Goal: Task Accomplishment & Management: Manage account settings

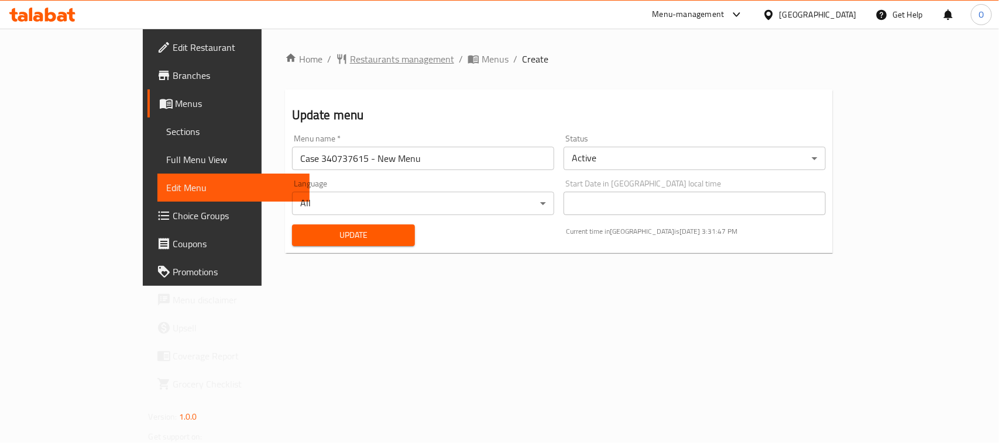
click at [350, 60] on span "Restaurants management" at bounding box center [402, 59] width 104 height 14
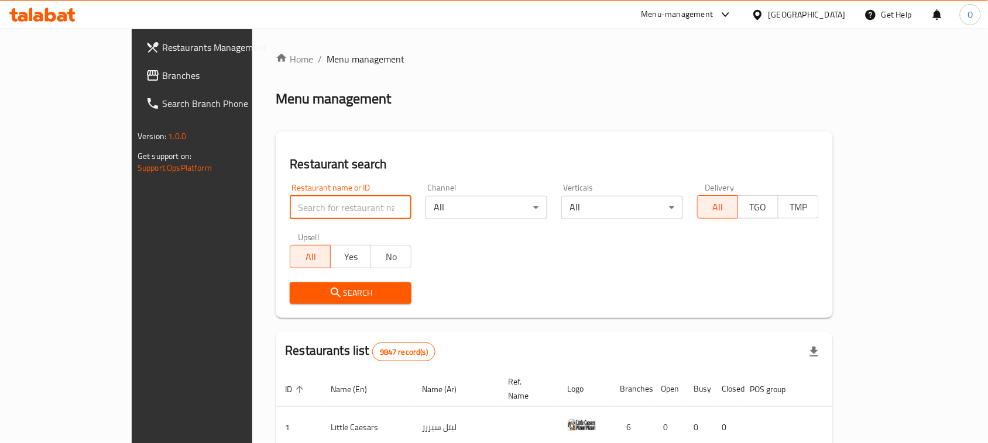
paste input "701732"
type input "701732"
click at [299, 290] on span "Search" at bounding box center [350, 293] width 103 height 15
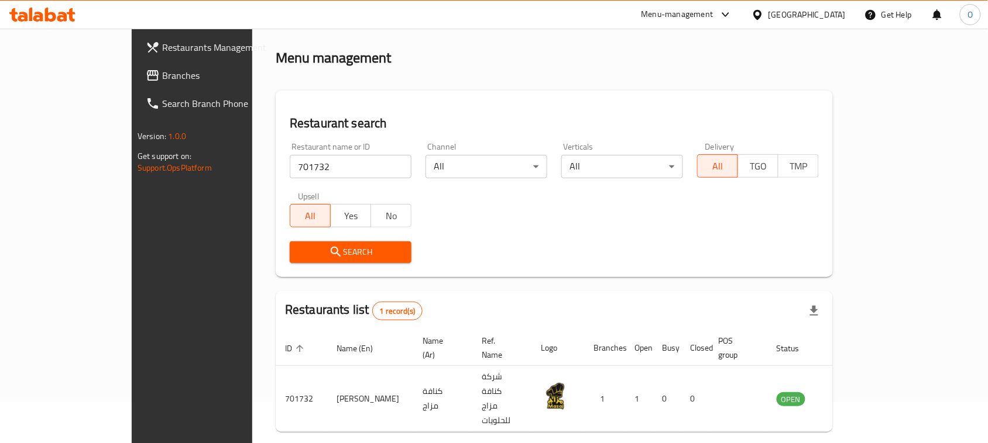
scroll to position [56, 0]
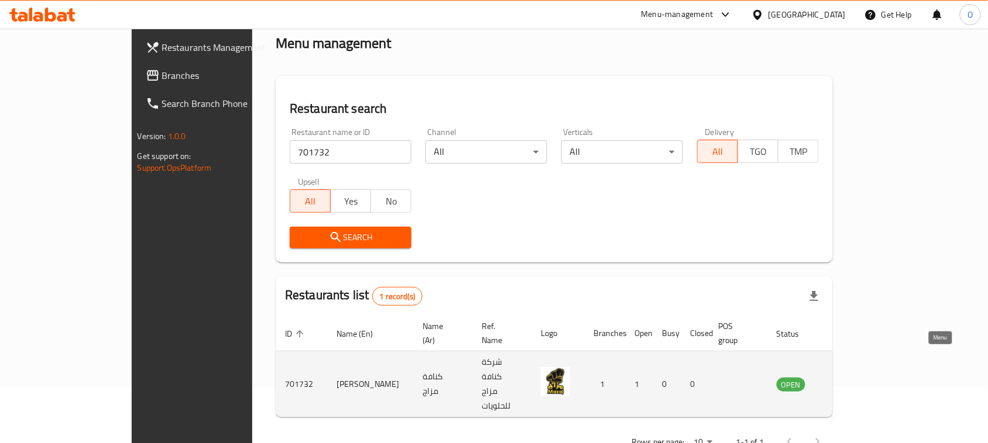
click at [852, 377] on icon "enhanced table" at bounding box center [845, 384] width 14 height 14
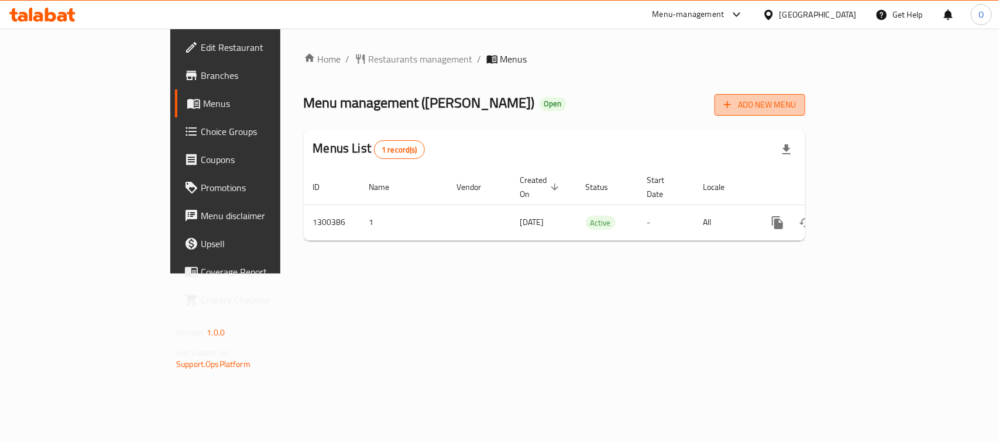
click at [796, 98] on span "Add New Menu" at bounding box center [760, 105] width 72 height 15
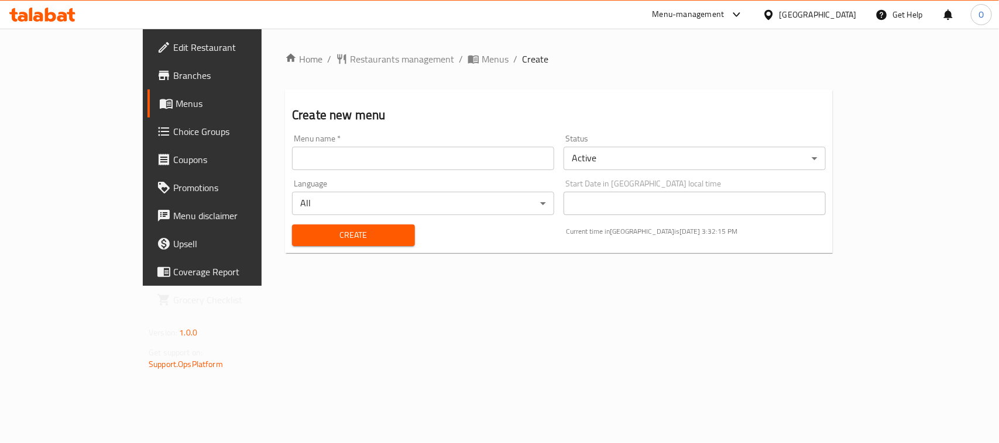
click at [696, 154] on body "​ Menu-management [GEOGRAPHIC_DATA] Get Help O Edit Restaurant Branches Menus C…" at bounding box center [499, 236] width 999 height 415
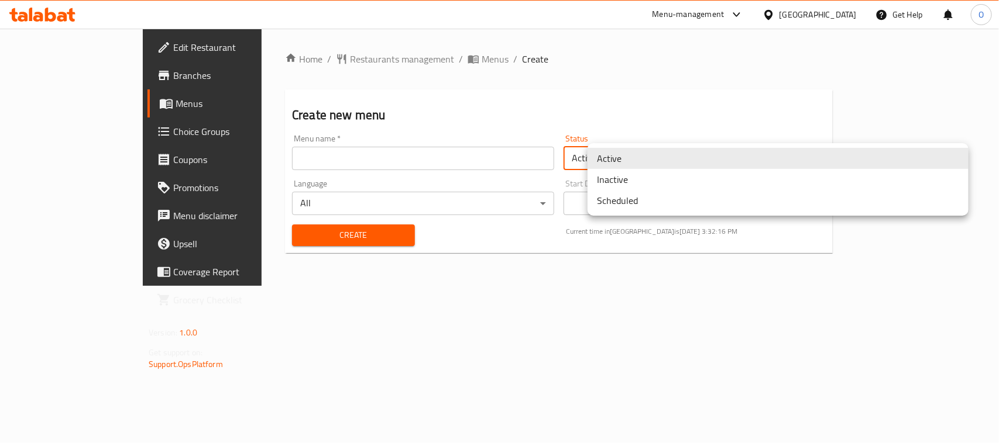
click at [678, 185] on li "Inactive" at bounding box center [777, 179] width 381 height 21
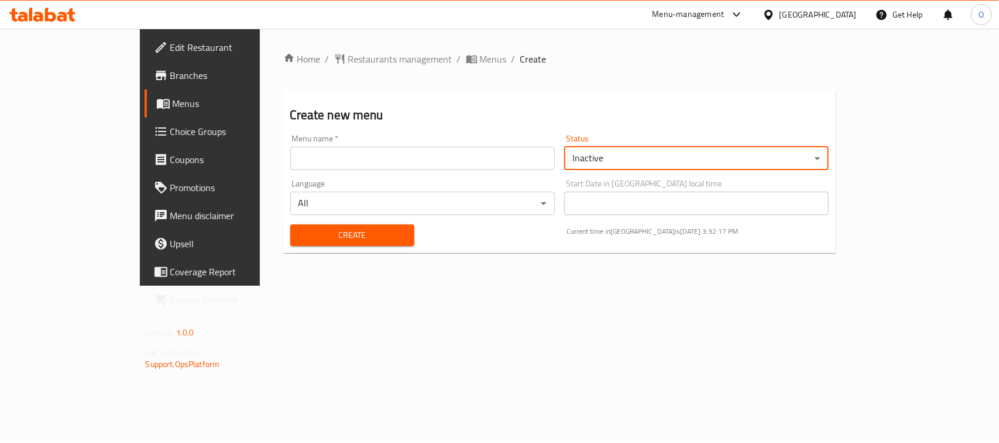
click at [455, 161] on input "text" at bounding box center [422, 158] width 264 height 23
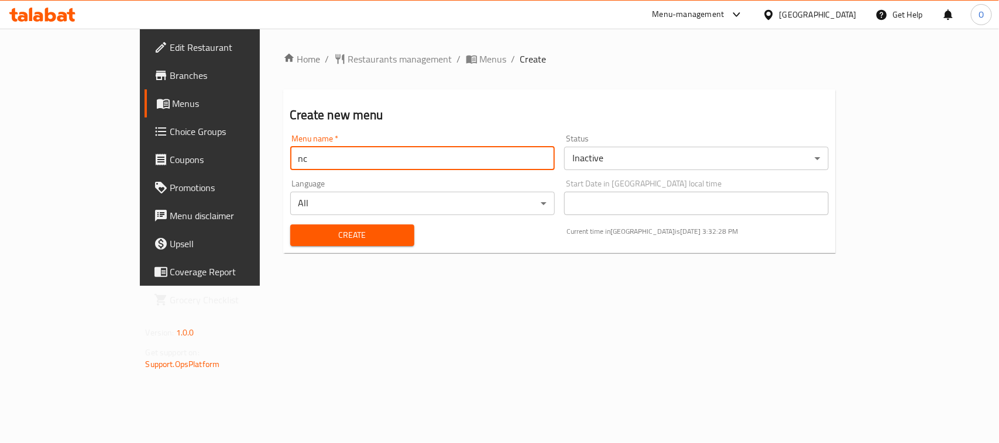
paste input "340912768"
type input "nc 340912768"
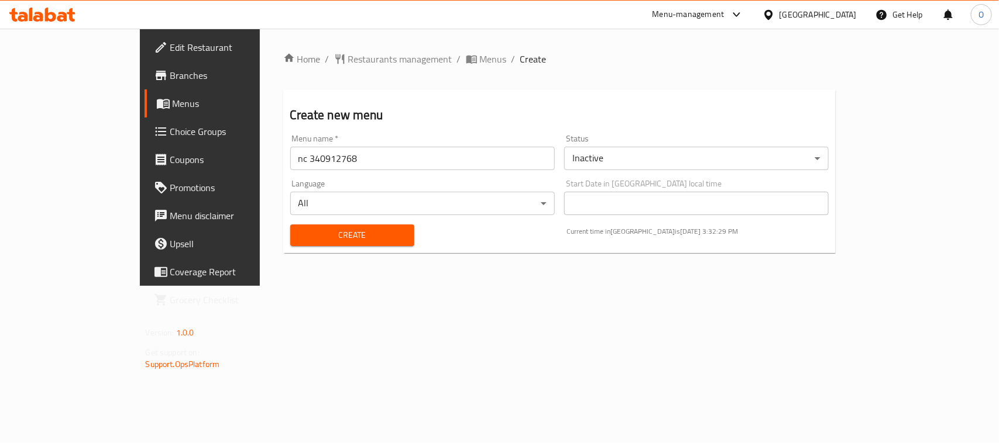
click at [283, 247] on div "Create" at bounding box center [352, 236] width 138 height 36
click at [290, 243] on button "Create" at bounding box center [352, 236] width 124 height 22
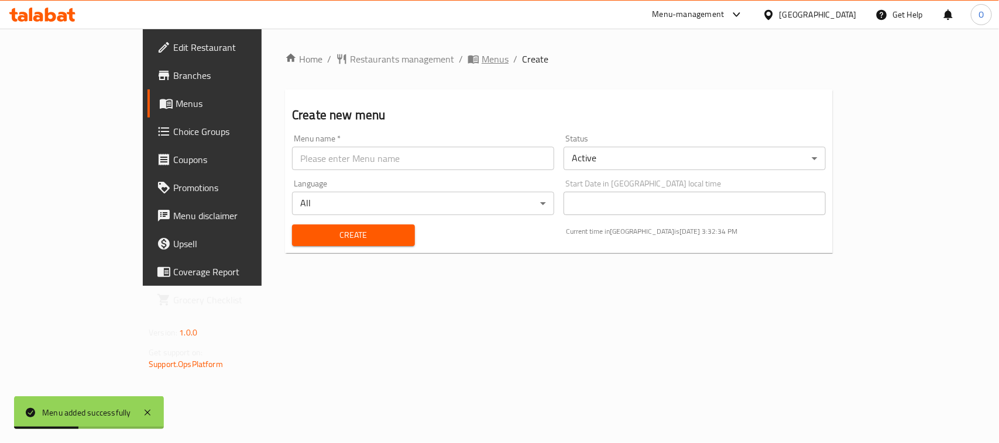
click at [482, 61] on span "Menus" at bounding box center [495, 59] width 27 height 14
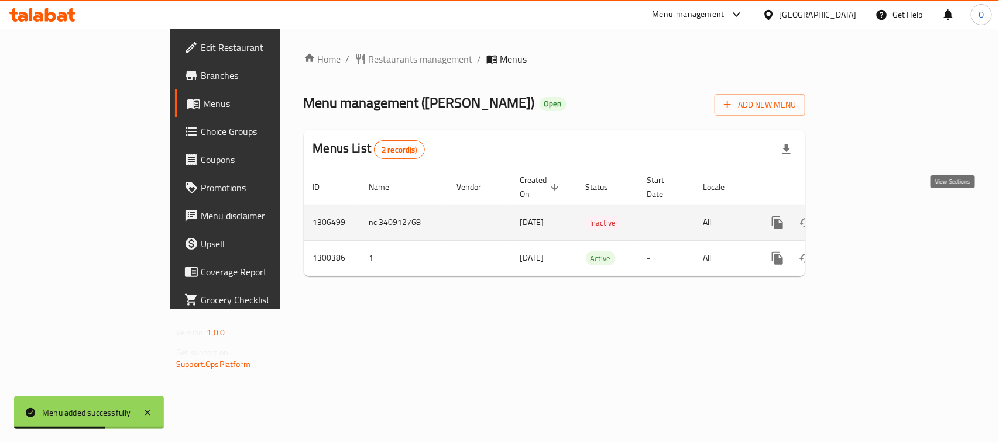
click at [867, 218] on icon "enhanced table" at bounding box center [862, 223] width 11 height 11
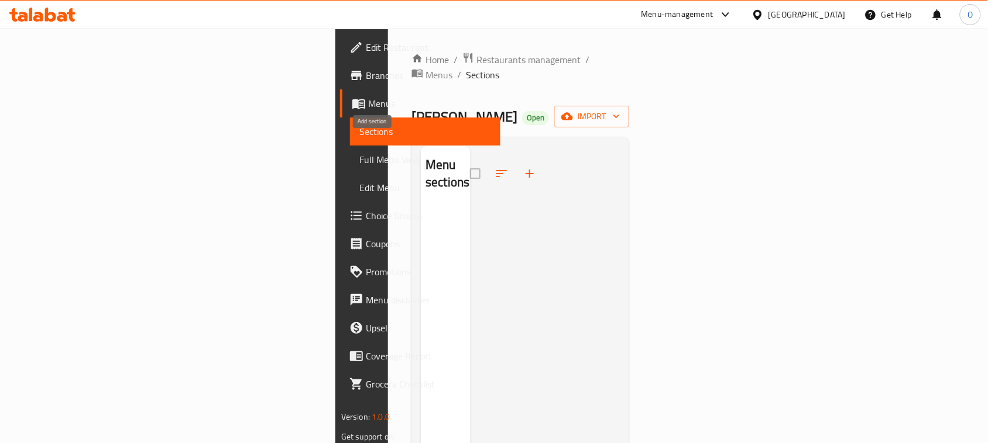
click at [522, 167] on icon "button" at bounding box center [529, 174] width 14 height 14
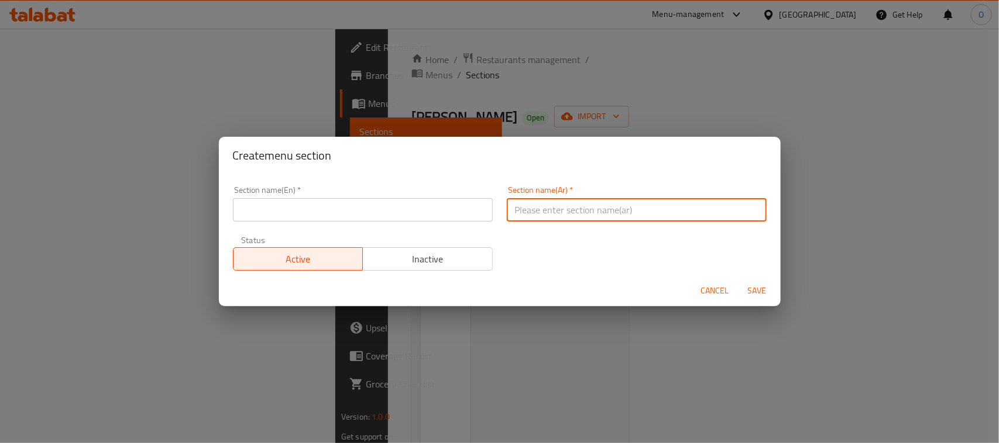
click at [622, 218] on input "text" at bounding box center [637, 209] width 260 height 23
paste input "كنافة خشنة شقراء بالجبنة"
drag, startPoint x: 613, startPoint y: 211, endPoint x: 697, endPoint y: 212, distance: 84.8
click at [697, 212] on input "كنافة خشنة شقراء بالجبنة" at bounding box center [637, 209] width 260 height 23
click at [576, 214] on input "كنافة خشنة شقراء بالجبنة" at bounding box center [637, 209] width 260 height 23
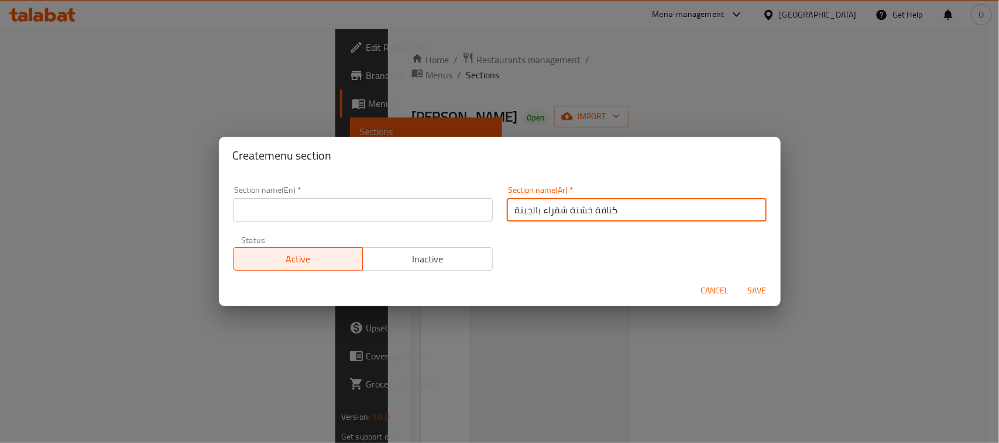
click at [576, 214] on input "كنافة خشنة شقراء بالجبنة" at bounding box center [637, 209] width 260 height 23
type input "كنافة خشنة شقراء بالجبنة"
click at [708, 290] on span "Cancel" at bounding box center [715, 291] width 28 height 15
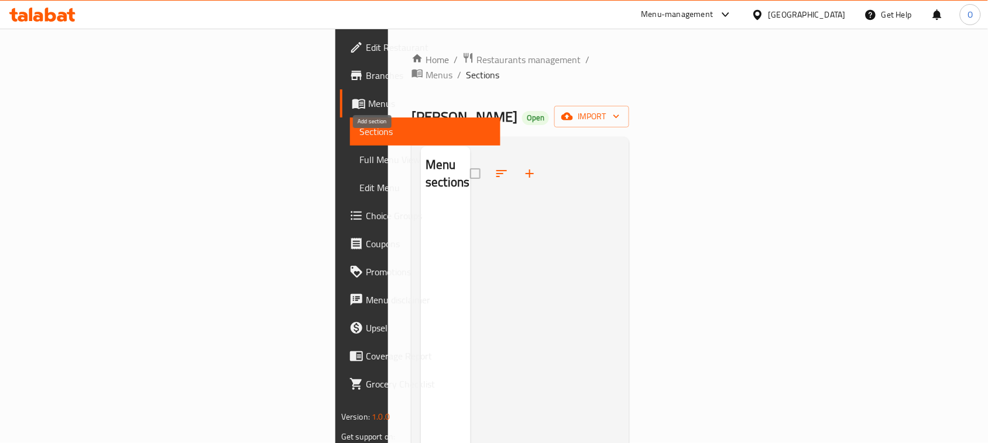
click at [522, 167] on icon "button" at bounding box center [529, 174] width 14 height 14
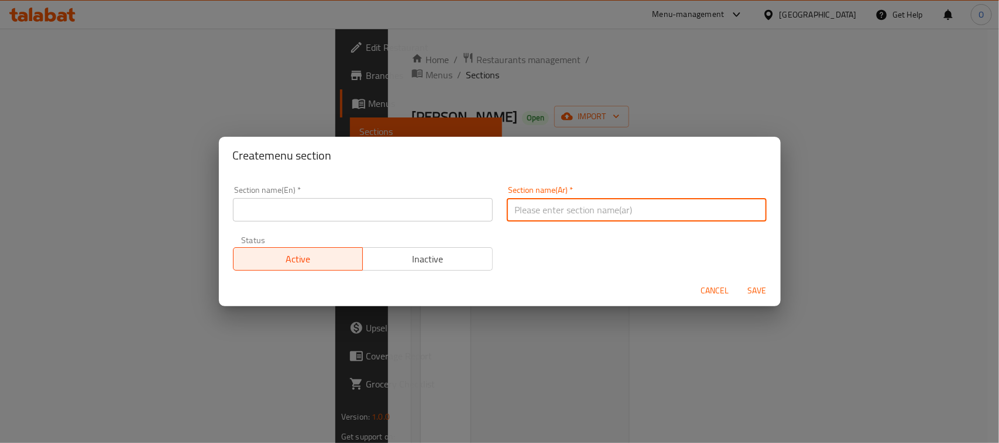
paste input "Rough Blonde Kunafa With Cheese"
type input "Rough Blonde Kunafa With Cheese"
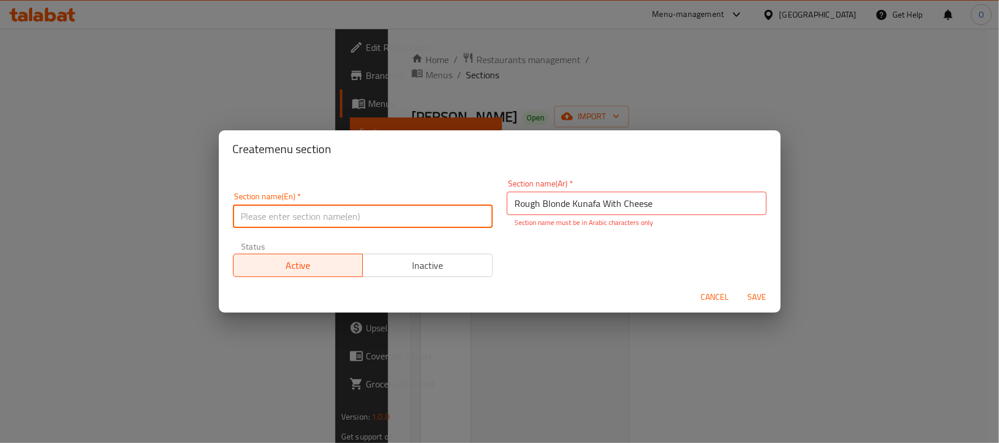
paste input "Rough Blonde Kunafa With Cheese"
drag, startPoint x: 298, startPoint y: 216, endPoint x: 223, endPoint y: 221, distance: 75.0
click at [223, 221] on div "Section name(En)   * Rough Blonde Kunafa With Cheese Section name(En) * Section…" at bounding box center [500, 225] width 562 height 114
drag, startPoint x: 269, startPoint y: 216, endPoint x: 369, endPoint y: 216, distance: 99.5
click at [369, 216] on input "Kunafa With Cheese" at bounding box center [363, 216] width 260 height 23
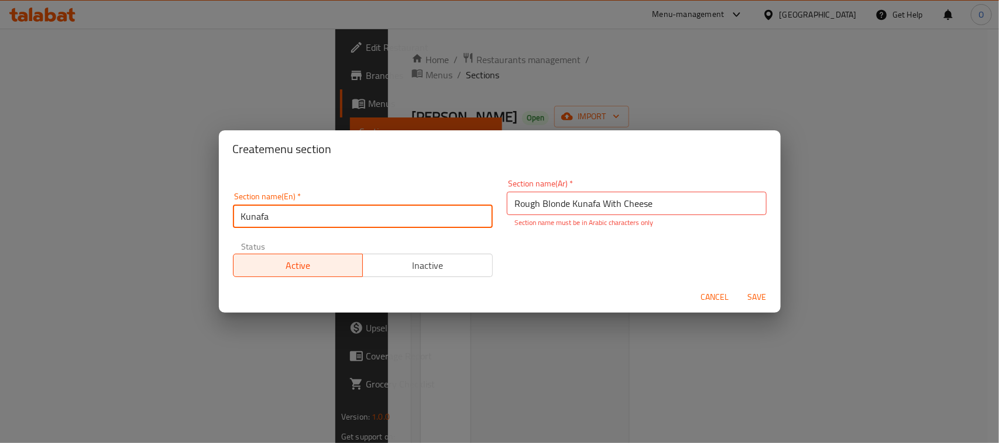
type input "Kunafa"
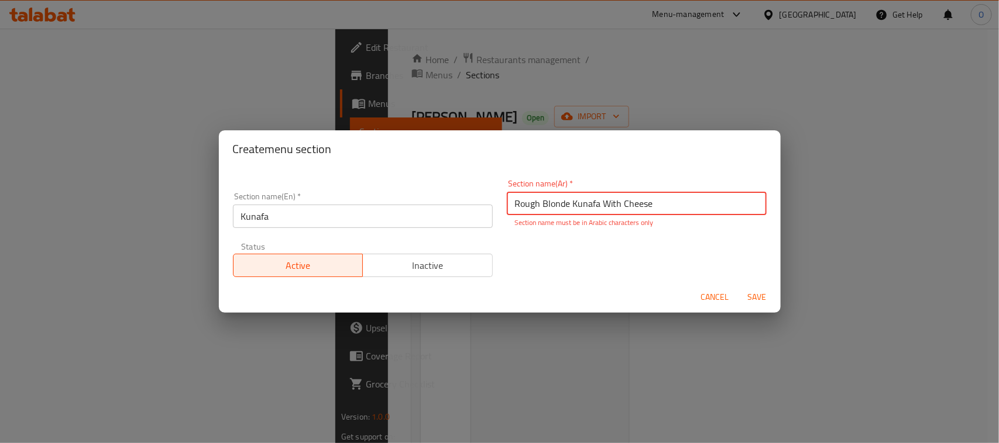
drag, startPoint x: 568, startPoint y: 208, endPoint x: 460, endPoint y: 201, distance: 107.9
click at [460, 201] on div "Section name(En)   * Kunafa Section name(En) * Section name(Ar)   * Rough Blond…" at bounding box center [500, 229] width 548 height 112
drag, startPoint x: 534, startPoint y: 202, endPoint x: 655, endPoint y: 218, distance: 122.2
click at [655, 218] on div "Section name(Ar)   * Kunafa With Cheese Section name(Ar) * Section name must be…" at bounding box center [637, 204] width 260 height 49
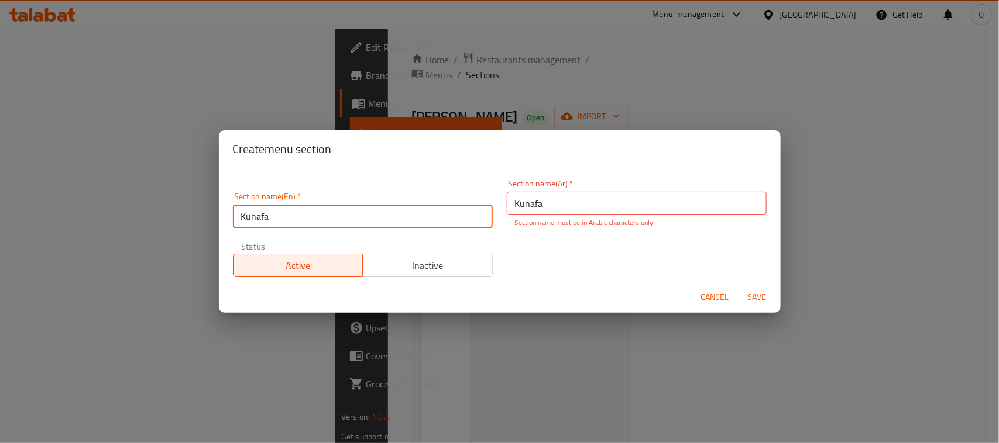
click at [346, 214] on input "Kunafa" at bounding box center [363, 216] width 260 height 23
click at [611, 211] on input "Kunafa" at bounding box center [637, 203] width 260 height 23
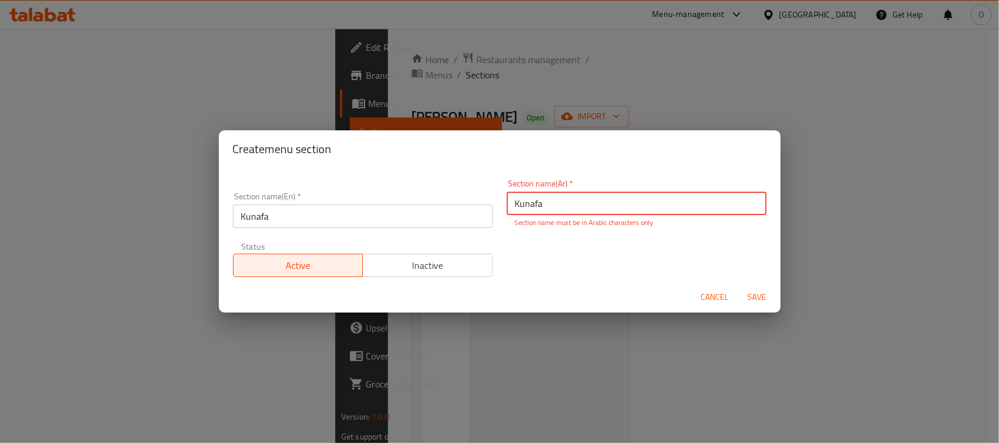
click at [611, 211] on input "Kunafa" at bounding box center [637, 203] width 260 height 23
paste input "كنافة"
click at [528, 199] on input "Kunafaكنافة" at bounding box center [637, 203] width 260 height 23
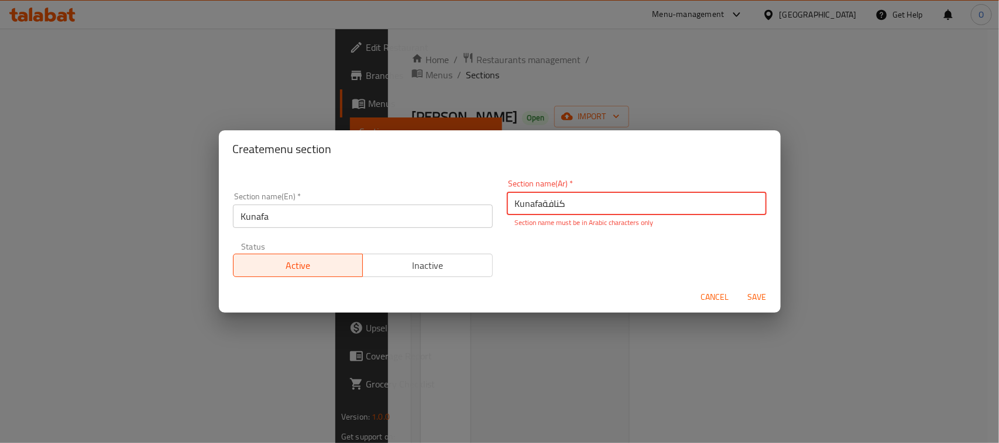
click at [528, 199] on input "Kunafaكنافة" at bounding box center [637, 203] width 260 height 23
paste input "text"
type input "كنافة"
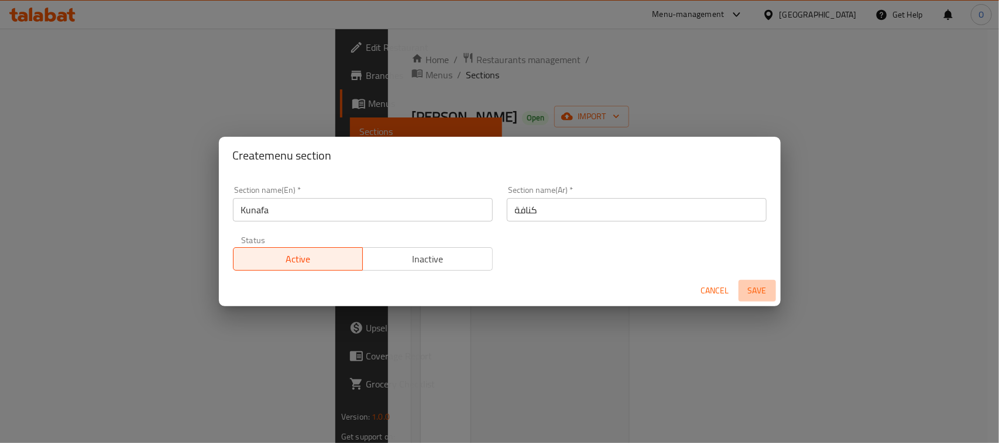
click at [758, 300] on button "Save" at bounding box center [756, 291] width 37 height 22
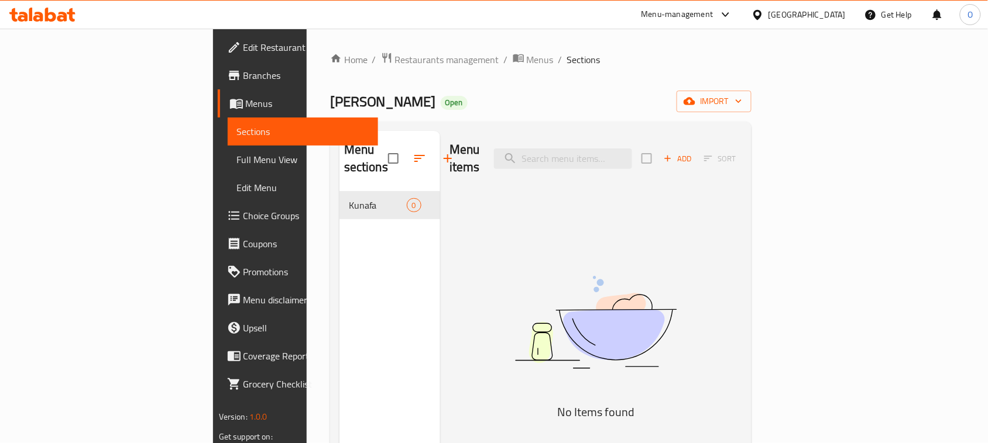
click at [484, 229] on div "Menu items Add Sort No Items found" at bounding box center [591, 352] width 302 height 443
click at [693, 154] on span "Add" at bounding box center [678, 158] width 32 height 13
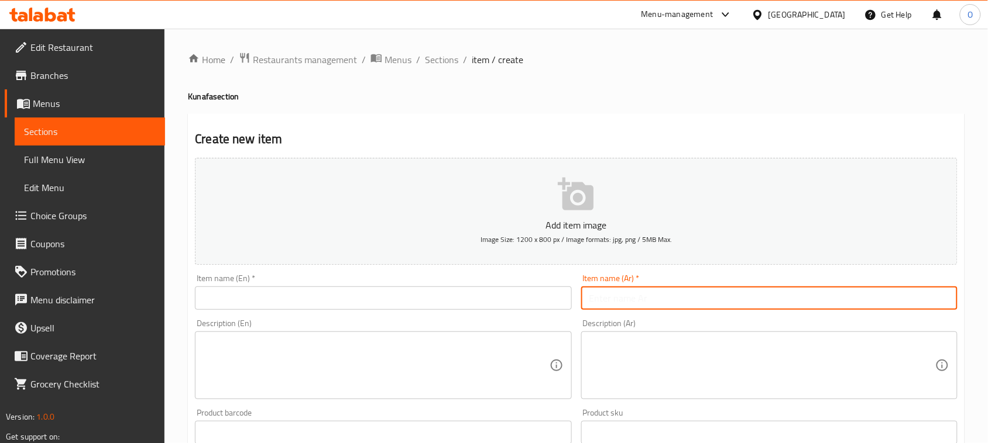
paste input "كنافة خشنة شقراء بالجبنة"
drag, startPoint x: 690, startPoint y: 298, endPoint x: 772, endPoint y: 300, distance: 81.9
click at [772, 300] on input "كنافة خشنة شقراء بالجبنة" at bounding box center [769, 298] width 376 height 23
click at [645, 294] on input "كنافة خشنة شقراء بالجبنة" at bounding box center [769, 298] width 376 height 23
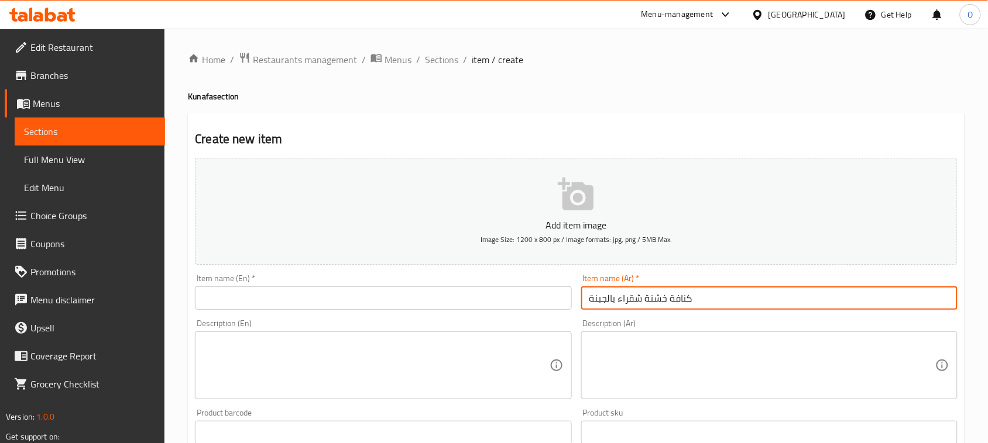
click at [645, 294] on input "كنافة خشنة شقراء بالجبنة" at bounding box center [769, 298] width 376 height 23
type input "كنافة خشنة شقراء بالجبنة"
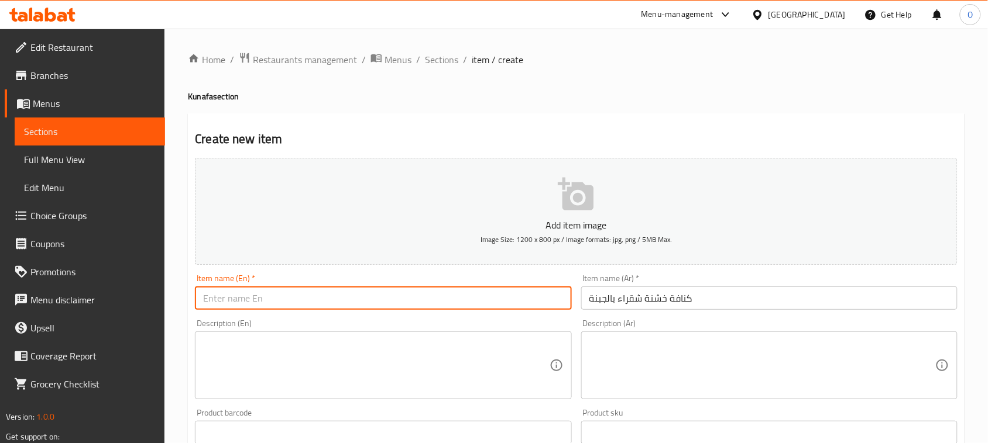
paste input "Rough Blonde Kunafa With Cheese"
type input "Rough Blonde Kunafa With Cheese"
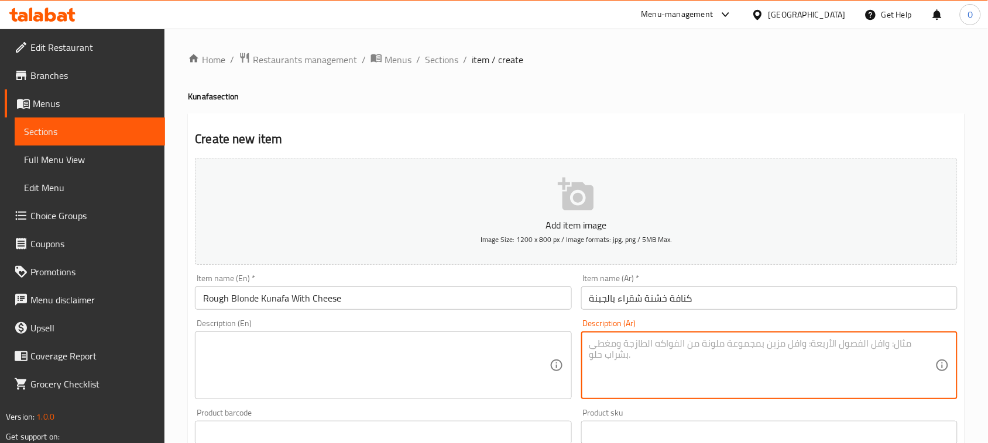
paste textarea "الوصف: كنافة خشنة شقراء بالجبنة النابلسية."
drag, startPoint x: 728, startPoint y: 347, endPoint x: 759, endPoint y: 346, distance: 30.4
click at [759, 346] on textarea "الوصف: كنافة خشنة شقراء بالجبنة النابلسية." at bounding box center [762, 366] width 346 height 56
drag, startPoint x: 729, startPoint y: 344, endPoint x: 747, endPoint y: 344, distance: 18.1
click at [747, 344] on textarea "كنافة خشنة شقراء بالجبنة النابلسية." at bounding box center [762, 366] width 346 height 56
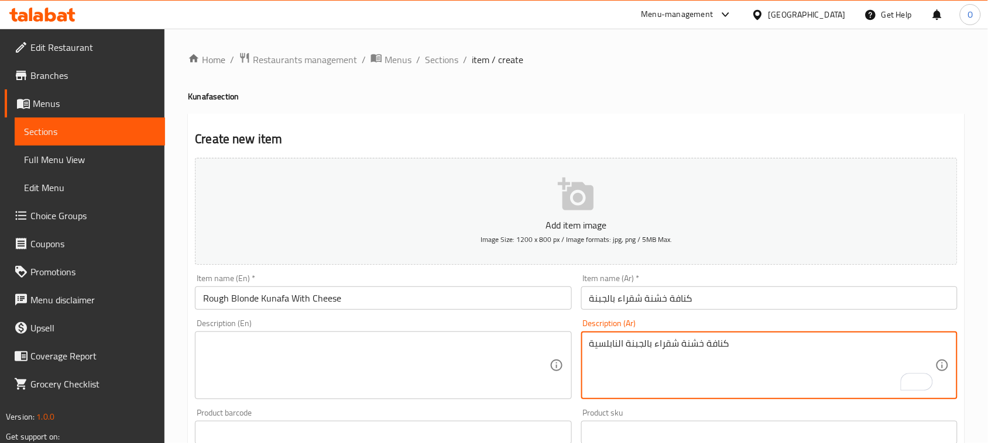
click at [692, 344] on textarea "كنافة خشنة شقراء بالجبنة النابلسية" at bounding box center [762, 366] width 346 height 56
type textarea "كنافة خشنة شقراء بالجبنة النابلسية"
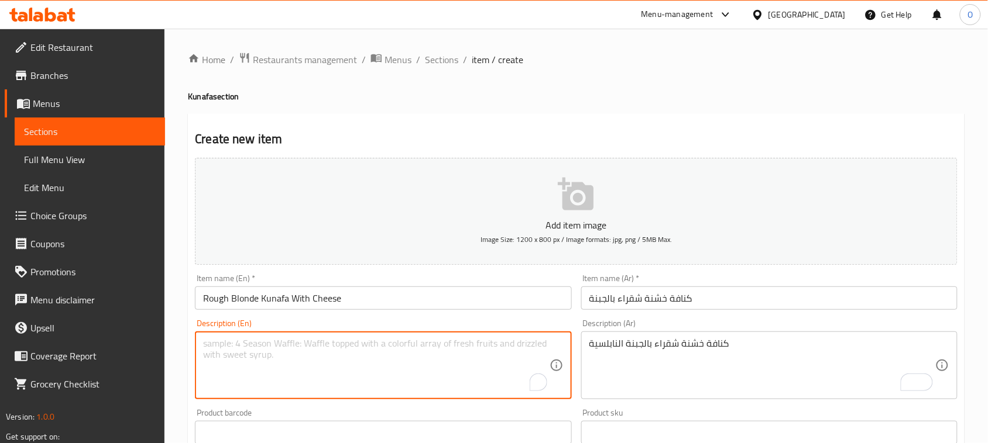
paste textarea "Rough blonde kunafa with Nabulsi cheese"
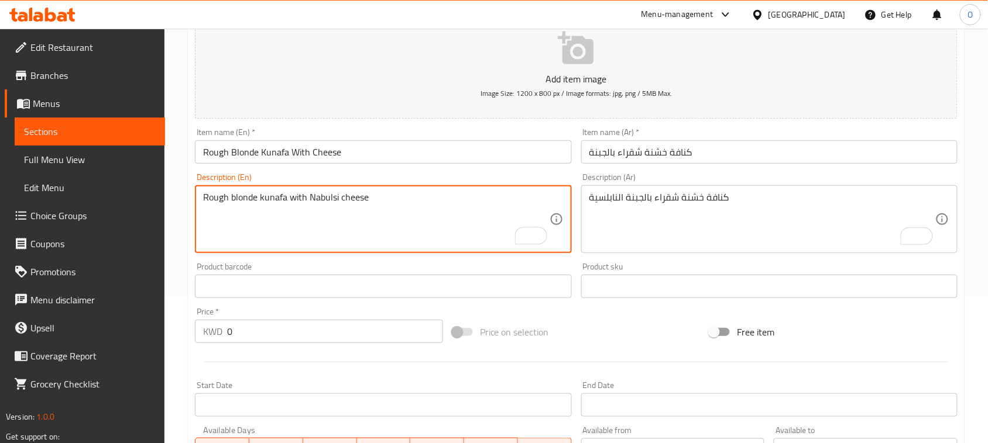
scroll to position [219, 0]
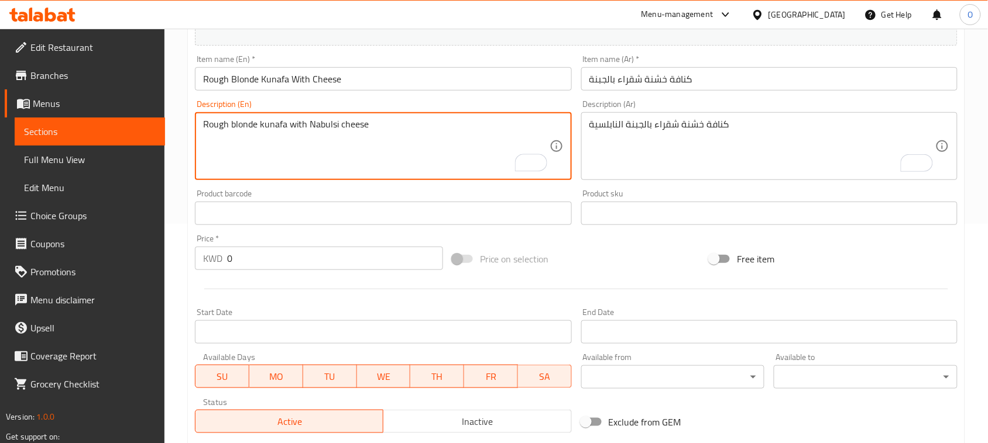
type textarea "Rough blonde kunafa with Nabulsi cheese"
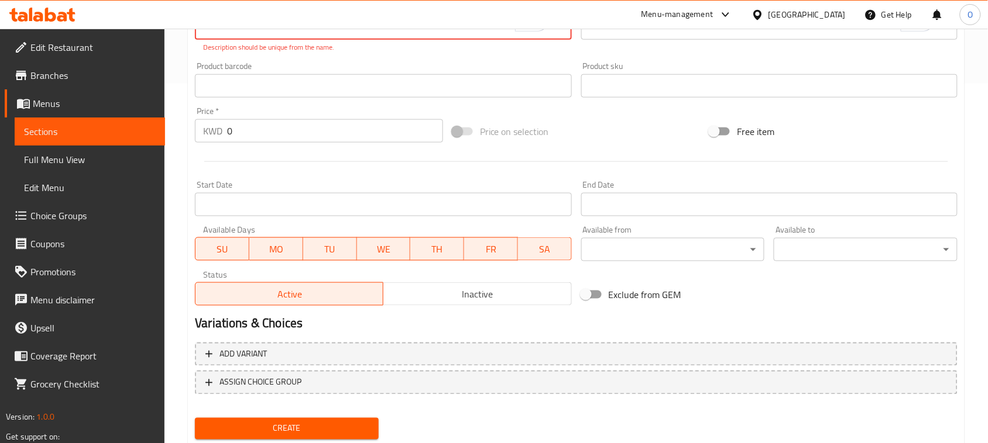
scroll to position [394, 0]
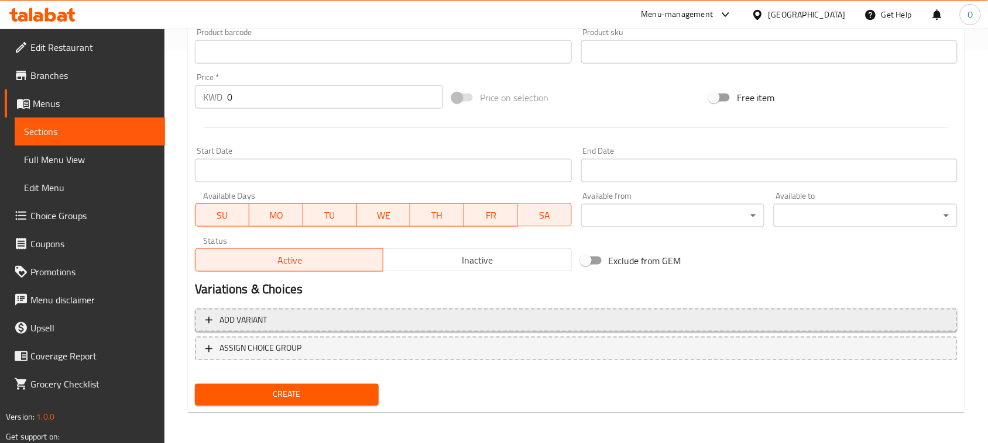
click at [776, 331] on button "Add variant" at bounding box center [576, 321] width 762 height 24
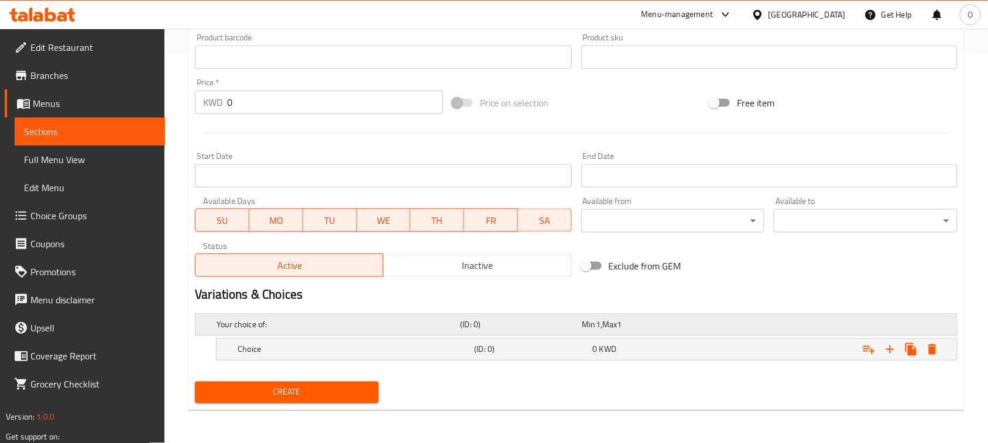
scroll to position [388, 0]
click at [890, 350] on icon "Expand" at bounding box center [890, 350] width 8 height 8
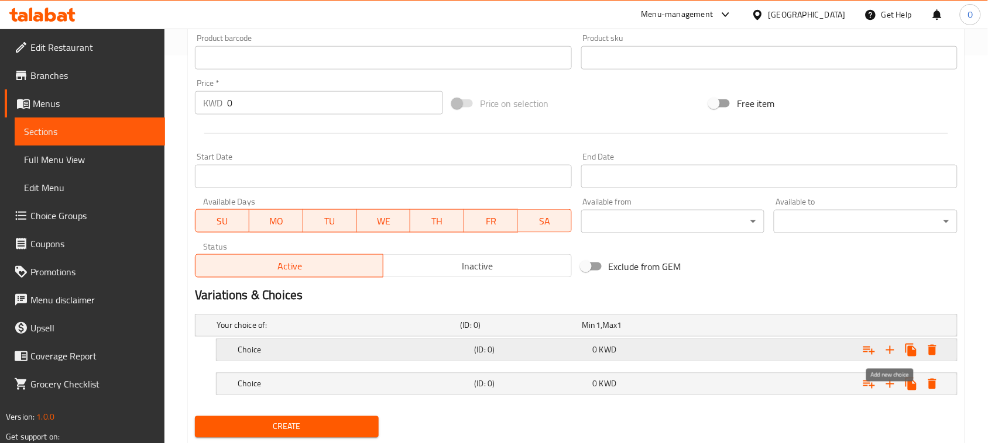
click at [890, 350] on icon "Expand" at bounding box center [890, 350] width 8 height 8
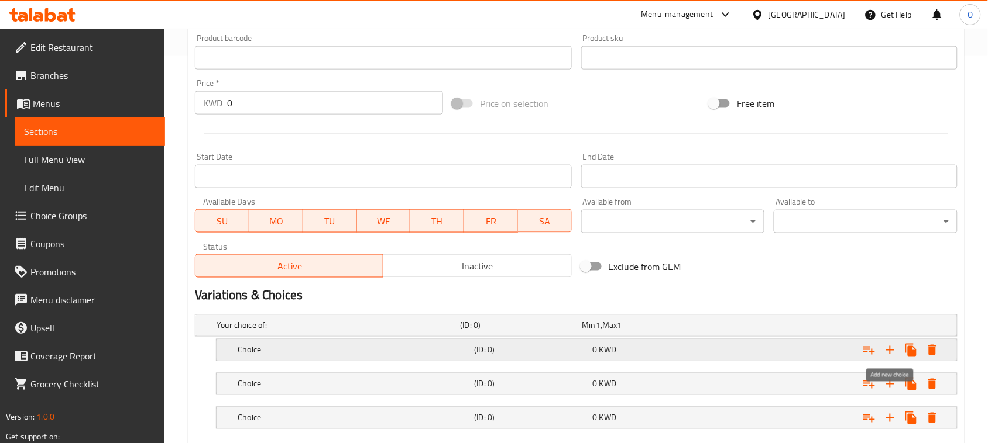
click at [890, 350] on icon "Expand" at bounding box center [890, 350] width 8 height 8
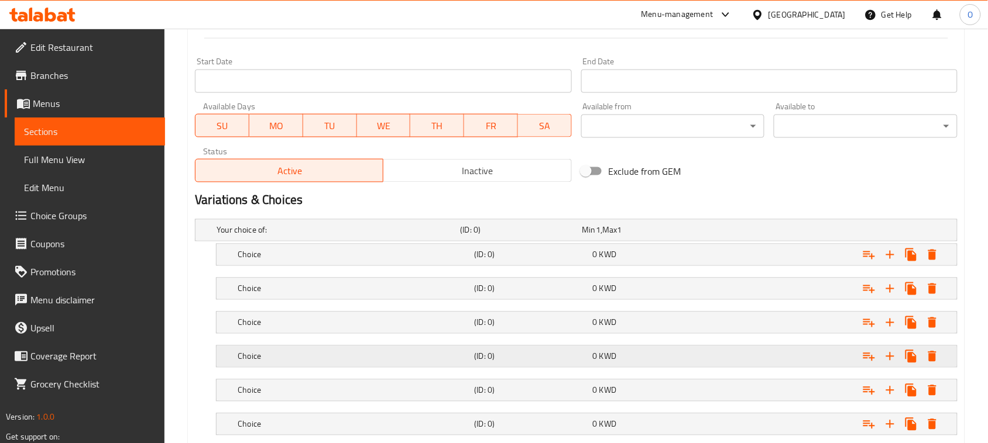
scroll to position [559, 0]
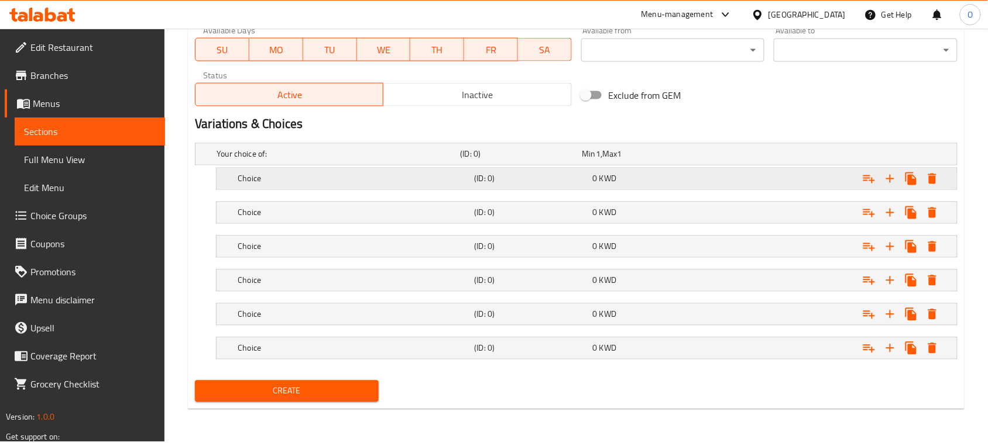
click at [559, 163] on div "(ID: 0)" at bounding box center [519, 154] width 122 height 16
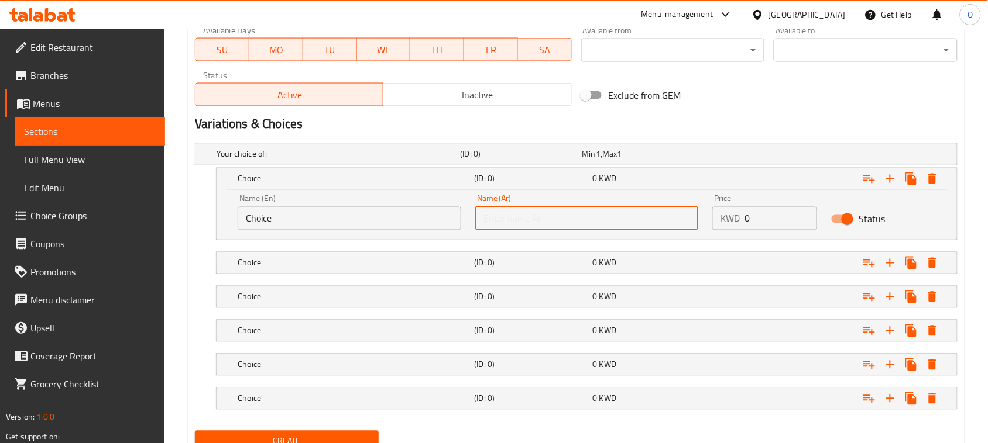
paste input "كنافة خشنة شقراء بالجبن حجم ميني"
drag, startPoint x: 524, startPoint y: 221, endPoint x: 659, endPoint y: 217, distance: 135.8
click at [659, 217] on input "كنافة خشنة شقراء بالجبن حجم ميني" at bounding box center [586, 218] width 223 height 23
click at [543, 225] on input "كنافة خشنة شقراء بالجبن حجم ميني" at bounding box center [586, 218] width 223 height 23
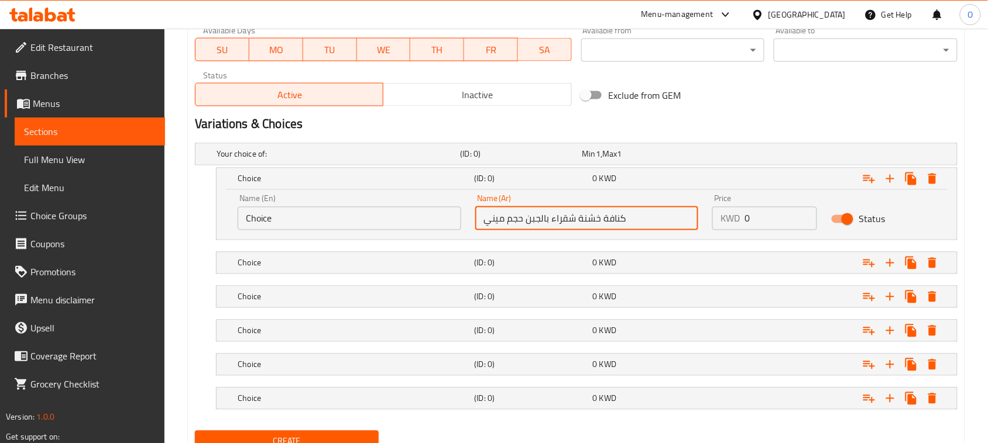
drag, startPoint x: 525, startPoint y: 223, endPoint x: 654, endPoint y: 216, distance: 129.5
click at [654, 216] on input "كنافة خشنة شقراء بالجبن حجم ميني" at bounding box center [586, 218] width 223 height 23
click at [612, 221] on input "كنافة خشنة شقراء بالجبن حجم ميني" at bounding box center [586, 218] width 223 height 23
click at [589, 221] on input "كنافة خشنة شقراء بالجبن حجم ميني" at bounding box center [586, 218] width 223 height 23
drag, startPoint x: 524, startPoint y: 217, endPoint x: 627, endPoint y: 217, distance: 102.4
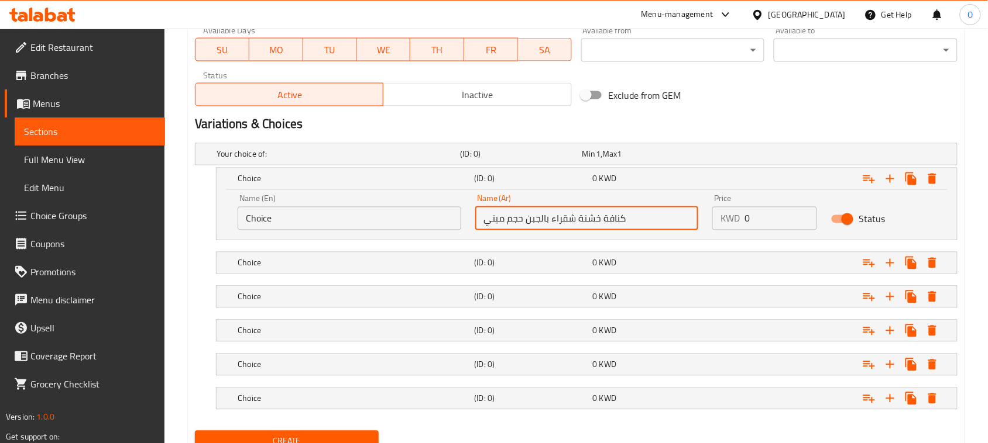
click at [627, 217] on input "كنافة خشنة شقراء بالجبن حجم ميني" at bounding box center [586, 218] width 223 height 23
click at [566, 218] on input "حجم ميني" at bounding box center [586, 218] width 223 height 23
drag, startPoint x: 524, startPoint y: 218, endPoint x: 594, endPoint y: 223, distance: 71.0
click at [594, 223] on input "حجم ميني" at bounding box center [586, 218] width 223 height 23
click at [594, 223] on input "حجم ميني لفرد واحد" at bounding box center [586, 218] width 223 height 23
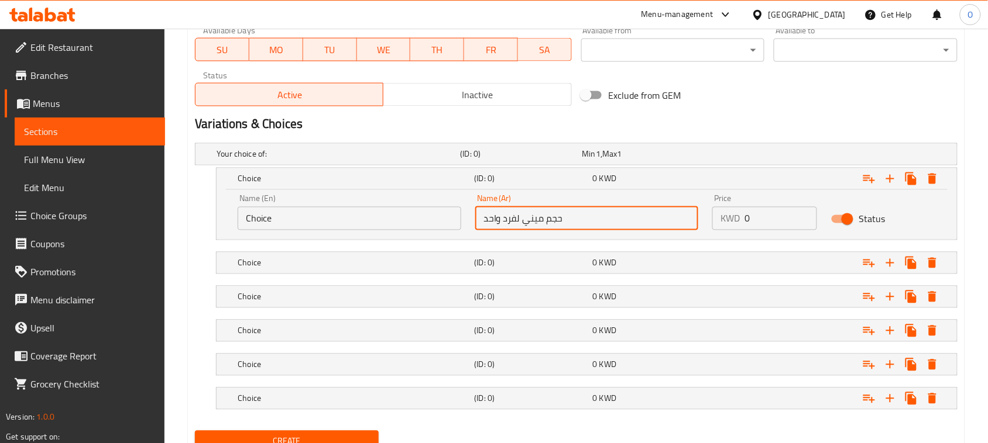
click at [594, 223] on input "حجم ميني لفرد واحد" at bounding box center [586, 218] width 223 height 23
paste input "كنافة خشنة شقراء بالجبن حجم ميني"
type input "حجم ميني لفرد واحد"
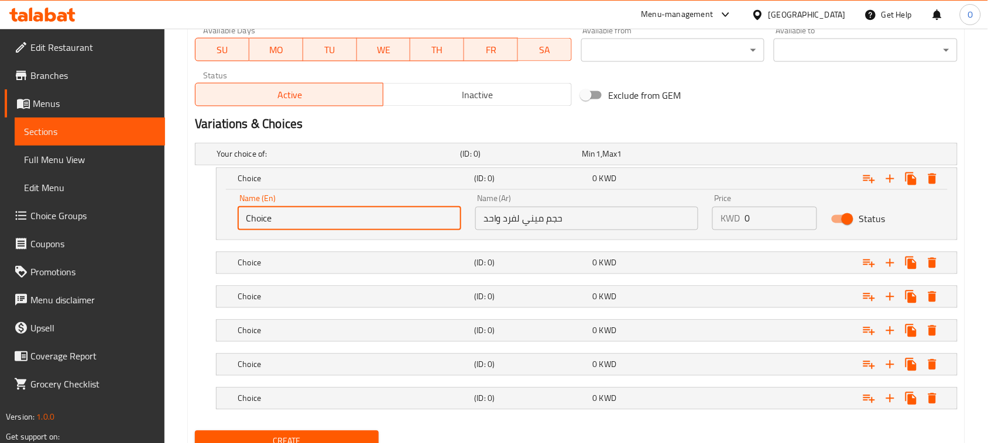
click at [345, 223] on input "Choice" at bounding box center [349, 218] width 223 height 23
paste input "Mini Size For One Person"
type input "Mini Size For One Person"
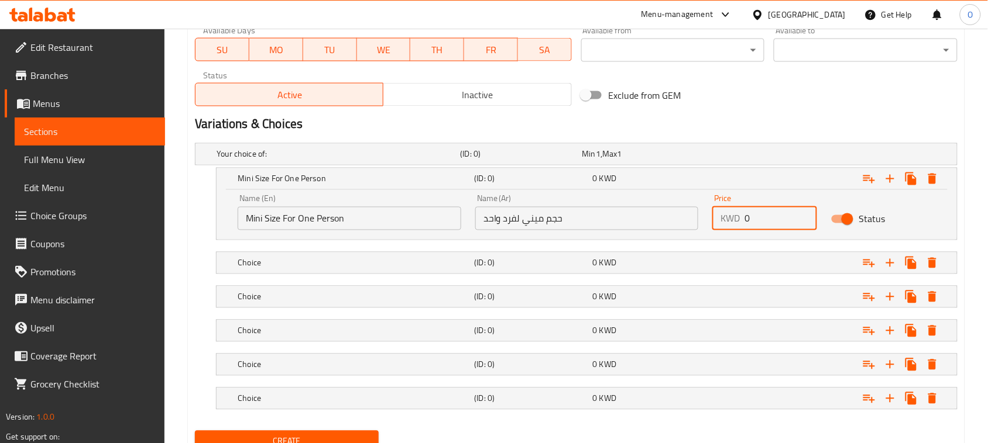
drag, startPoint x: 755, startPoint y: 221, endPoint x: 723, endPoint y: 226, distance: 31.9
click at [723, 226] on div "KWD 0 Price" at bounding box center [764, 218] width 105 height 23
paste input "1.5"
type input "1.5"
click at [566, 163] on div "(ID: 0)" at bounding box center [519, 154] width 122 height 16
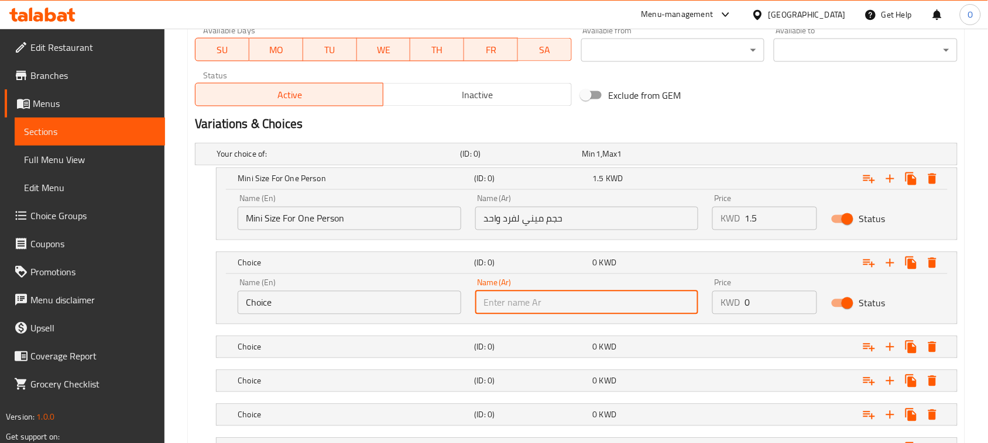
paste input "كنافة خشنة شقراء بالجبن حجم صغير"
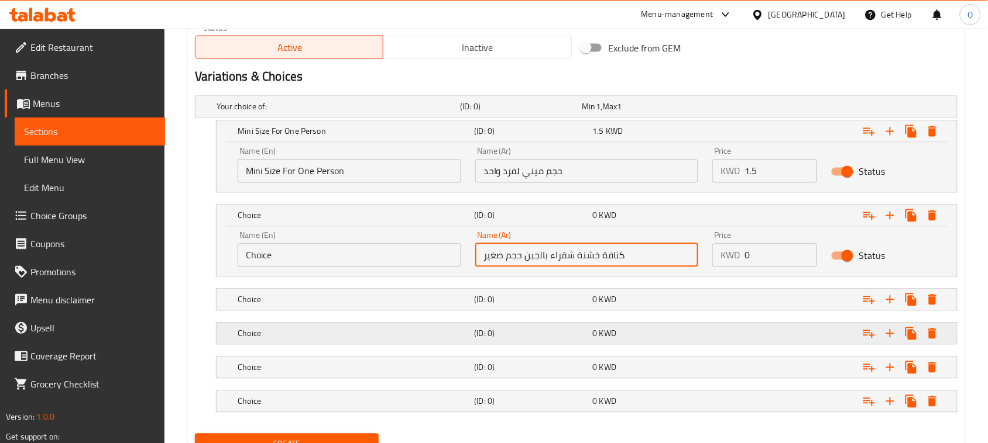
scroll to position [632, 0]
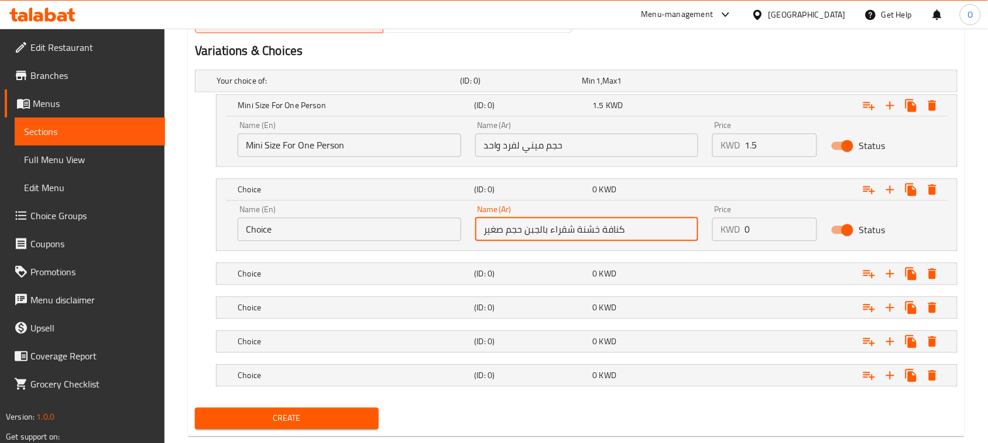
drag, startPoint x: 522, startPoint y: 230, endPoint x: 666, endPoint y: 229, distance: 143.9
click at [662, 229] on input "كنافة خشنة شقراء بالجبن حجم صغير" at bounding box center [586, 229] width 223 height 23
click at [506, 232] on input "كنافة خشنة شقراء بالجبن حجم صغير" at bounding box center [586, 229] width 223 height 23
drag, startPoint x: 522, startPoint y: 230, endPoint x: 627, endPoint y: 223, distance: 105.0
click at [627, 223] on input "كنافة خشنة شقراء بالجبن حجم صغير" at bounding box center [586, 229] width 223 height 23
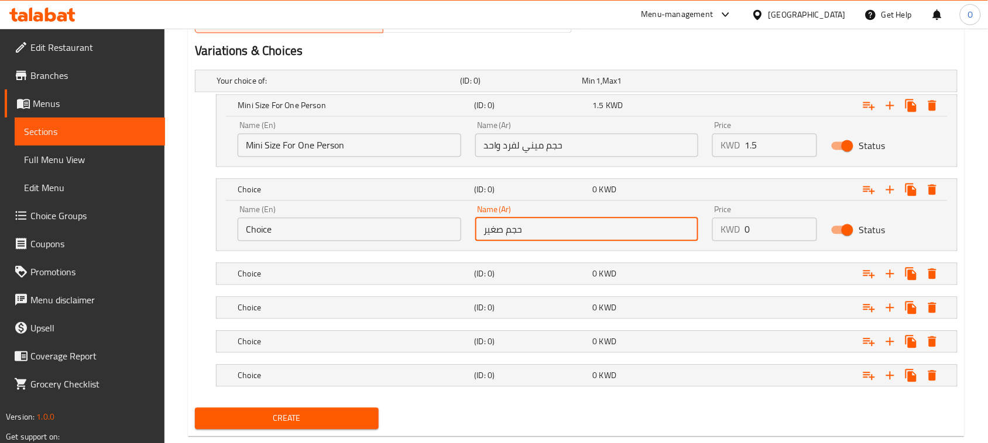
click at [584, 235] on input "حجم صغير" at bounding box center [586, 229] width 223 height 23
drag, startPoint x: 522, startPoint y: 232, endPoint x: 606, endPoint y: 232, distance: 83.7
click at [606, 232] on input "حجم صغير" at bounding box center [586, 229] width 223 height 23
paste input "تكفي 3 اشخاص"
click at [559, 228] on input "حجم صغير تكفي 3 اشخاص" at bounding box center [586, 229] width 223 height 23
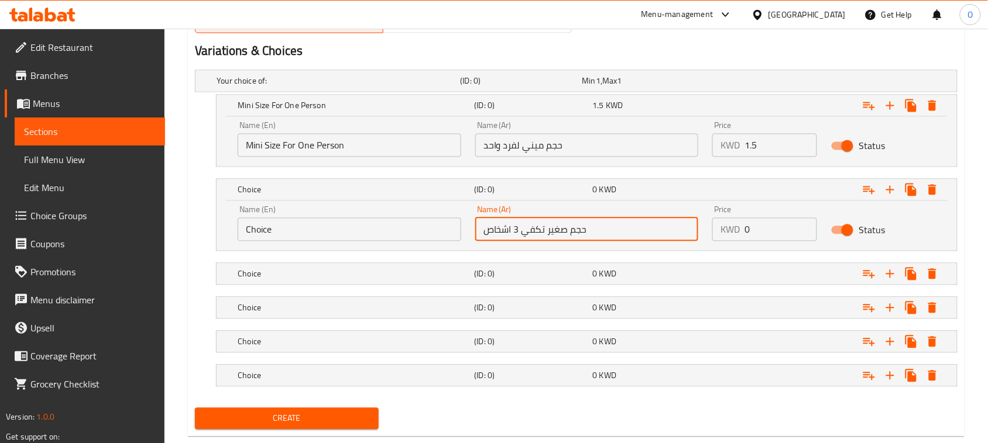
click at [559, 228] on input "حجم صغير تكفي 3 اشخاص" at bounding box center [586, 229] width 223 height 23
click at [589, 235] on input "حجم صغير تكفي 3 اشخاص" at bounding box center [586, 229] width 223 height 23
drag, startPoint x: 585, startPoint y: 232, endPoint x: 648, endPoint y: 237, distance: 63.4
click at [648, 237] on input "حجم صغير تكفي 3 اشخاص" at bounding box center [586, 229] width 223 height 23
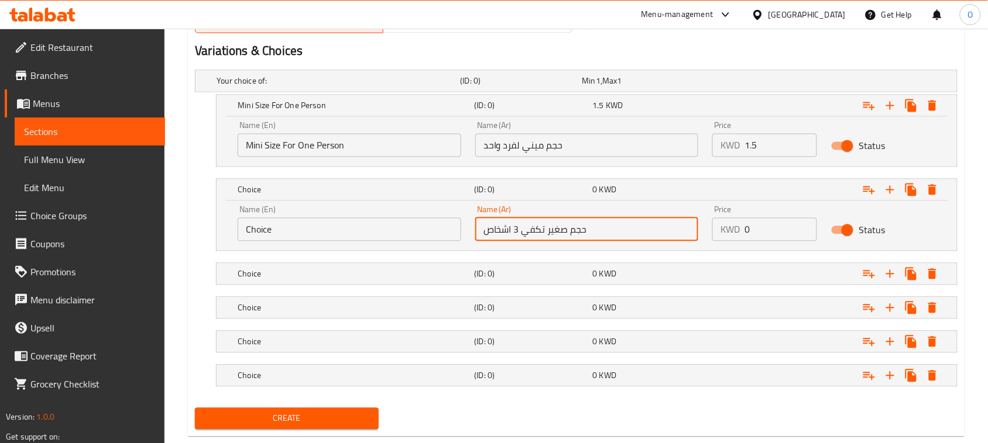
click at [559, 229] on input "حجم صغير تكفي 3 اشخاص" at bounding box center [586, 229] width 223 height 23
type input "حجم صغير تكفي 3 اشخاص"
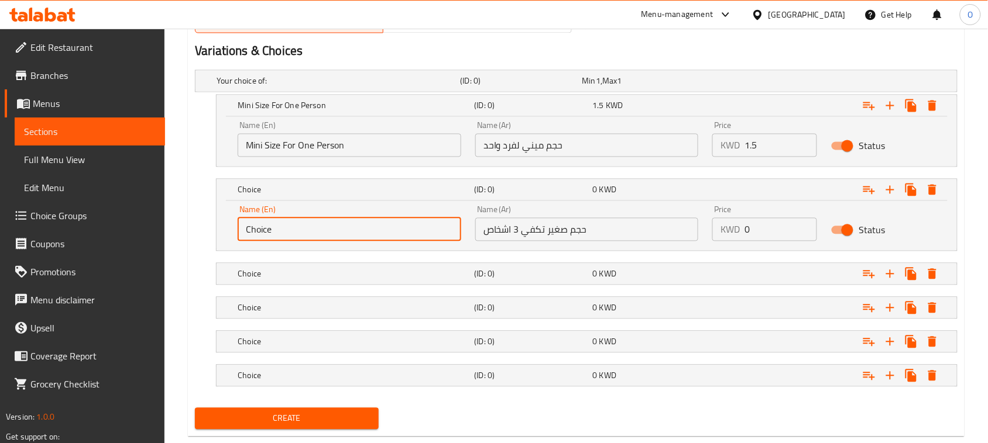
click at [329, 228] on input "Choice" at bounding box center [349, 229] width 223 height 23
paste input "Small Size For 3 Peopl"
type input "Small Size For 3 People"
drag, startPoint x: 761, startPoint y: 228, endPoint x: 717, endPoint y: 243, distance: 45.9
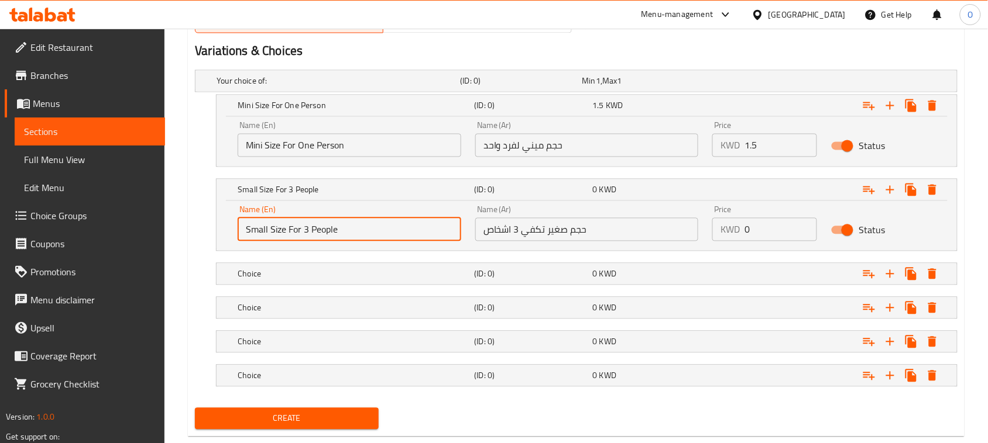
click at [717, 243] on div "Price KWD 0 Price" at bounding box center [764, 224] width 119 height 50
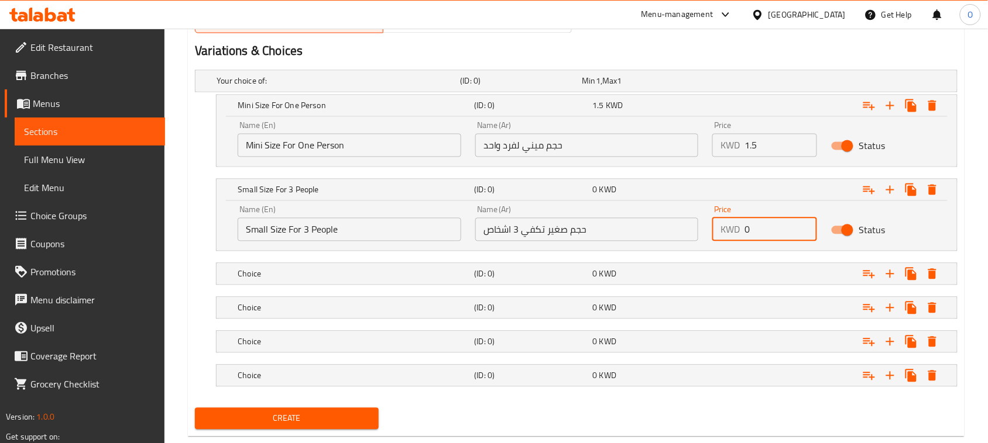
drag, startPoint x: 766, startPoint y: 227, endPoint x: 741, endPoint y: 236, distance: 27.2
click at [741, 236] on div "KWD 0 Price" at bounding box center [764, 229] width 105 height 23
paste input "3"
type input "3"
click at [525, 87] on h5 "(ID: 0)" at bounding box center [518, 81] width 117 height 12
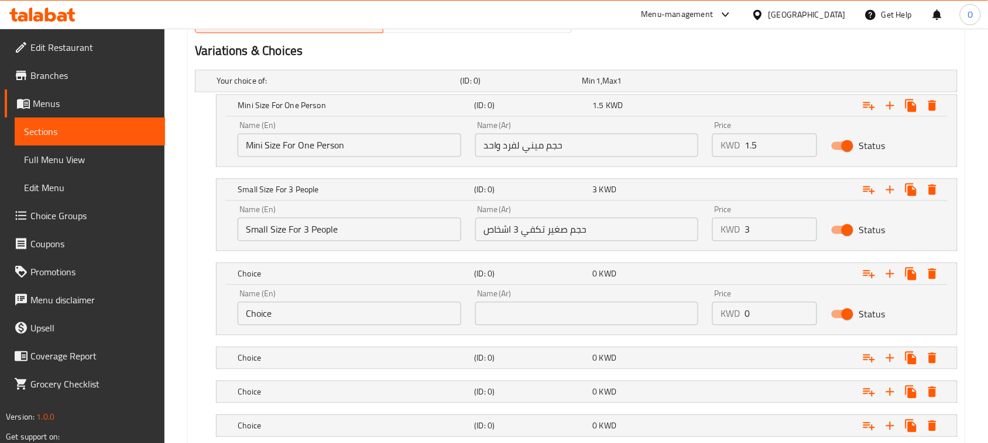
click at [552, 321] on input "text" at bounding box center [586, 313] width 223 height 23
paste input "كنافة خشنة شقراء بالجبن حجم وسط"
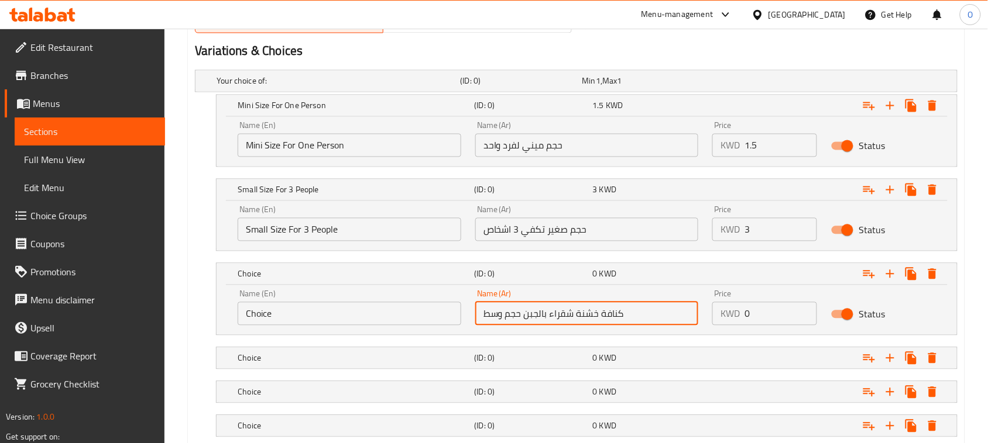
drag, startPoint x: 520, startPoint y: 317, endPoint x: 612, endPoint y: 317, distance: 92.4
click at [563, 317] on input "كنافة خشنة شقراء بالجبن حجم وسط" at bounding box center [586, 313] width 223 height 23
drag, startPoint x: 624, startPoint y: 316, endPoint x: 638, endPoint y: 316, distance: 14.0
click at [638, 316] on input "كنافة خشنة شقراء بالجبن حجم وسط" at bounding box center [586, 313] width 223 height 23
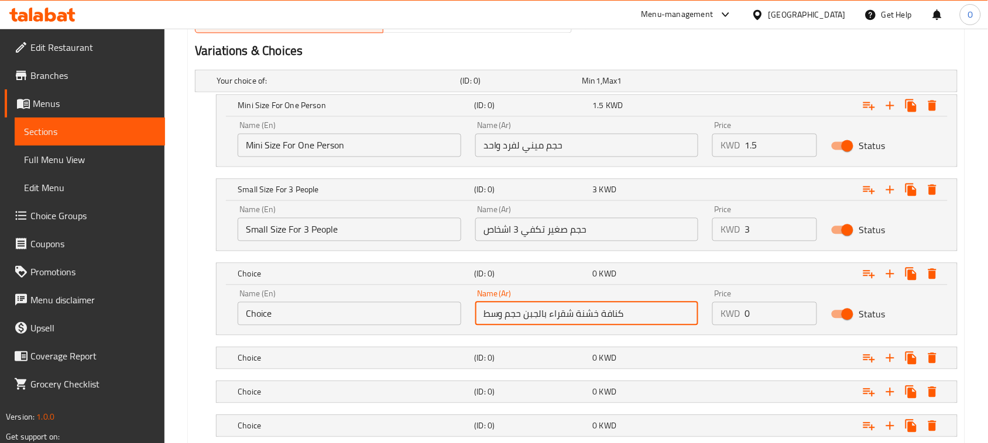
click at [547, 316] on input "كنافة خشنة شقراء بالجبن حجم وسط" at bounding box center [586, 313] width 223 height 23
drag, startPoint x: 521, startPoint y: 317, endPoint x: 625, endPoint y: 319, distance: 103.6
click at [625, 319] on input "كنافة خشنة شقراء بالجبن حجم وسط" at bounding box center [586, 313] width 223 height 23
drag, startPoint x: 521, startPoint y: 317, endPoint x: 587, endPoint y: 318, distance: 65.5
click at [587, 318] on input "حجم وسط" at bounding box center [586, 313] width 223 height 23
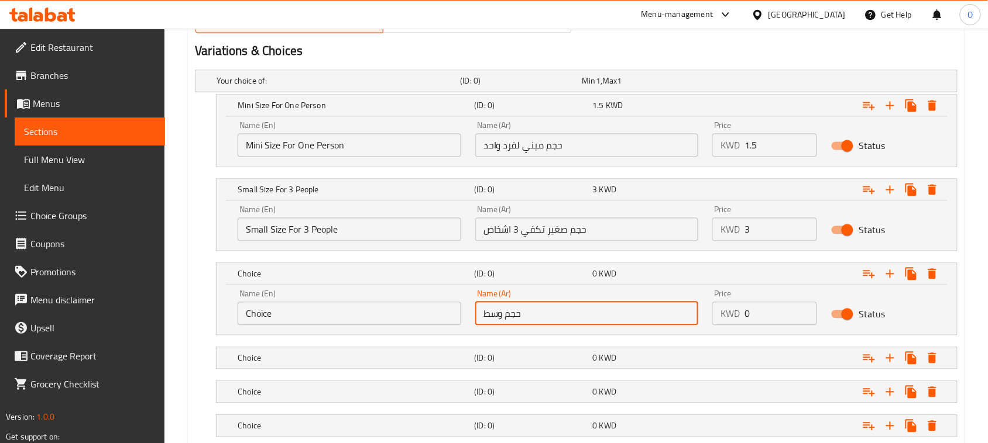
paste input "تكفي من 4 الى 5 اشخاص"
drag, startPoint x: 623, startPoint y: 313, endPoint x: 673, endPoint y: 316, distance: 50.4
click at [673, 316] on input "حجم وسط تكفي من 4 الى 5 اشخاص" at bounding box center [586, 313] width 223 height 23
click at [535, 321] on input "حجم وسط تكفي من 4 الى 5 اشخاص" at bounding box center [586, 313] width 223 height 23
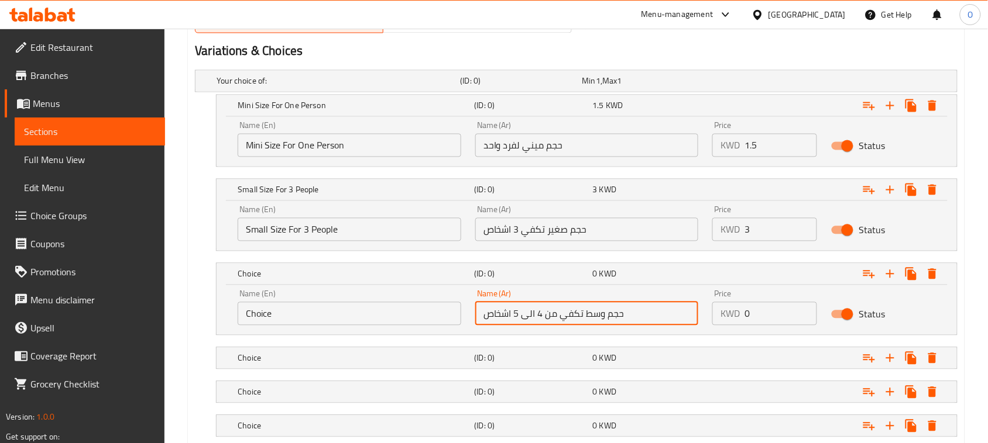
click at [535, 321] on input "حجم وسط تكفي من 4 الى 5 اشخاص" at bounding box center [586, 313] width 223 height 23
type input "حجم وسط تكفي من 4 الى 5 اشخاص"
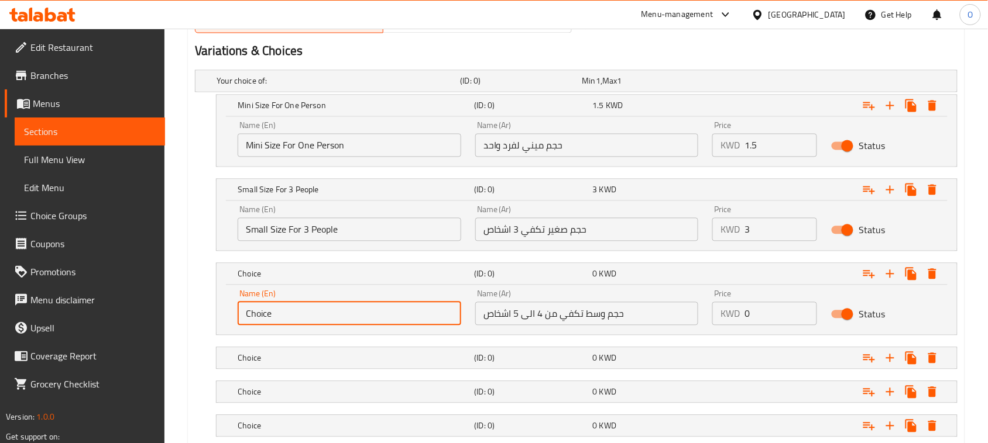
click at [329, 314] on input "Choice" at bounding box center [349, 313] width 223 height 23
click at [316, 316] on input "Choice" at bounding box center [349, 313] width 223 height 23
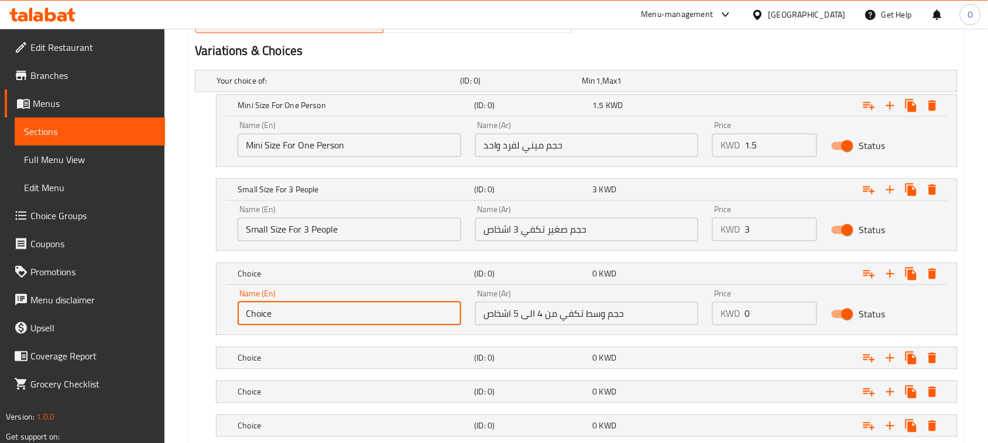
click at [316, 316] on input "Choice" at bounding box center [349, 313] width 223 height 23
paste input "Medium Size Serves 4 To 5 Peopl"
type input "Medium Size Serves 4 To 5 People"
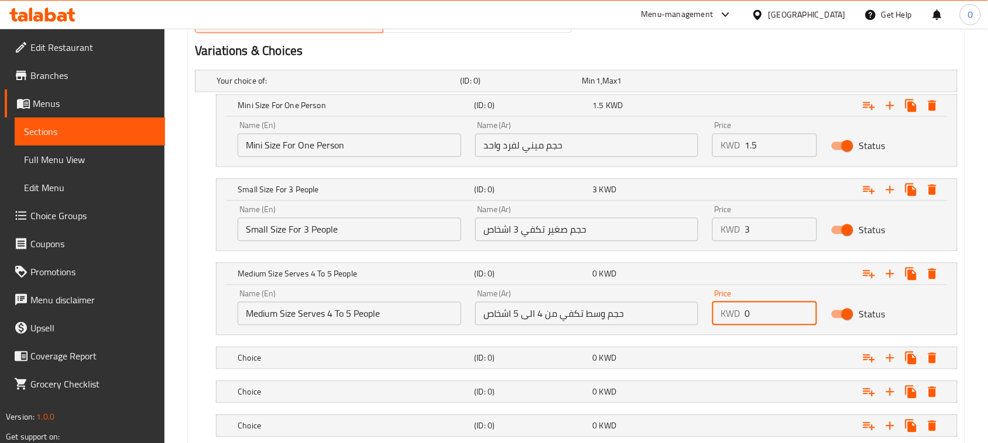
drag, startPoint x: 772, startPoint y: 320, endPoint x: 739, endPoint y: 320, distance: 33.3
click at [739, 320] on div "KWD 0 Price" at bounding box center [764, 313] width 105 height 23
paste input "5"
type input "5"
click at [654, 87] on div "0 KWD" at bounding box center [640, 81] width 117 height 12
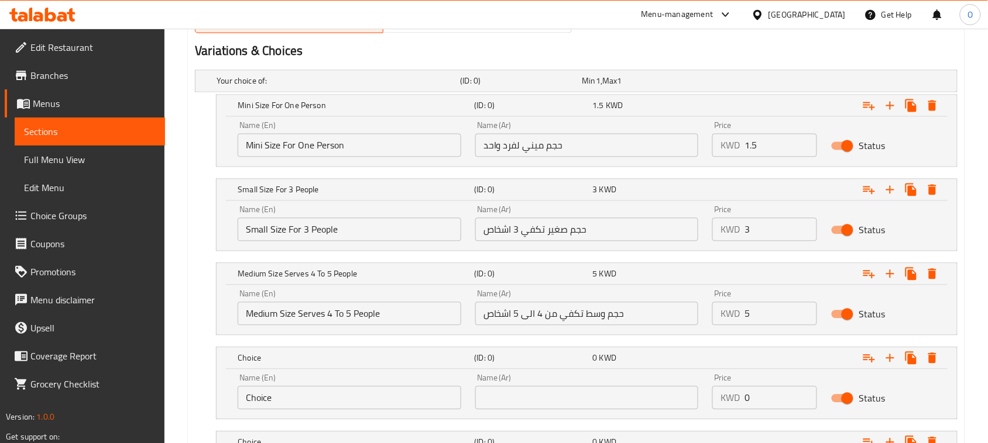
scroll to position [761, 0]
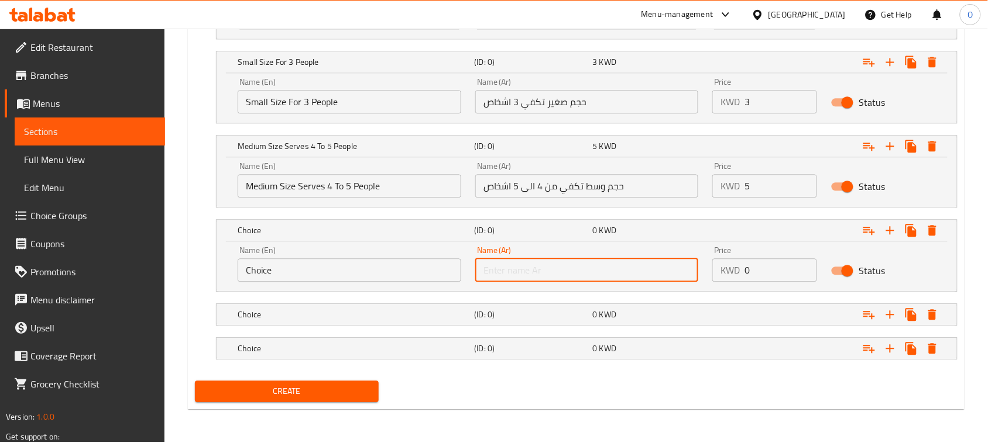
click at [560, 265] on input "text" at bounding box center [586, 270] width 223 height 23
paste input "كنافة خشنة شقراء بالجبن حجم كبير"
drag, startPoint x: 518, startPoint y: 273, endPoint x: 618, endPoint y: 276, distance: 100.1
click at [618, 276] on input "كنافة خشنة شقراء بالجبن حجم كبير" at bounding box center [586, 270] width 223 height 23
drag, startPoint x: 518, startPoint y: 271, endPoint x: 628, endPoint y: 274, distance: 109.4
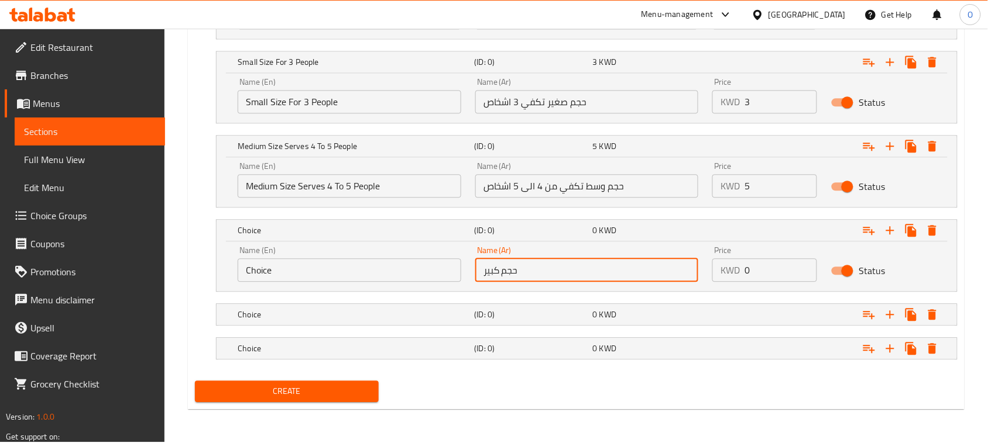
click at [628, 274] on input "حجم كبير" at bounding box center [586, 270] width 223 height 23
paste input "تكفي من 6 الى 8 اشخاص"
drag, startPoint x: 617, startPoint y: 272, endPoint x: 664, endPoint y: 273, distance: 46.8
click at [664, 273] on input "حجم كبير تكفي من 6 الى 8 اشخاص" at bounding box center [586, 270] width 223 height 23
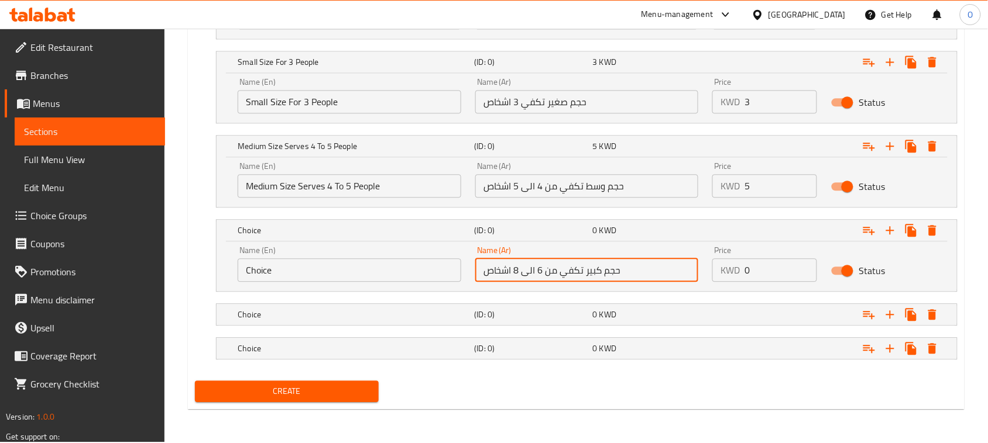
click at [604, 274] on input "حجم كبير تكفي من 6 الى 8 اشخاص" at bounding box center [586, 270] width 223 height 23
type input "حجم كبير تكفي من 6 الى 8 اشخاص"
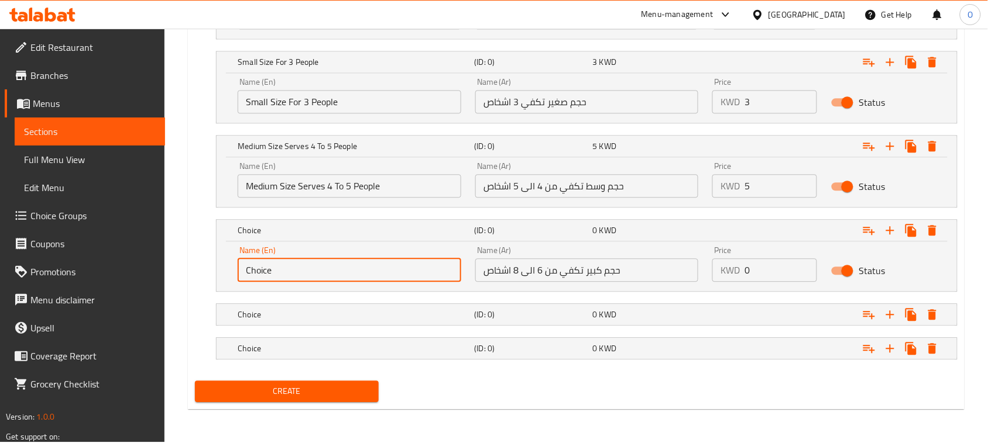
click at [373, 274] on input "Choice" at bounding box center [349, 270] width 223 height 23
paste input "Large Size, Enough For 6 To 8 Peopl"
type input "Large Size, Enough For 6 To 8 People"
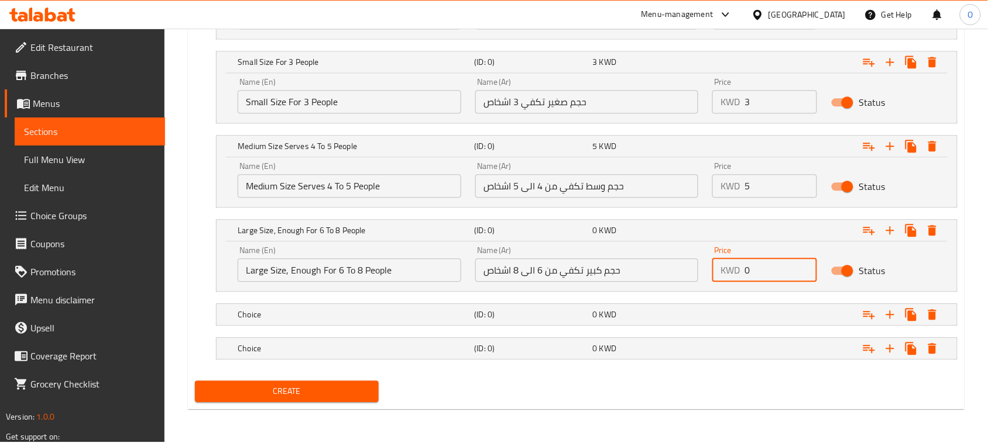
drag, startPoint x: 756, startPoint y: 274, endPoint x: 732, endPoint y: 278, distance: 24.4
click at [732, 278] on div "KWD 0 Price" at bounding box center [764, 270] width 105 height 23
click at [732, 277] on p "KWD" at bounding box center [729, 270] width 19 height 14
drag, startPoint x: 755, startPoint y: 270, endPoint x: 717, endPoint y: 288, distance: 41.9
click at [717, 288] on div "Price KWD 0 Price" at bounding box center [764, 264] width 119 height 50
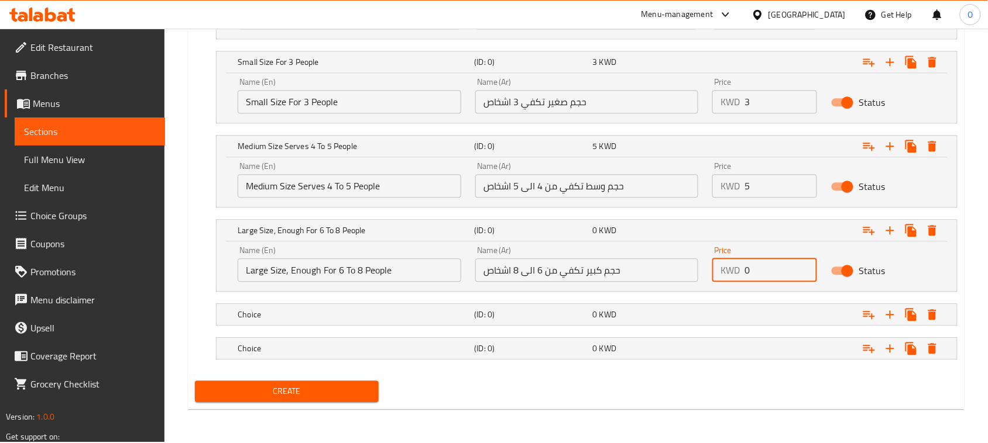
click at [717, 288] on div "Price KWD 0 Price" at bounding box center [764, 264] width 119 height 50
drag, startPoint x: 756, startPoint y: 274, endPoint x: 735, endPoint y: 280, distance: 21.9
click at [735, 280] on div "KWD 0 Price" at bounding box center [764, 270] width 105 height 23
paste input "8"
type input "8"
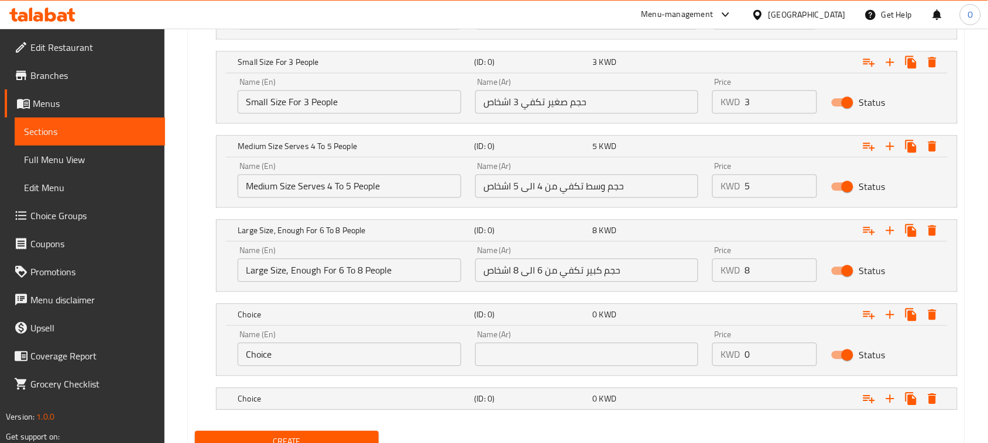
click at [566, 352] on input "text" at bounding box center [586, 354] width 223 height 23
paste input "كنافة خشنة شقراء بالجبن حجم عزايم"
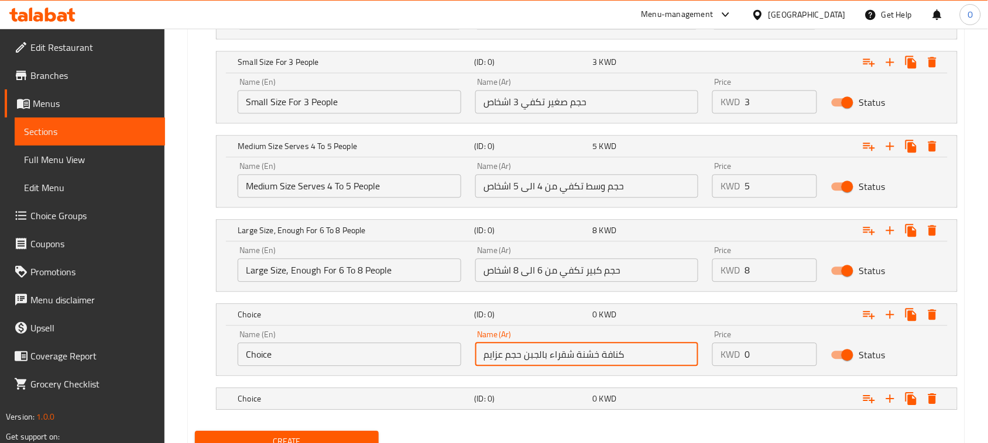
drag, startPoint x: 522, startPoint y: 357, endPoint x: 685, endPoint y: 354, distance: 162.1
click at [685, 354] on input "كنافة خشنة شقراء بالجبن حجم عزايم" at bounding box center [586, 354] width 223 height 23
click at [547, 360] on input "كنافة خشنة شقراء بالجبن حجم عزايم" at bounding box center [586, 354] width 223 height 23
drag, startPoint x: 524, startPoint y: 360, endPoint x: 646, endPoint y: 358, distance: 122.9
click at [646, 358] on input "كنافة خشنة شقراء بالجبن حجم عزايم" at bounding box center [586, 354] width 223 height 23
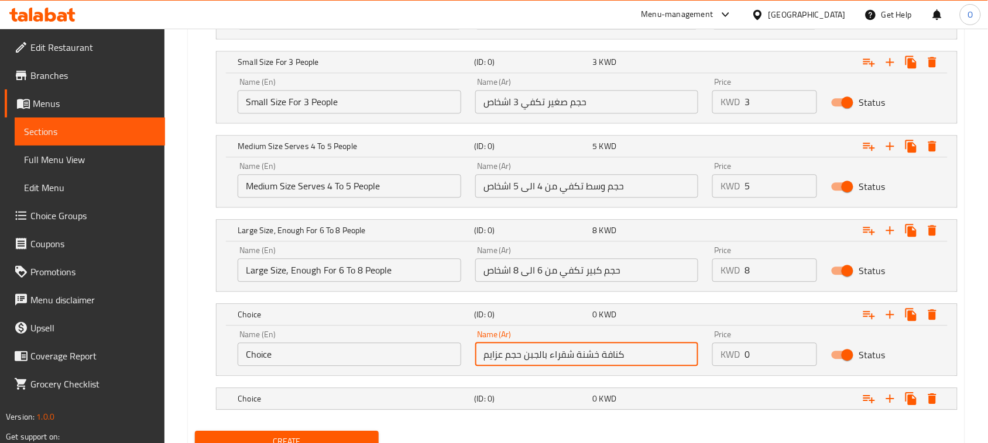
click at [571, 370] on div "Name (Ar) كنافة خشنة شقراء بالجبن حجم عزايم Name (Ar)" at bounding box center [587, 349] width 238 height 50
drag, startPoint x: 522, startPoint y: 356, endPoint x: 626, endPoint y: 355, distance: 104.1
click at [626, 355] on input "كنافة خشنة شقراء بالجبن حجم عزايم" at bounding box center [586, 354] width 223 height 23
click at [521, 357] on input "حجم عزايم" at bounding box center [586, 354] width 223 height 23
drag, startPoint x: 521, startPoint y: 357, endPoint x: 629, endPoint y: 354, distance: 108.3
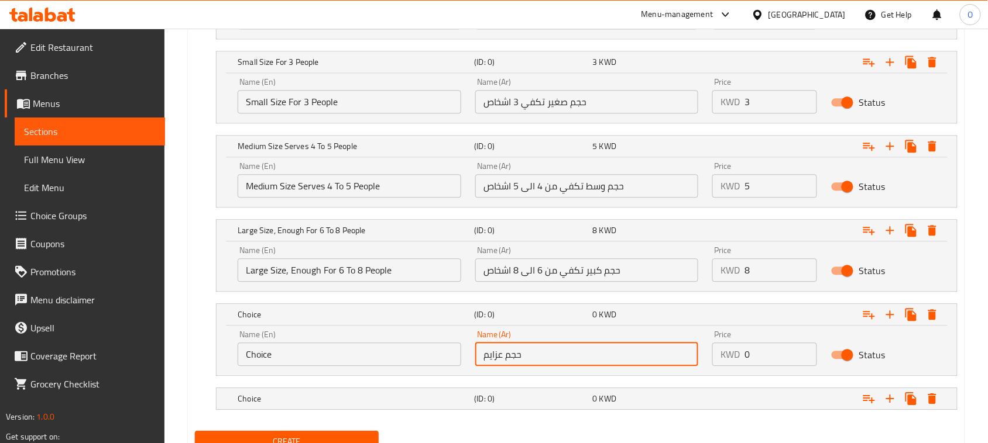
click at [629, 354] on input "حجم عزايم" at bounding box center [586, 354] width 223 height 23
paste input "تكفي من 10 الى 12 اشخاص"
click at [525, 359] on input "حجم عزايم تكفي من 10 الى 12 اشخاص" at bounding box center [586, 354] width 223 height 23
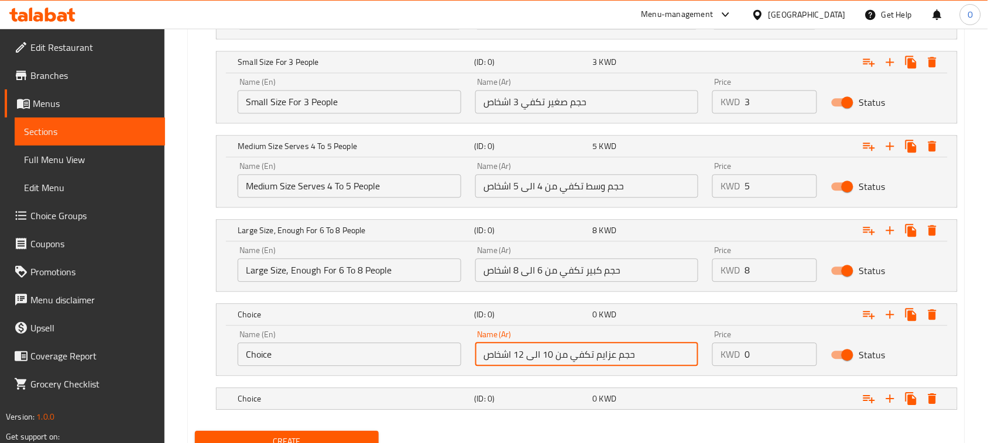
click at [697, 350] on input "حجم عزايم تكفي من 10 الى 12 اشخاص" at bounding box center [586, 354] width 223 height 23
drag, startPoint x: 632, startPoint y: 355, endPoint x: 689, endPoint y: 355, distance: 56.8
click at [689, 355] on input "حجم عزايم تكفي من 10 الى 12 اشخاص" at bounding box center [586, 354] width 223 height 23
click at [654, 358] on input "حجم عزايم تكفي من 10 الى 12 اشخاص" at bounding box center [586, 354] width 223 height 23
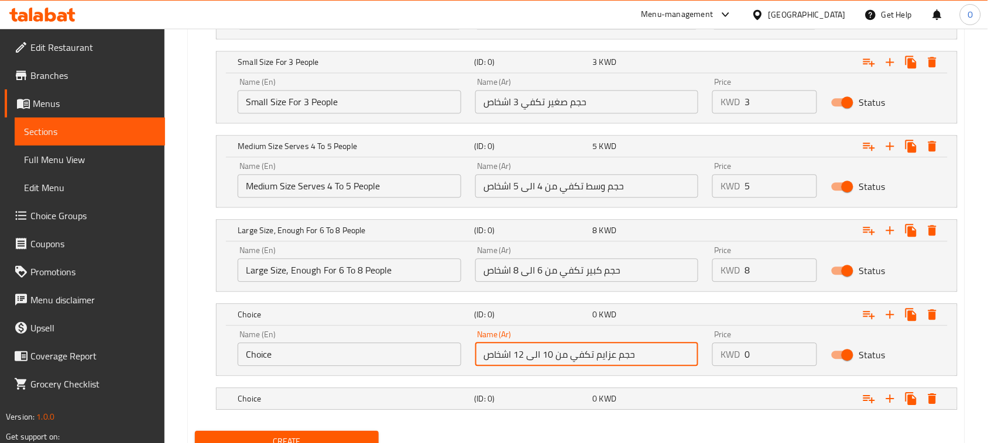
click at [654, 358] on input "حجم عزايم تكفي من 10 الى 12 اشخاص" at bounding box center [586, 354] width 223 height 23
type input "حجم عزايم تكفي من 10 الى 12 اشخاص"
click at [319, 349] on input "Choice" at bounding box center [349, 354] width 223 height 23
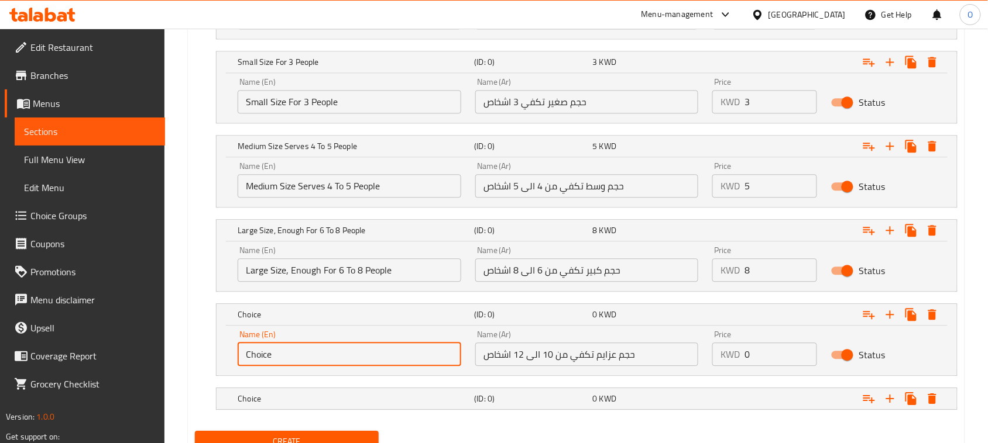
click at [319, 349] on input "Choice" at bounding box center [349, 354] width 223 height 23
click at [341, 362] on input "Choice" at bounding box center [349, 354] width 223 height 23
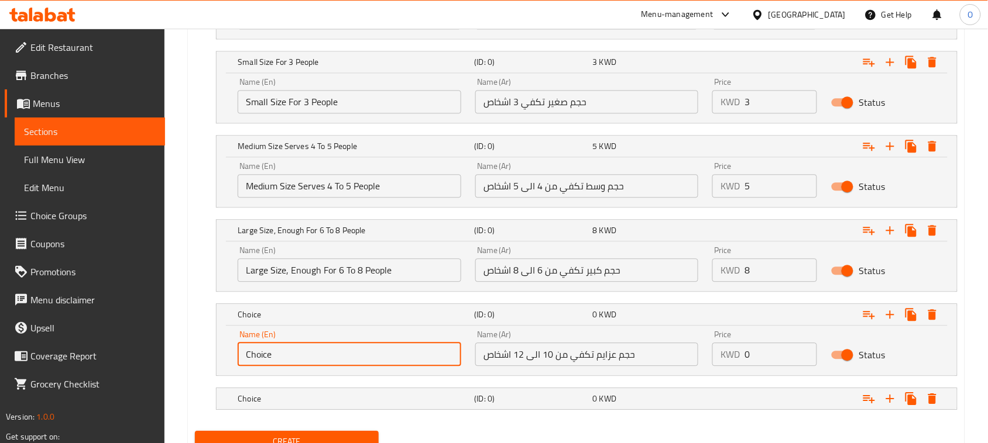
paste input "Banquet Size Enough For 10 To 12 Peopl"
type input "Banquet Size Enough For 10 To 12 People"
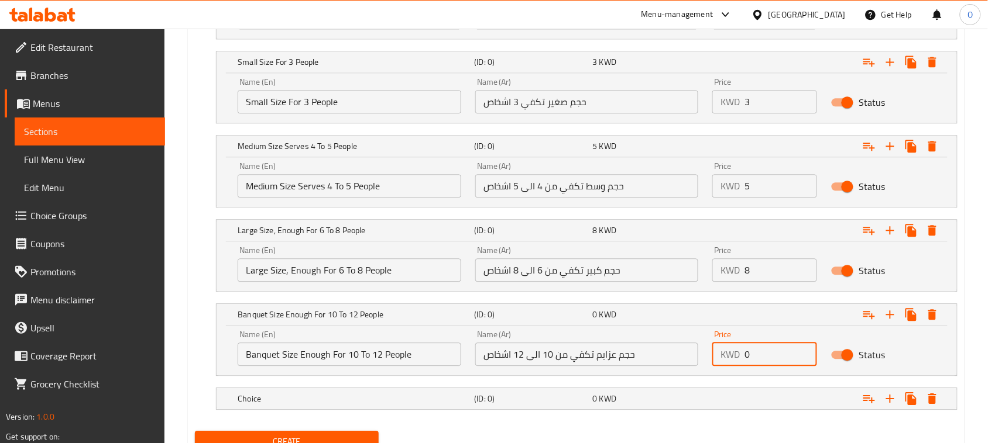
drag, startPoint x: 759, startPoint y: 360, endPoint x: 720, endPoint y: 362, distance: 39.2
click at [720, 362] on div "KWD 0 Price" at bounding box center [764, 354] width 105 height 23
paste input "12"
type input "12"
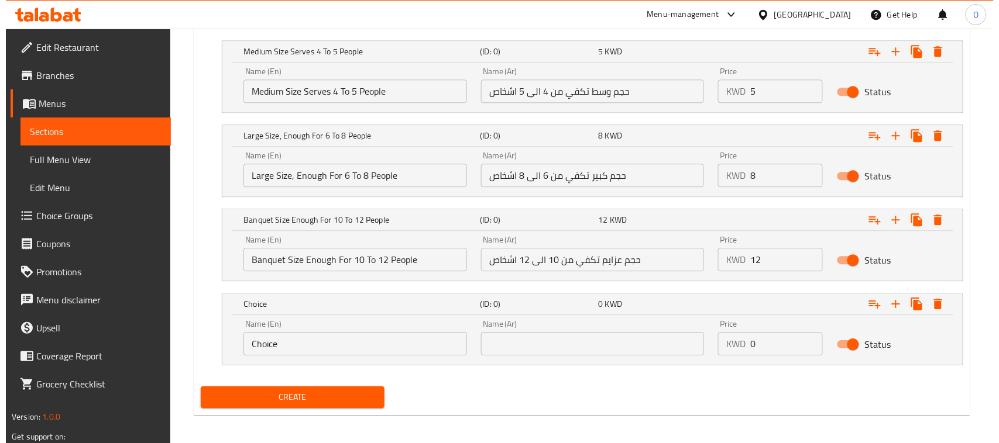
scroll to position [861, 0]
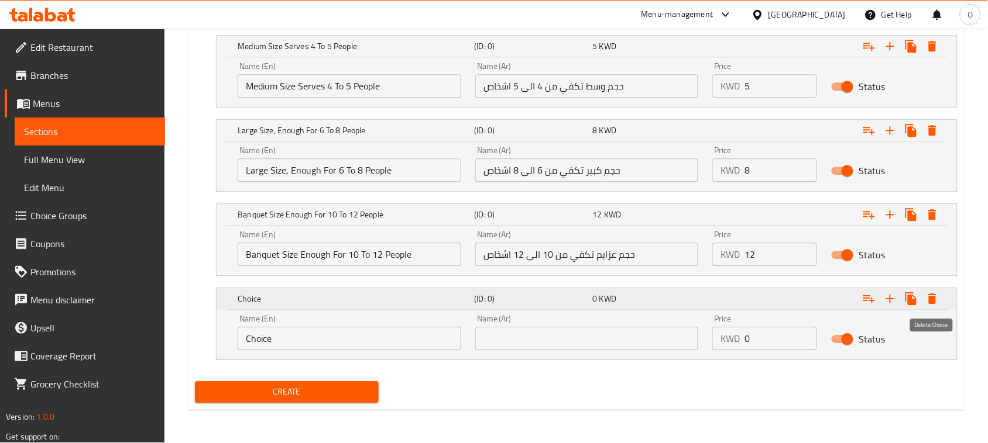
click at [933, 294] on icon "Expand" at bounding box center [932, 299] width 8 height 11
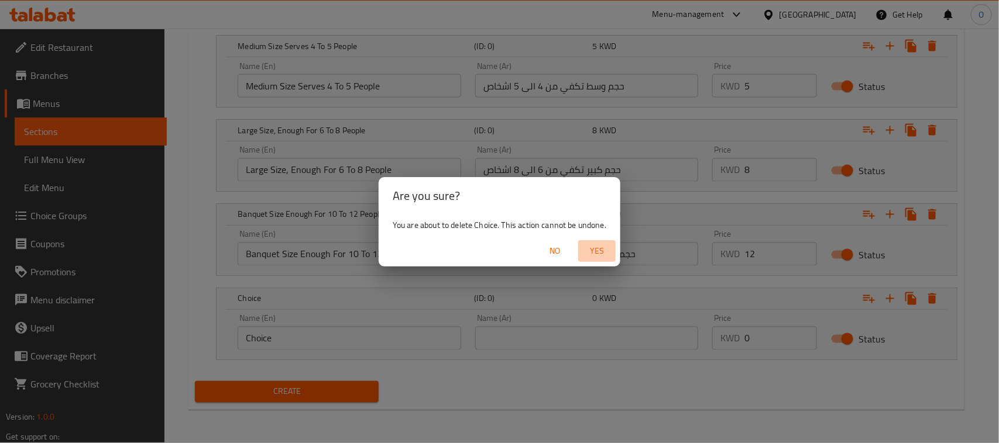
click at [593, 256] on span "Yes" at bounding box center [597, 251] width 28 height 15
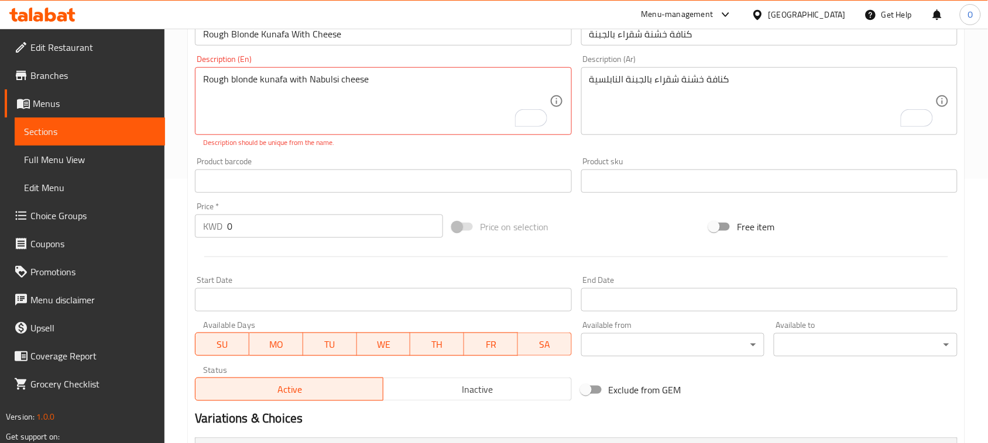
scroll to position [118, 0]
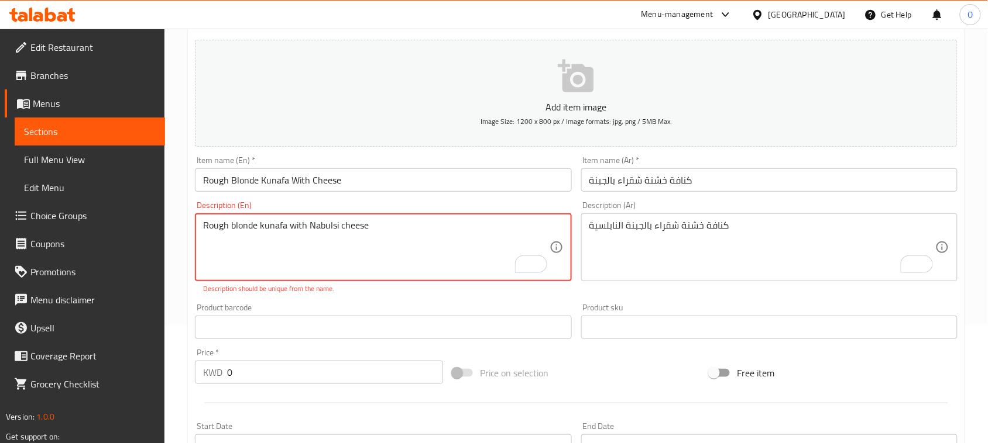
click at [372, 228] on textarea "Rough blonde kunafa with Nabulsi cheese" at bounding box center [376, 248] width 346 height 56
type textarea "Rough blonde kunafa with Nabulsi chees"
click at [417, 300] on div "Product barcode Product barcode" at bounding box center [383, 321] width 386 height 45
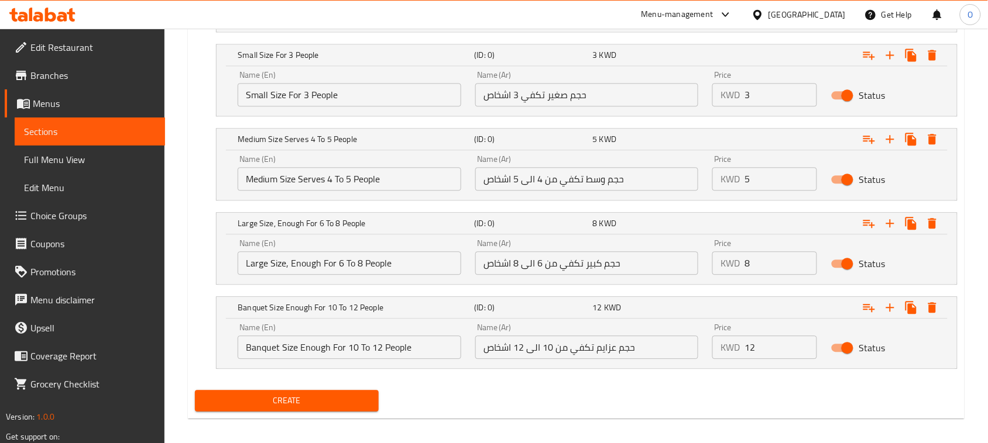
scroll to position [764, 0]
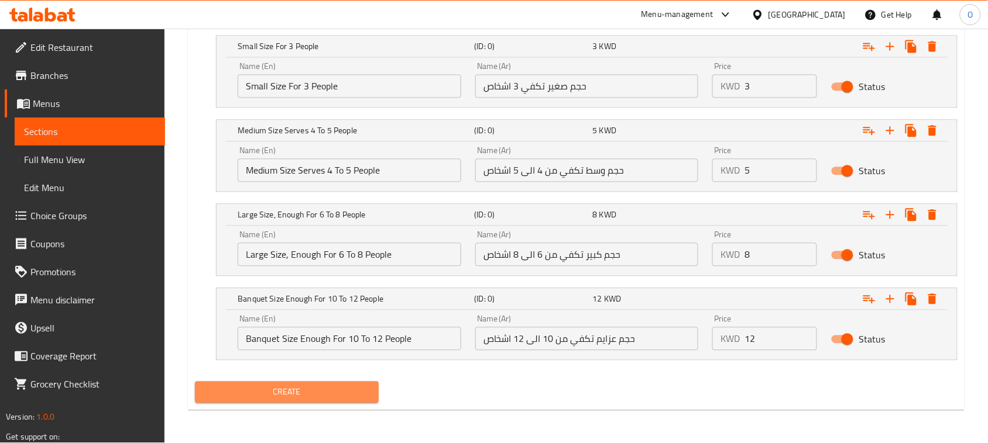
click at [300, 397] on span "Create" at bounding box center [286, 392] width 165 height 15
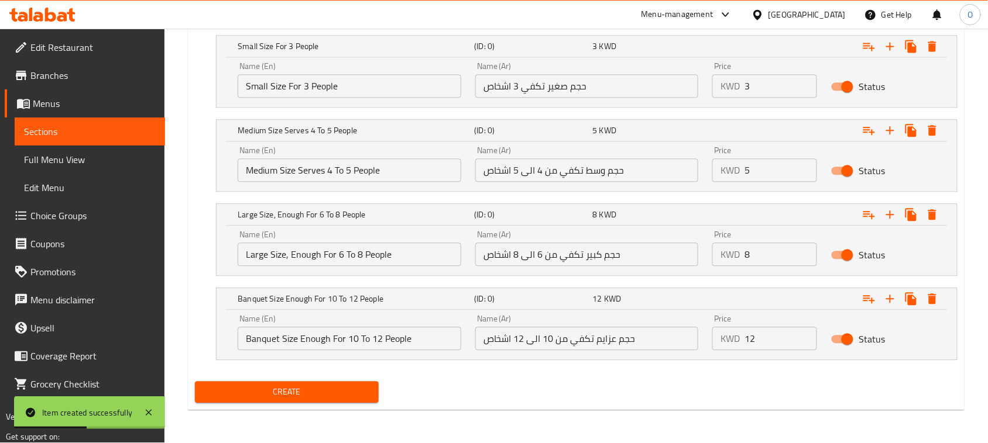
click at [77, 212] on span "Choice Groups" at bounding box center [92, 216] width 125 height 14
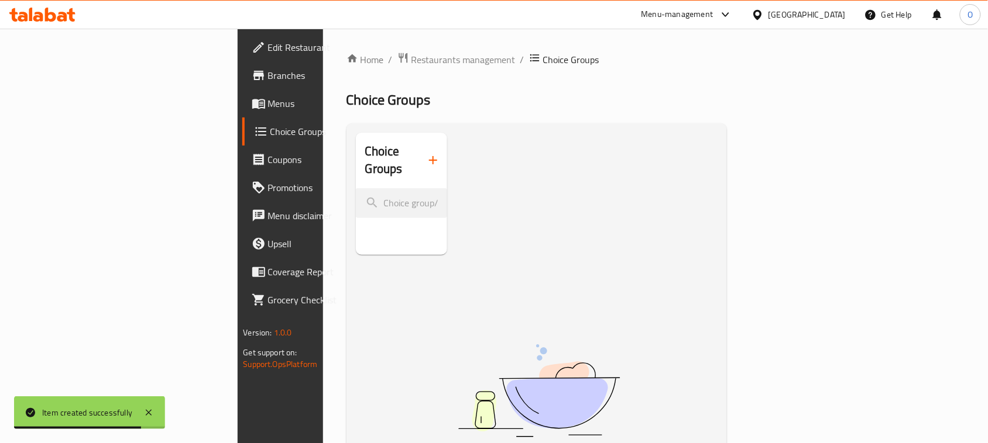
click at [426, 154] on icon "button" at bounding box center [433, 160] width 14 height 14
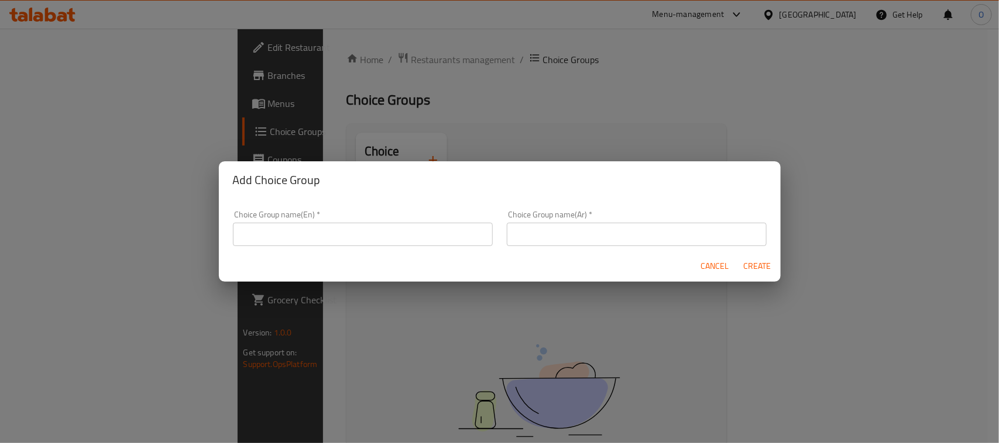
click at [296, 240] on input "text" at bounding box center [363, 234] width 260 height 23
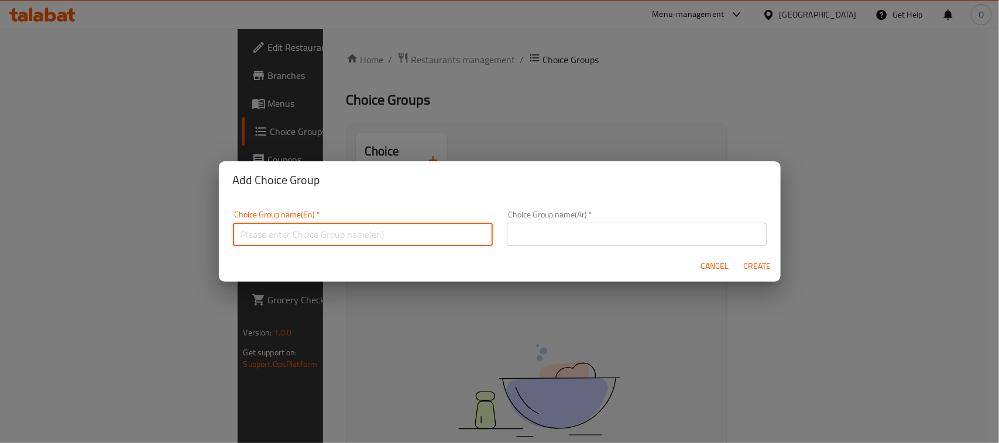
type input "Extras:"
click at [532, 240] on input "text" at bounding box center [637, 234] width 260 height 23
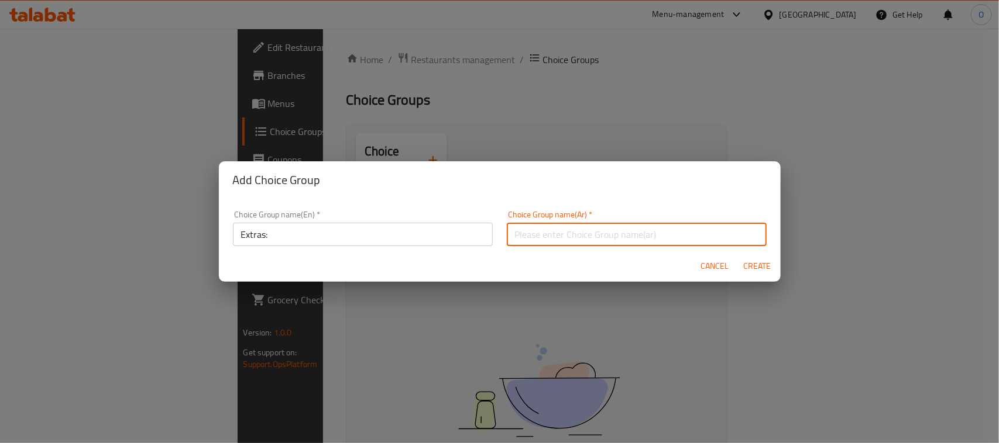
type input "إضافات:"
click at [761, 266] on span "Create" at bounding box center [757, 266] width 28 height 15
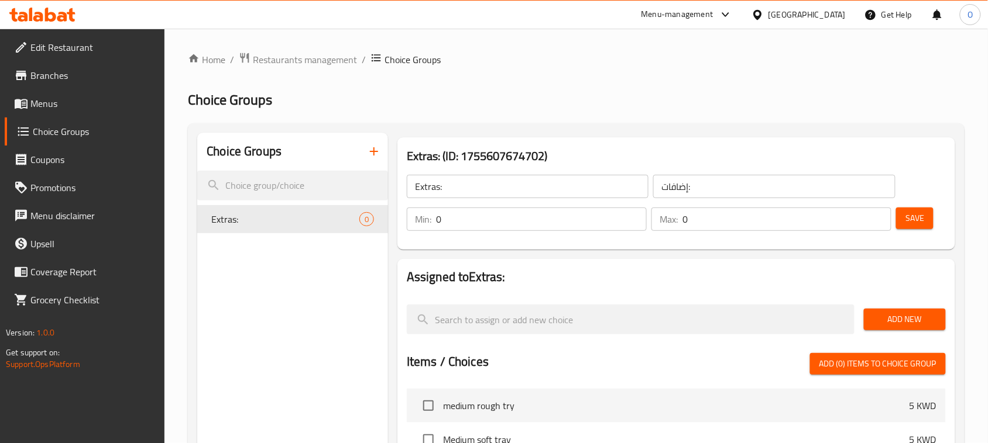
click at [903, 322] on span "Add New" at bounding box center [904, 319] width 63 height 15
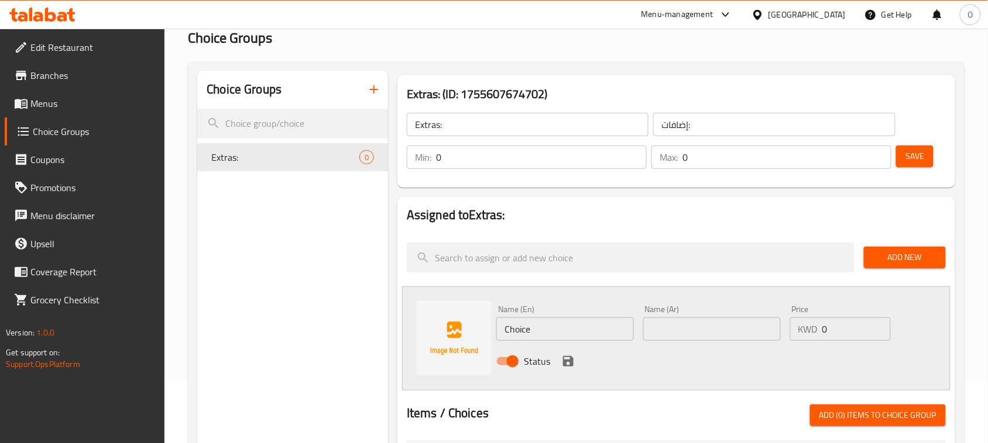
scroll to position [146, 0]
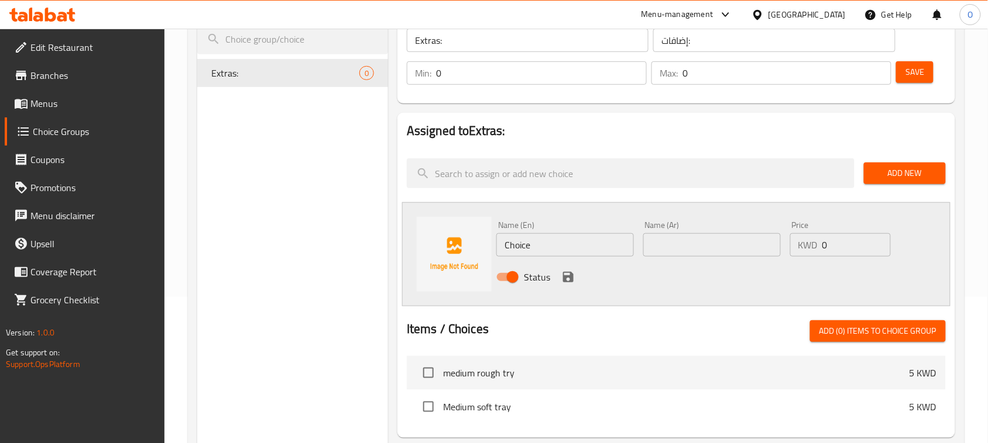
click at [711, 233] on input "text" at bounding box center [711, 244] width 137 height 23
paste input "فستق حلبي"
type input "فستق حلبي"
click at [551, 240] on input "Choice" at bounding box center [564, 244] width 137 height 23
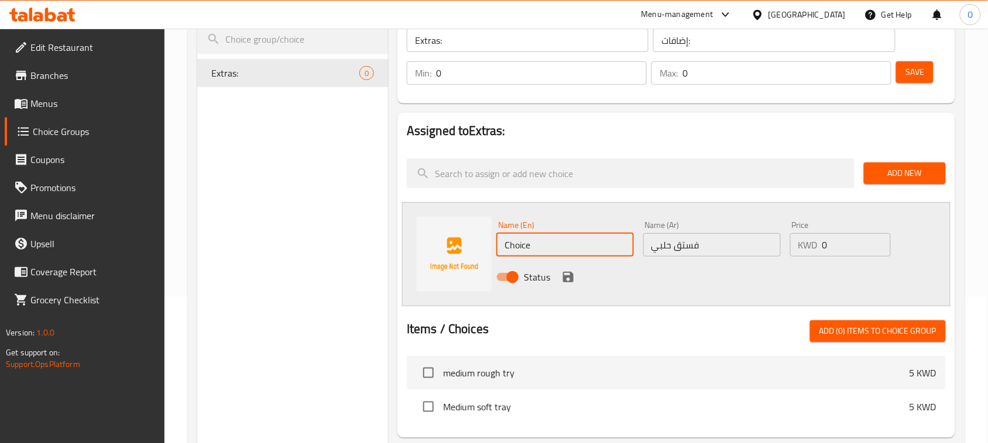
click at [551, 240] on input "Choice" at bounding box center [564, 244] width 137 height 23
paste input "Pistachios"
type input "Pistachios"
drag, startPoint x: 841, startPoint y: 243, endPoint x: 803, endPoint y: 253, distance: 39.2
click at [803, 253] on div "KWD 0 Price" at bounding box center [840, 244] width 101 height 23
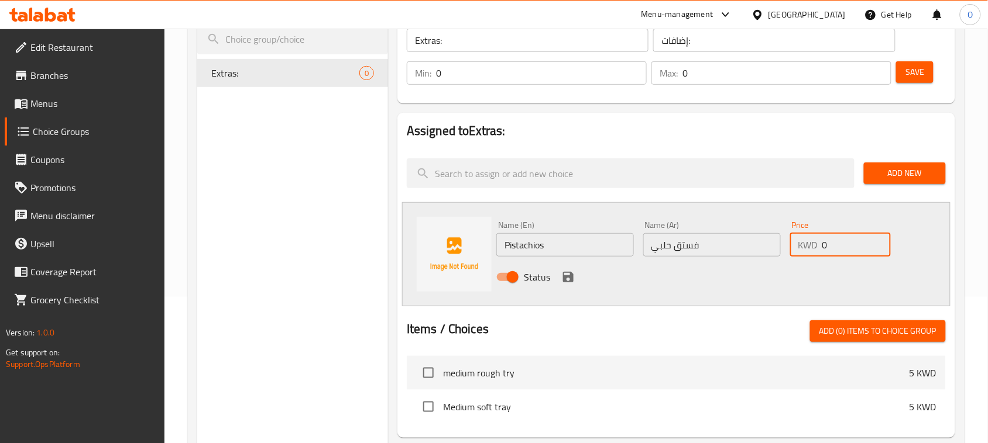
paste input ".5"
type input "0.5"
click at [561, 278] on icon "save" at bounding box center [568, 277] width 14 height 14
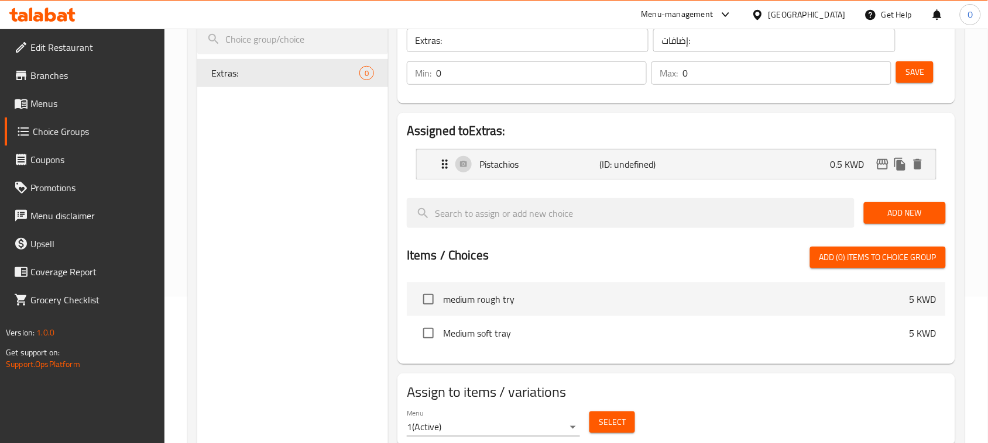
click at [926, 76] on button "Save" at bounding box center [914, 72] width 37 height 22
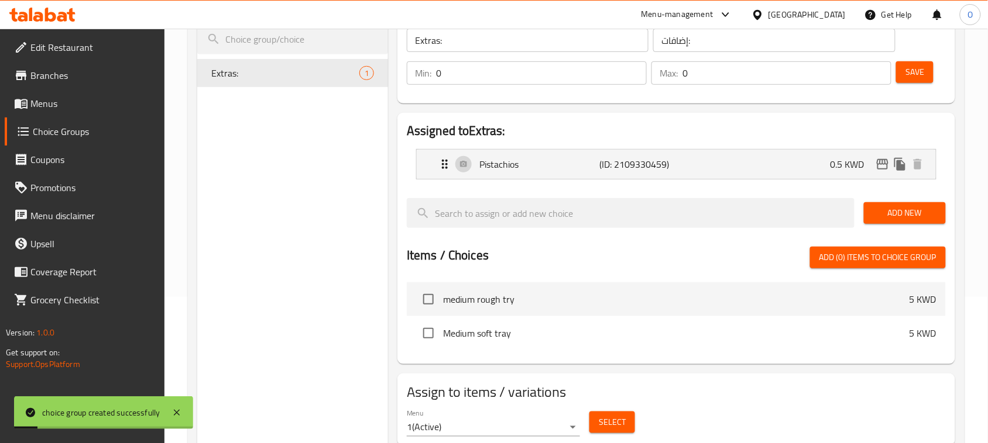
click at [65, 104] on span "Menus" at bounding box center [92, 104] width 125 height 14
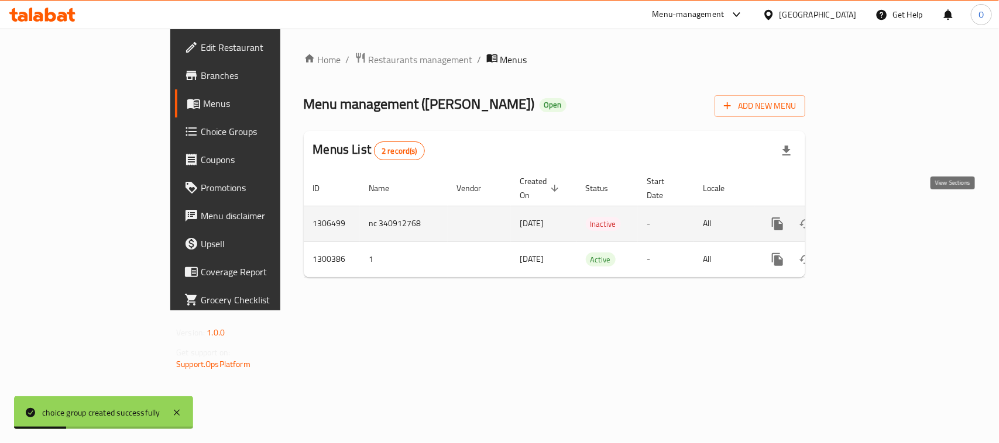
click at [869, 217] on icon "enhanced table" at bounding box center [862, 224] width 14 height 14
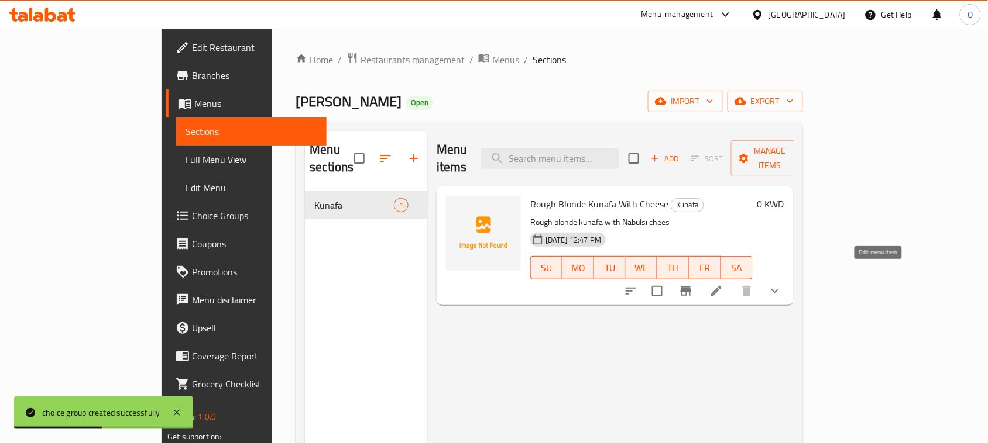
click at [723, 284] on icon at bounding box center [716, 291] width 14 height 14
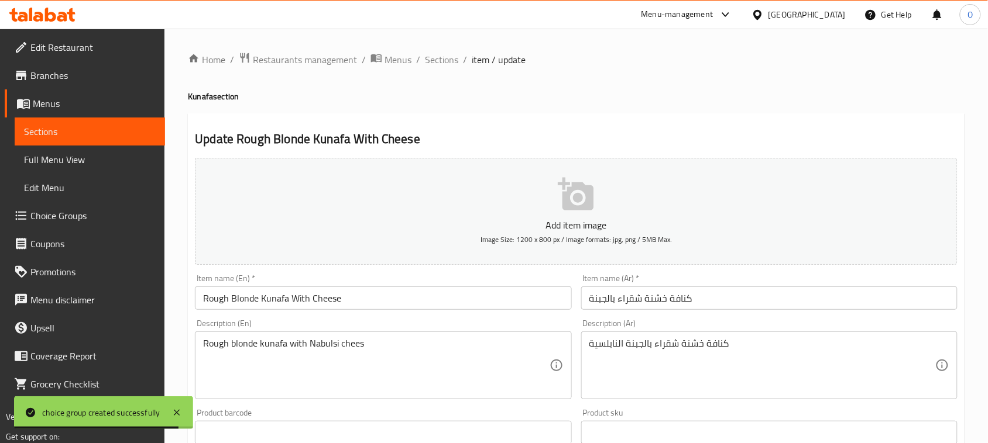
click at [74, 215] on span "Choice Groups" at bounding box center [92, 216] width 125 height 14
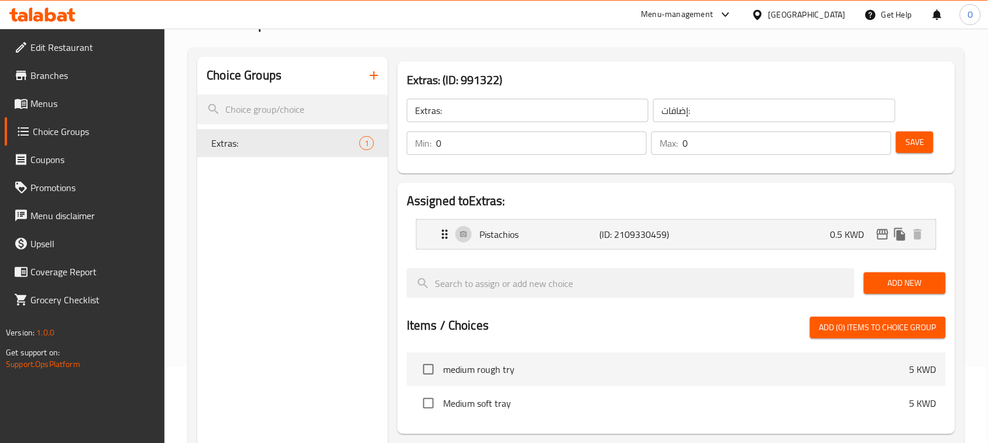
scroll to position [146, 0]
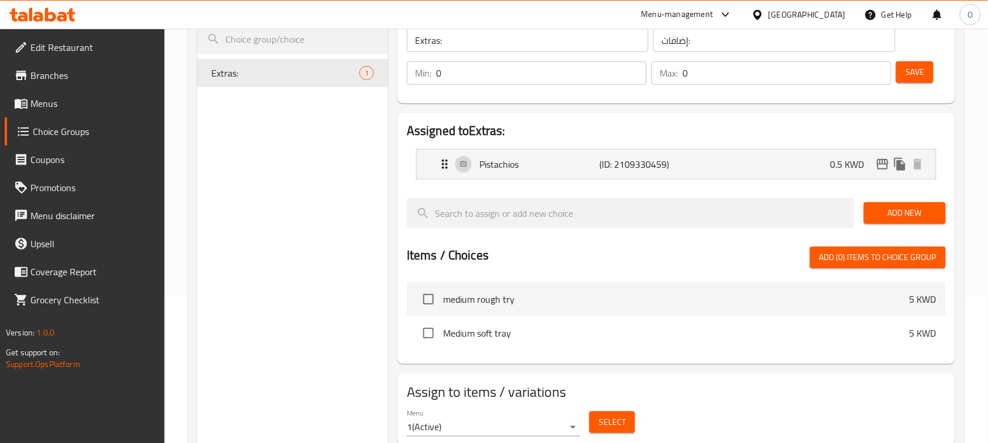
click at [603, 420] on span "Select" at bounding box center [612, 422] width 27 height 15
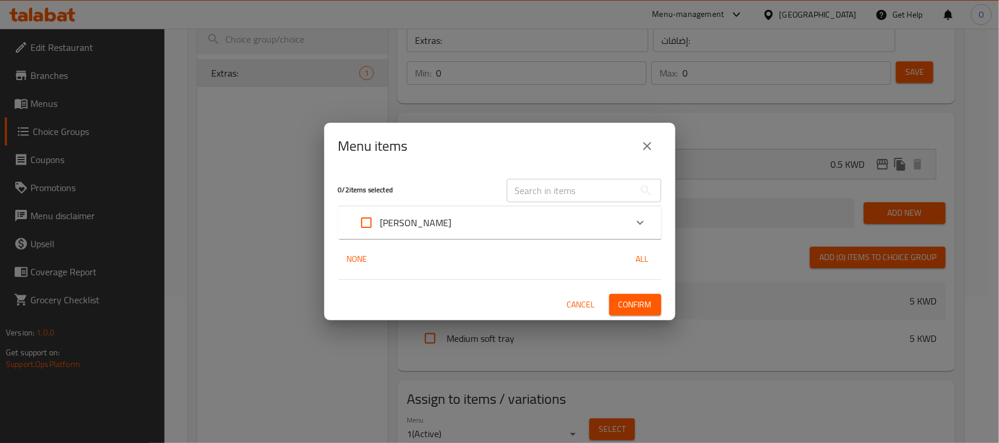
click at [460, 219] on div "[PERSON_NAME]" at bounding box center [489, 223] width 274 height 28
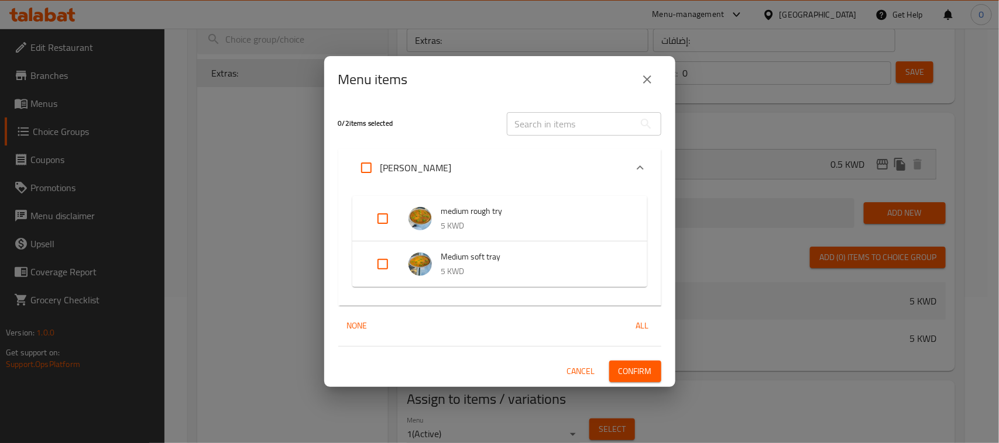
click at [652, 78] on icon "close" at bounding box center [647, 80] width 14 height 14
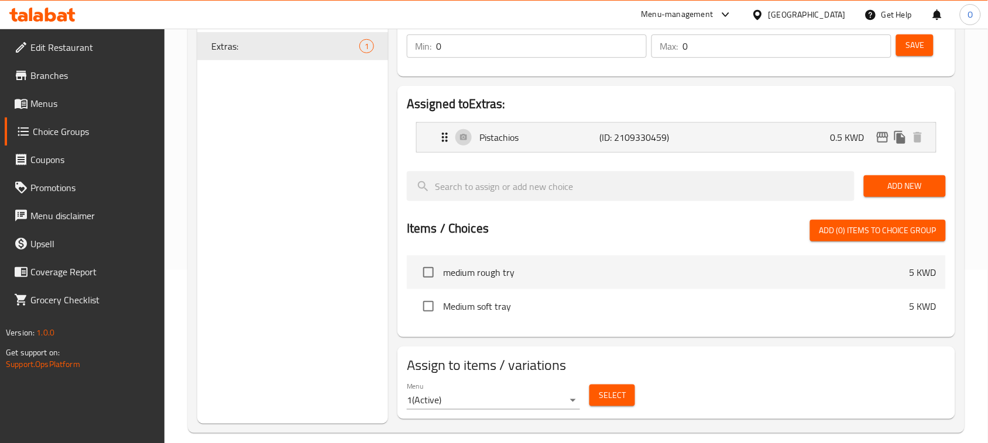
scroll to position [186, 0]
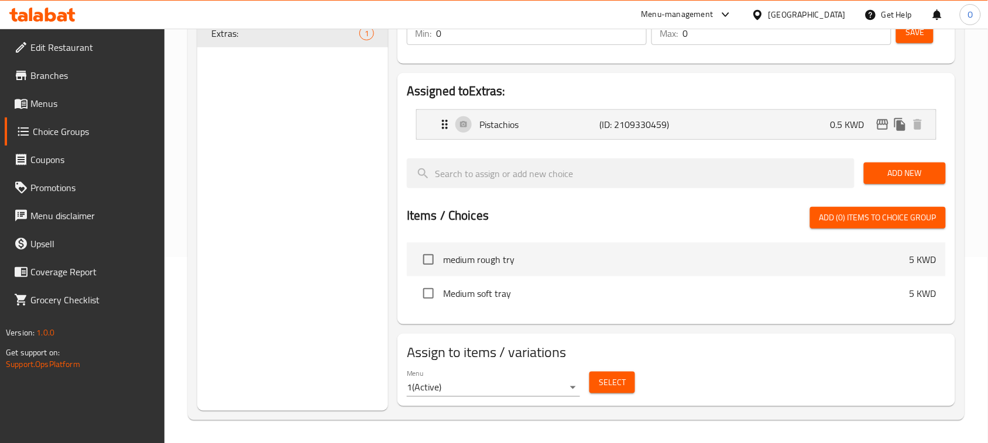
click at [466, 257] on body "​ Menu-management [GEOGRAPHIC_DATA] Get Help O Edit Restaurant Branches Menus C…" at bounding box center [494, 50] width 988 height 415
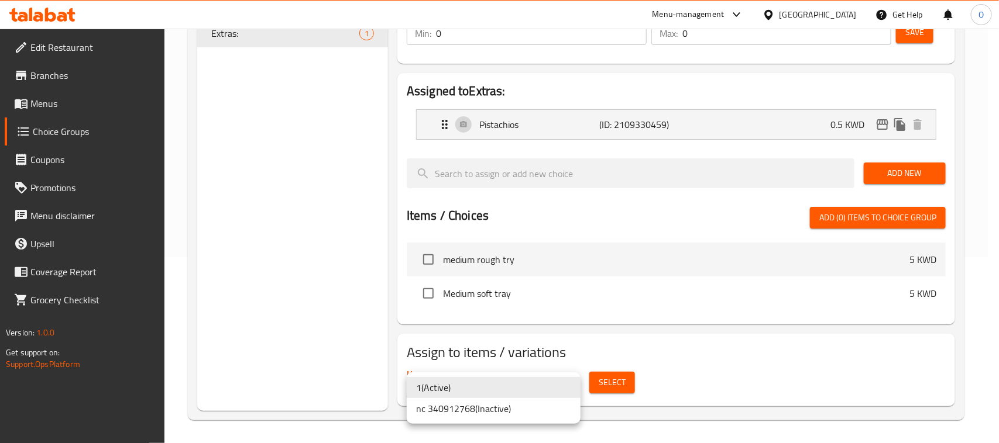
click at [461, 414] on li "nc 340912768 ( Inactive )" at bounding box center [494, 408] width 174 height 21
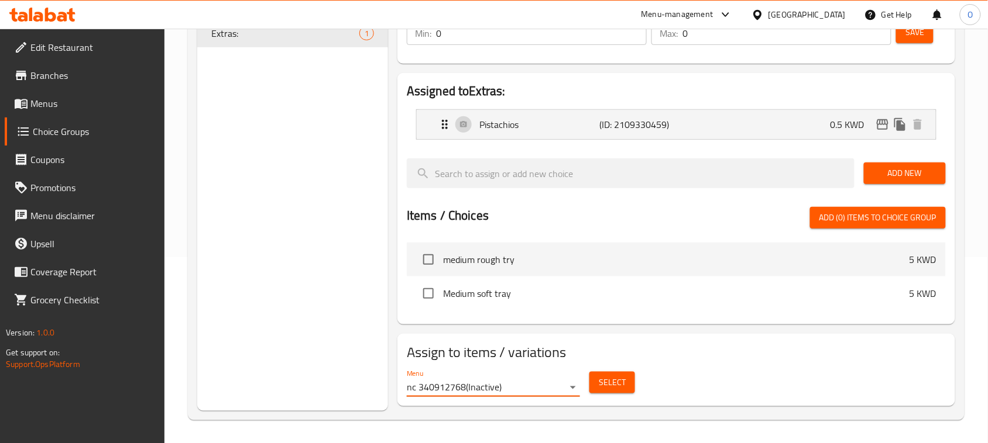
click at [619, 393] on button "Select" at bounding box center [612, 383] width 46 height 22
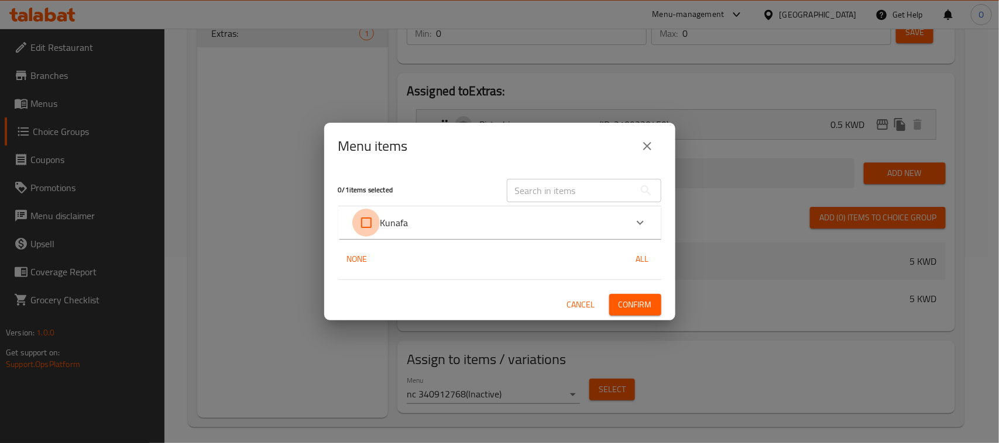
click at [372, 219] on input "Expand" at bounding box center [366, 223] width 28 height 28
checkbox input "true"
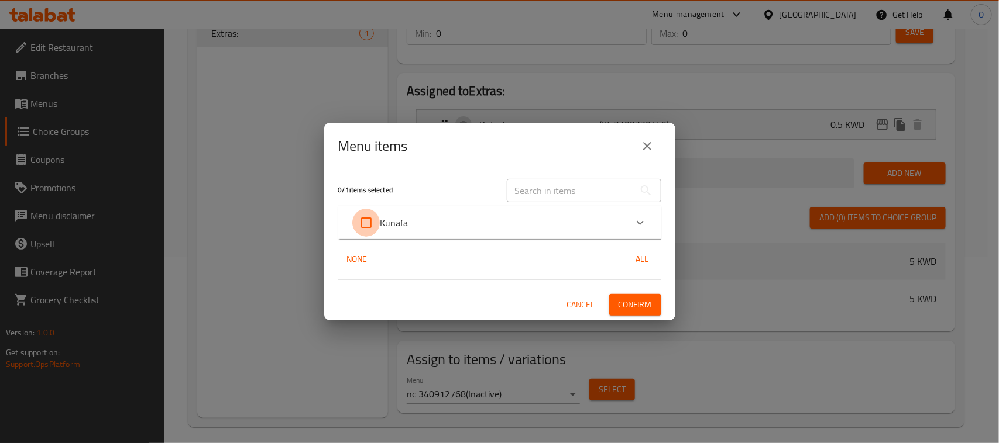
checkbox input "true"
click at [632, 298] on span "Confirm" at bounding box center [634, 305] width 33 height 15
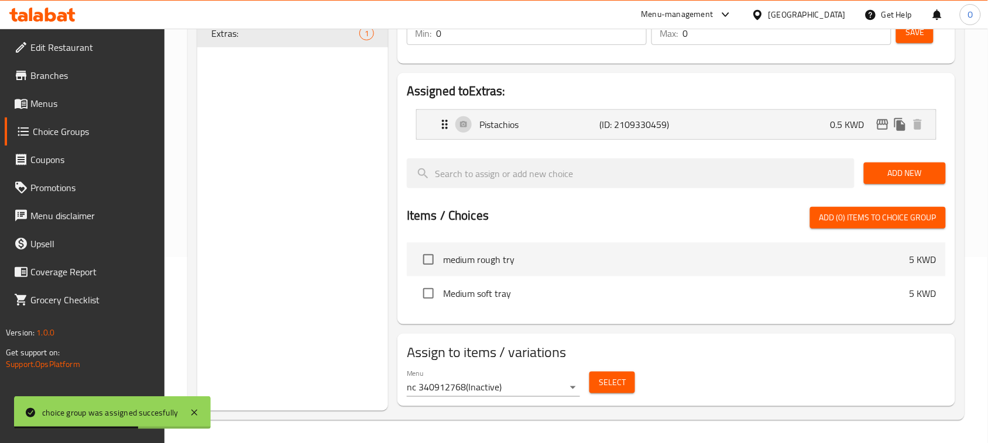
click at [88, 101] on span "Menus" at bounding box center [92, 104] width 125 height 14
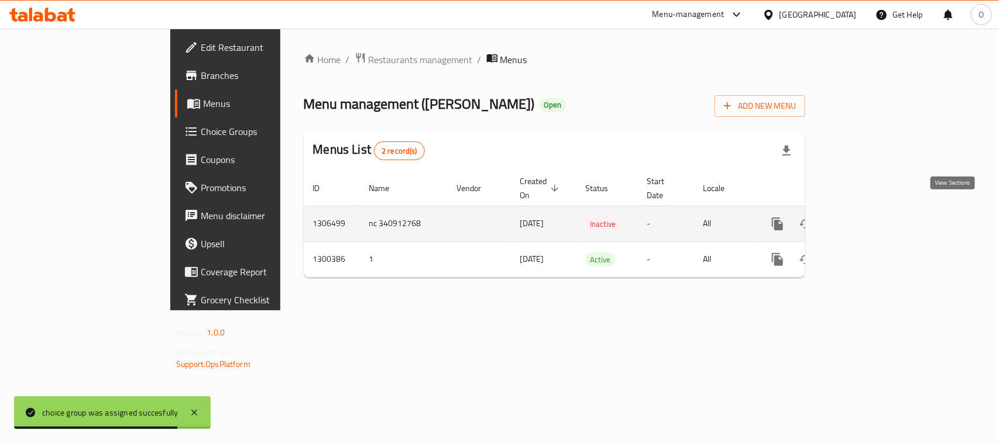
click at [869, 217] on icon "enhanced table" at bounding box center [862, 224] width 14 height 14
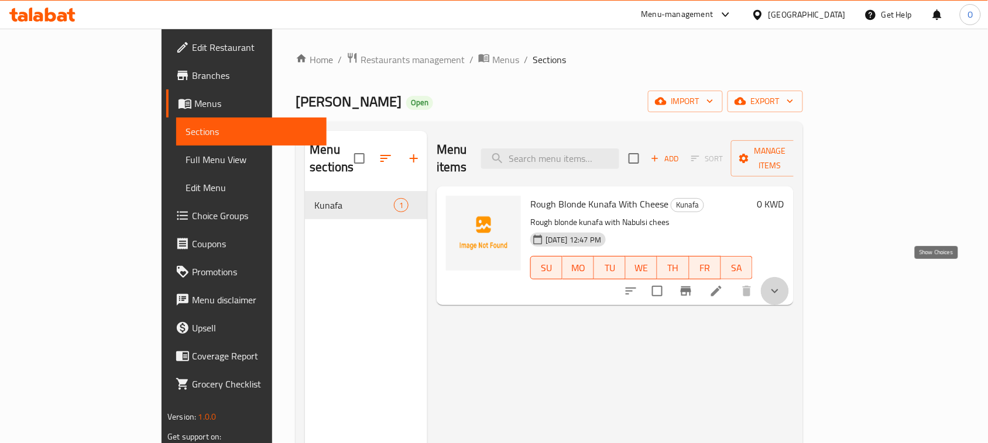
click at [782, 284] on icon "show more" at bounding box center [775, 291] width 14 height 14
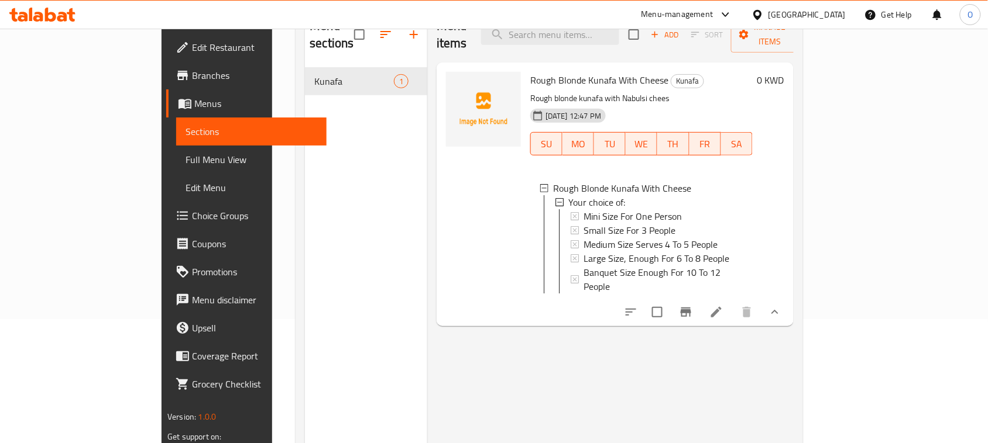
scroll to position [146, 0]
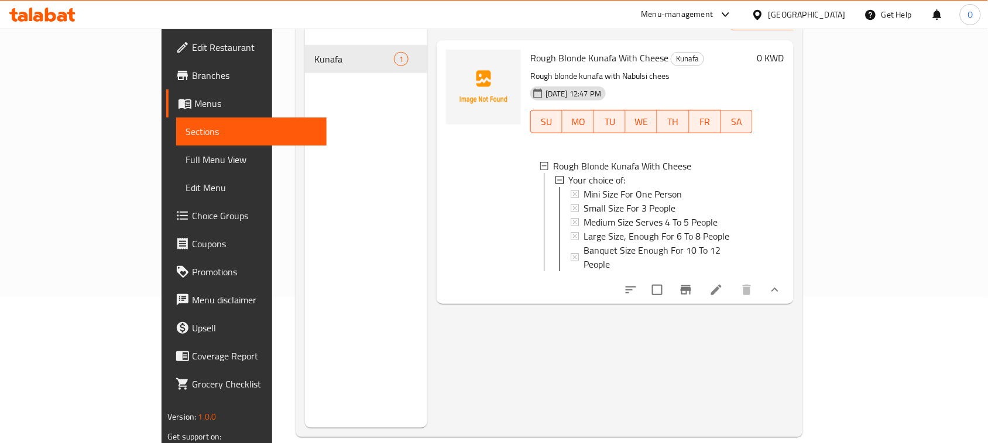
click at [733, 280] on li at bounding box center [716, 290] width 33 height 21
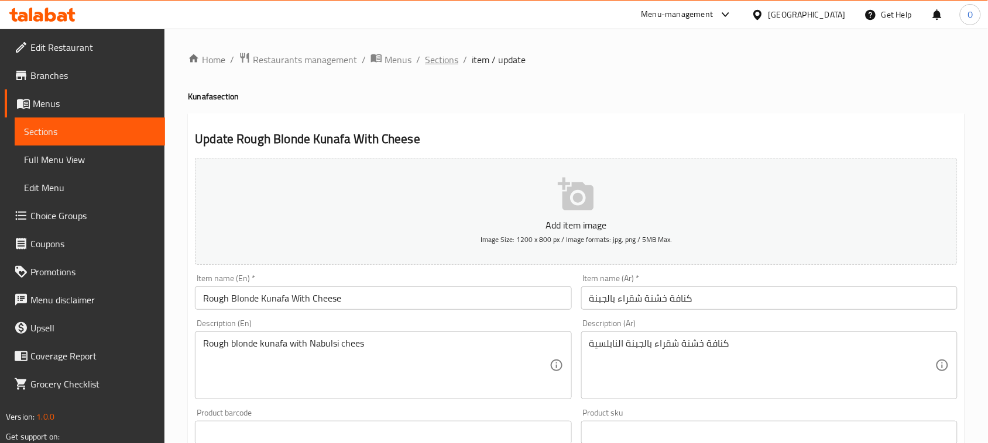
click at [449, 59] on span "Sections" at bounding box center [441, 60] width 33 height 14
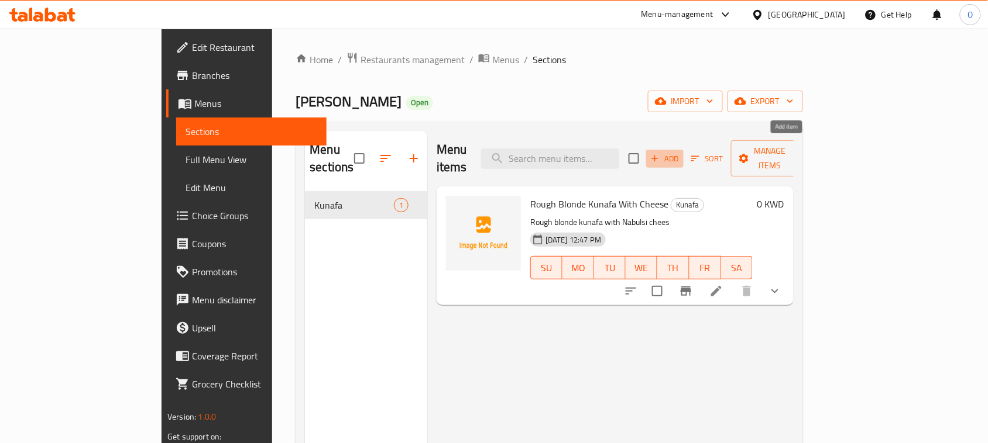
click at [680, 152] on span "Add" at bounding box center [665, 158] width 32 height 13
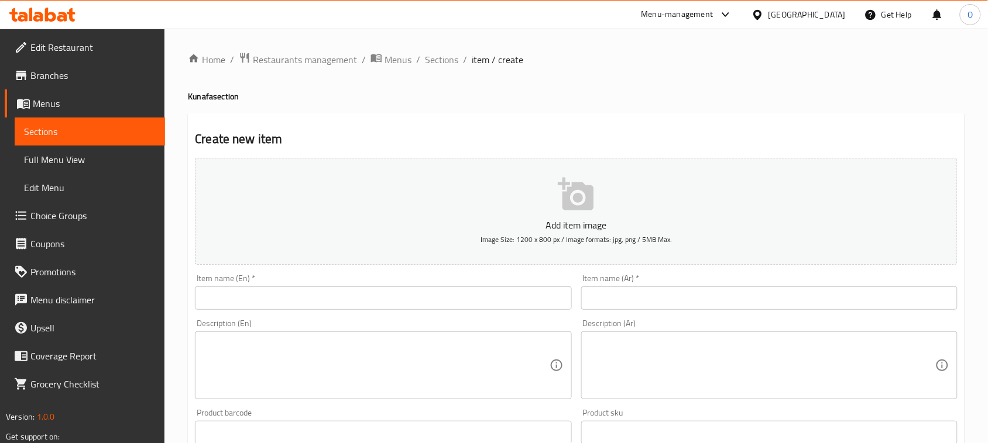
click at [700, 307] on input "text" at bounding box center [769, 298] width 376 height 23
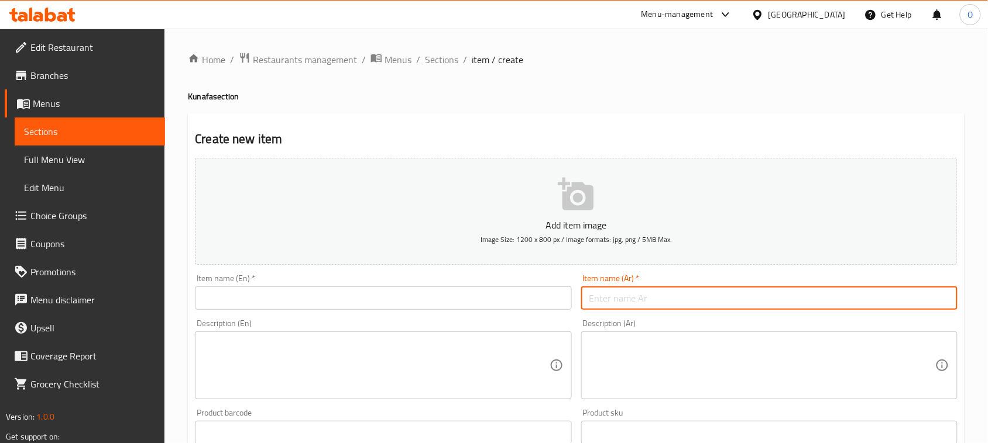
paste input "كنافة بين نارين حمراء ."
drag, startPoint x: 668, startPoint y: 300, endPoint x: 749, endPoint y: 297, distance: 81.4
click at [749, 297] on input "كنافة بين نارين حمراء ." at bounding box center [769, 298] width 376 height 23
click at [658, 296] on input "كنافة بين نارين حمراء ." at bounding box center [769, 298] width 376 height 23
click at [671, 297] on input "كنافة بين نارين حمراء ." at bounding box center [769, 298] width 376 height 23
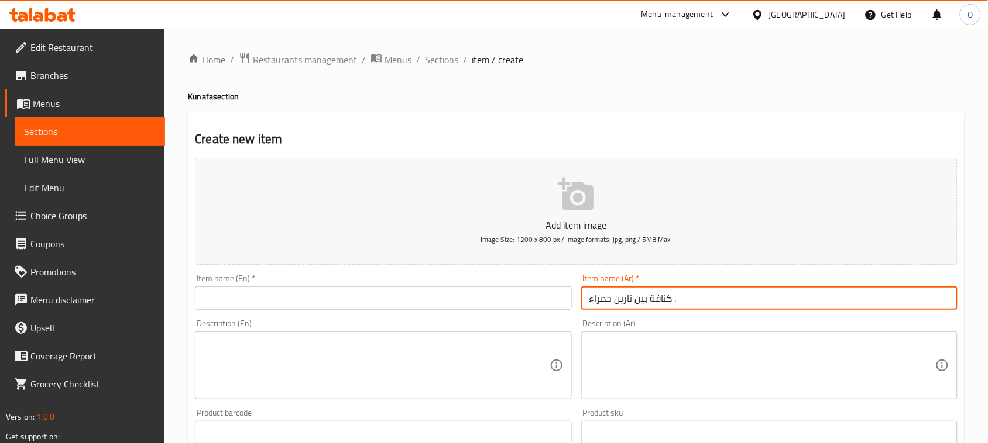
drag, startPoint x: 669, startPoint y: 300, endPoint x: 755, endPoint y: 300, distance: 86.0
click at [755, 300] on input "كنافة بين نارين حمراء ." at bounding box center [769, 298] width 376 height 23
click at [655, 299] on input "كنافة بين نارين حمراء" at bounding box center [769, 298] width 376 height 23
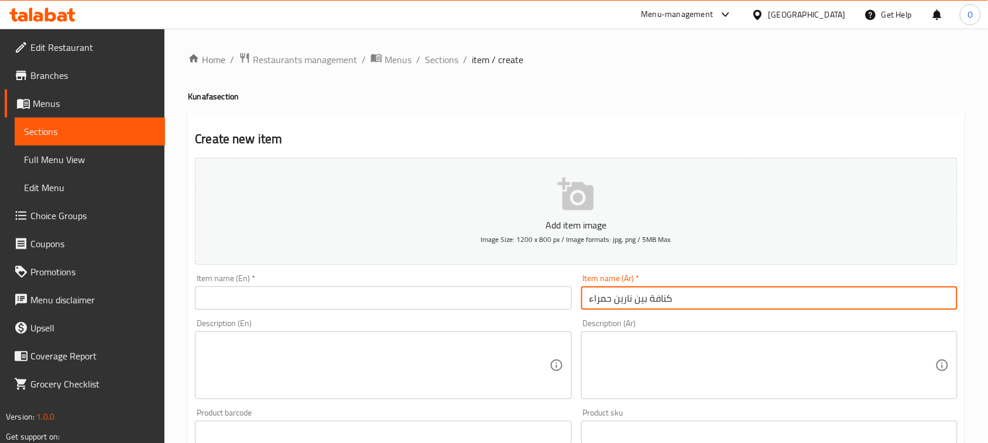
type input "كنافة بين نارين حمراء"
click at [243, 295] on input "text" at bounding box center [383, 298] width 376 height 23
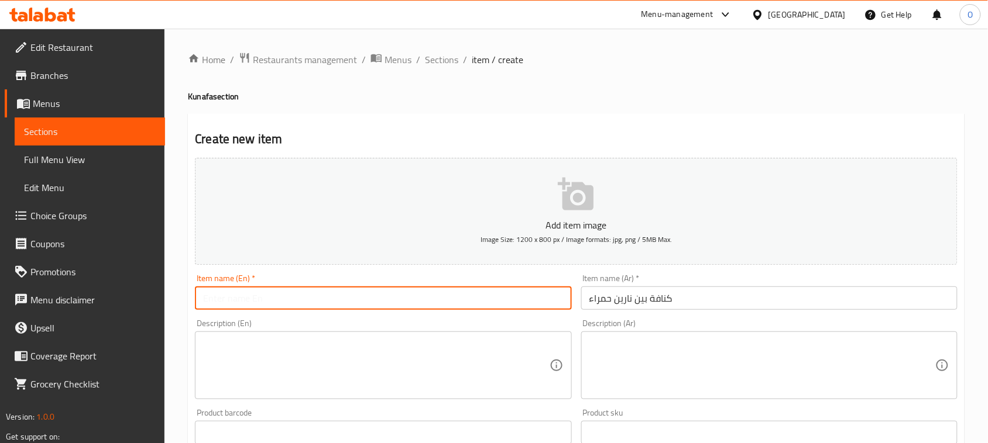
paste input "Kunafa"
type input "[PERSON_NAME]"
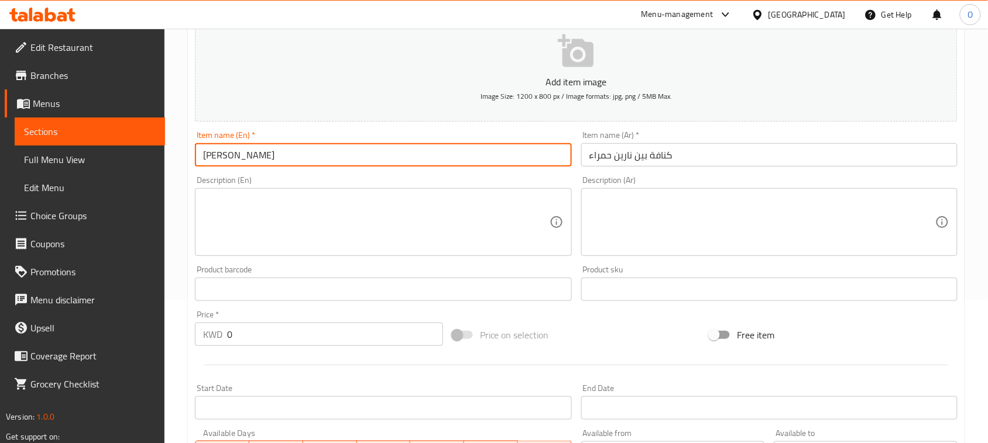
scroll to position [146, 0]
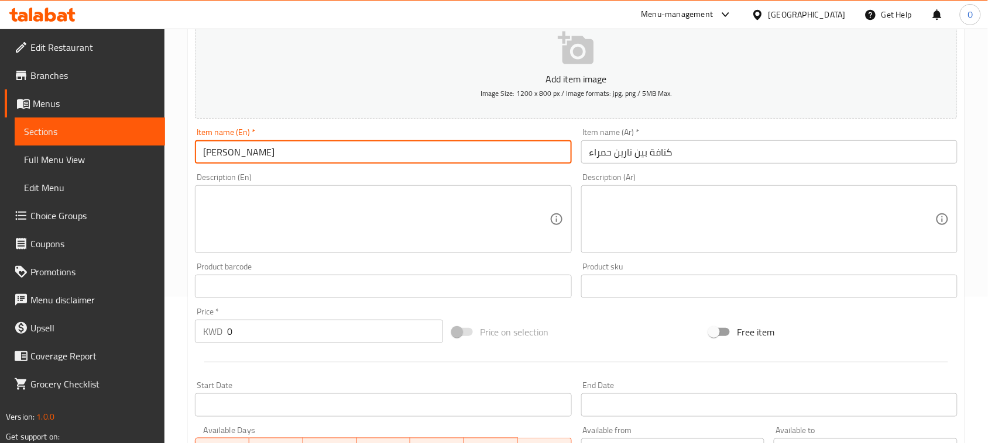
click at [660, 205] on textarea at bounding box center [762, 220] width 346 height 56
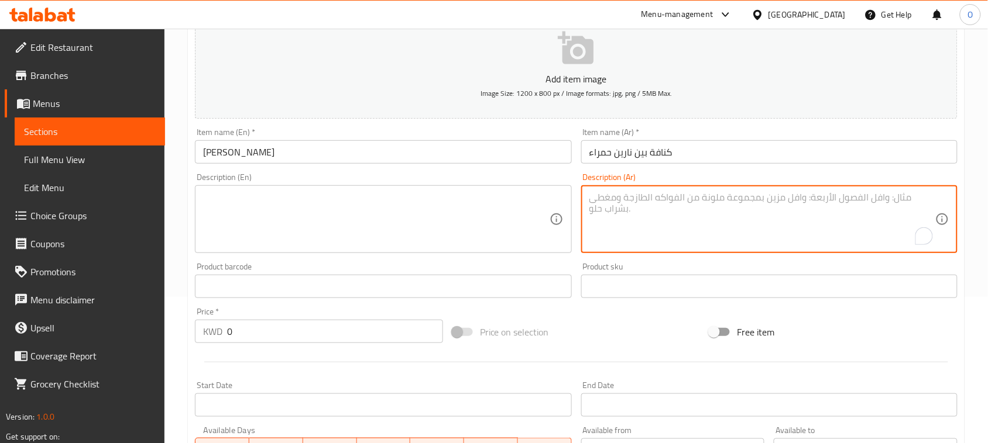
paste textarea "الوصف: 2 طبقة كنافة شعرية بالجبنة النابلسية او بالقشطة."
drag, startPoint x: 781, startPoint y: 197, endPoint x: 822, endPoint y: 197, distance: 41.0
click at [822, 197] on textarea "الوصف: 2 طبقة كنافة شعرية بالجبنة النابلسية او بالقشطة." at bounding box center [762, 220] width 346 height 56
click at [808, 202] on textarea "الوصف: 2 طبقة كنافة شعرية بالجبنة النابلسية او بالقشطة." at bounding box center [762, 220] width 346 height 56
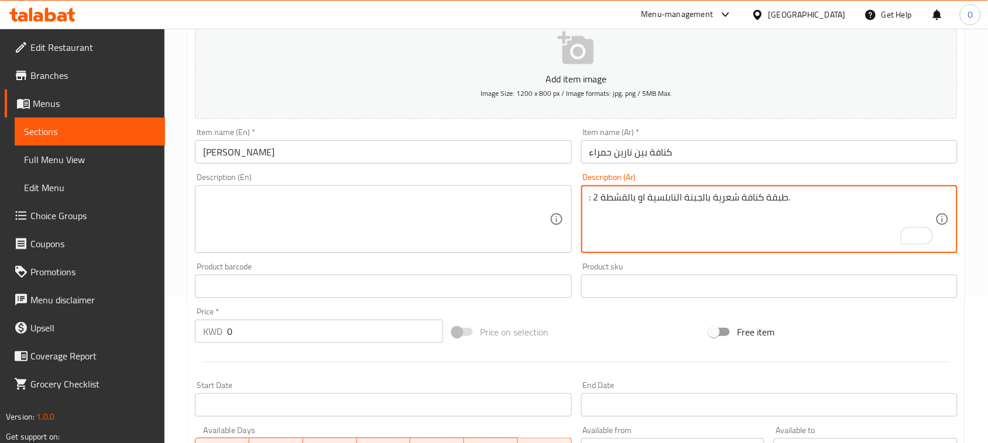
drag, startPoint x: 592, startPoint y: 200, endPoint x: 583, endPoint y: 200, distance: 8.2
click at [583, 200] on div ": 2 طبقة كنافة شعرية بالجبنة النابلسية او بالقشطة. Description (Ar)" at bounding box center [769, 219] width 376 height 68
click at [632, 193] on textarea "2 طبقة كنافة شعرية بالجبنة النابلسية او بالقشطة." at bounding box center [762, 220] width 346 height 56
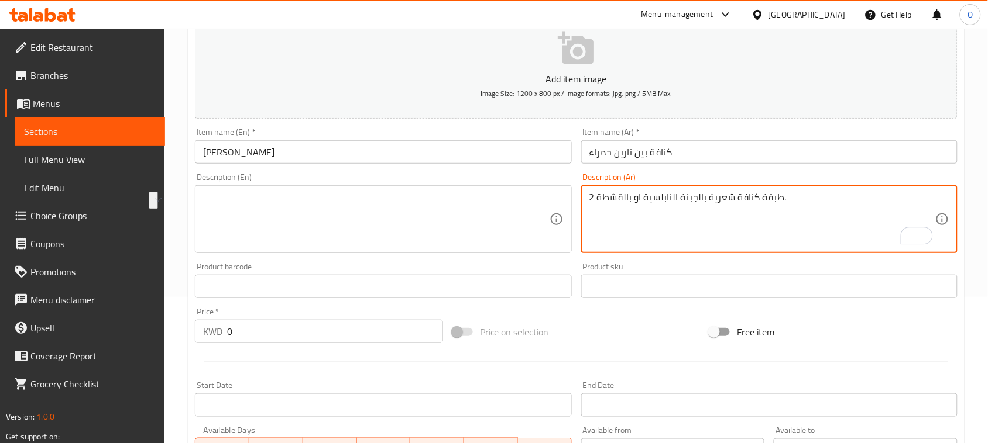
drag, startPoint x: 632, startPoint y: 193, endPoint x: 606, endPoint y: 212, distance: 32.3
click at [606, 212] on textarea "2 طبقة كنافة شعرية بالجبنة النابلسية او بالقشطة." at bounding box center [762, 220] width 346 height 56
drag, startPoint x: 782, startPoint y: 200, endPoint x: 824, endPoint y: 200, distance: 41.5
click at [824, 200] on textarea "2 طبقة كنافة شعرية بالجبنة النابلسية او بالقشطة." at bounding box center [762, 220] width 346 height 56
click at [697, 208] on textarea "2 طبقة كنافة شعرية بالجبنة النابلسية او بالقشطة" at bounding box center [762, 220] width 346 height 56
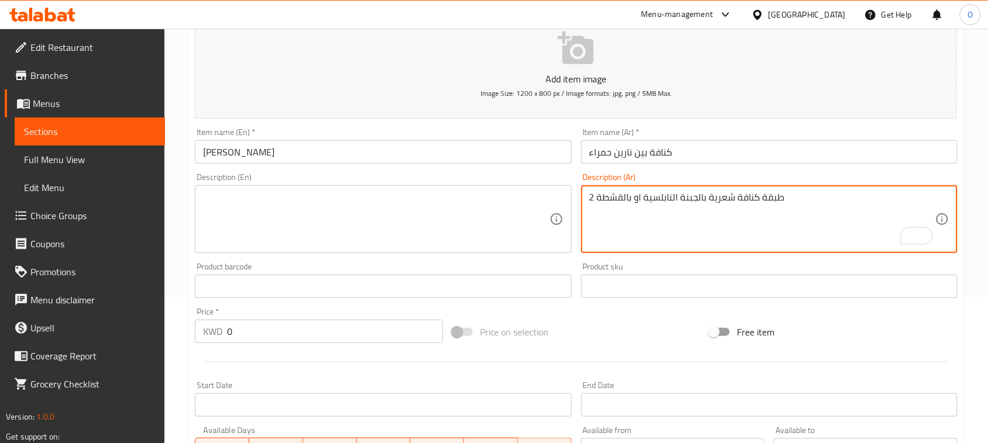
click at [697, 208] on textarea "2 طبقة كنافة شعرية بالجبنة النابلسية او بالقشطة" at bounding box center [762, 220] width 346 height 56
type textarea "2 طبقة كنافة شعرية بالجبنة النابلسية او بالقشطة"
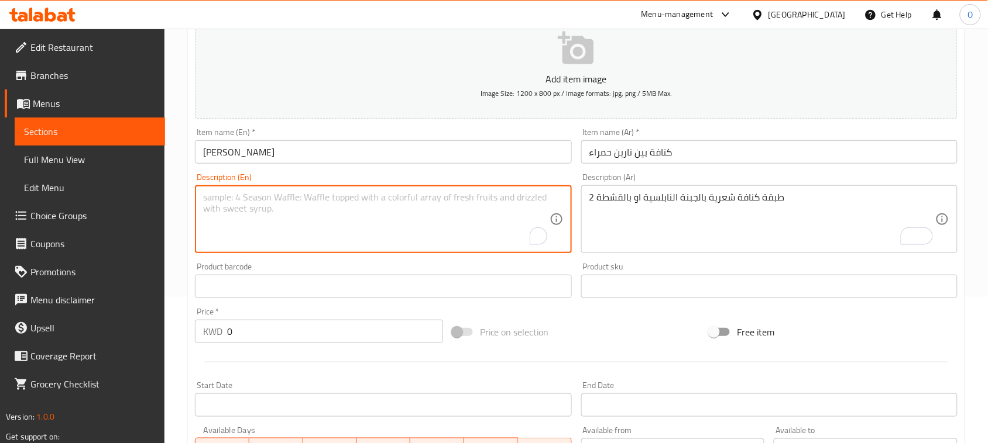
paste textarea "2 layers of Kunafa with Nabulsi cheese or cream"
type textarea "2 layers of Kunafa with Nabulsi cheese or cream"
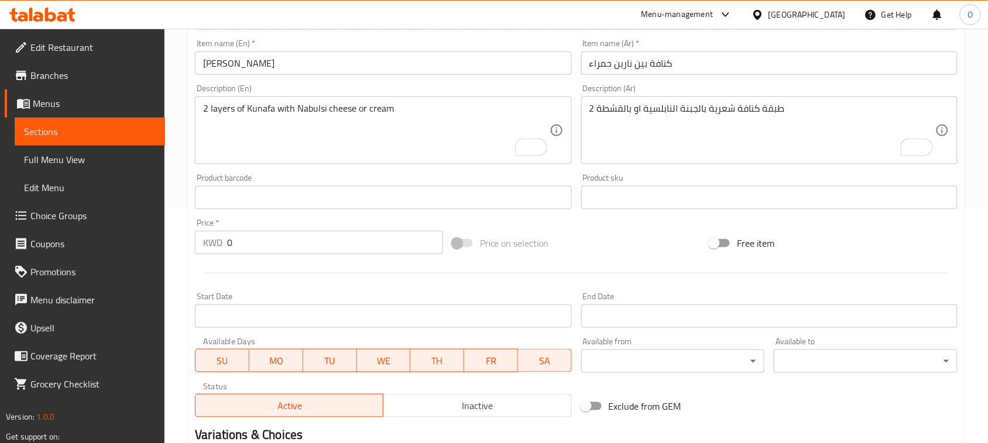
scroll to position [381, 0]
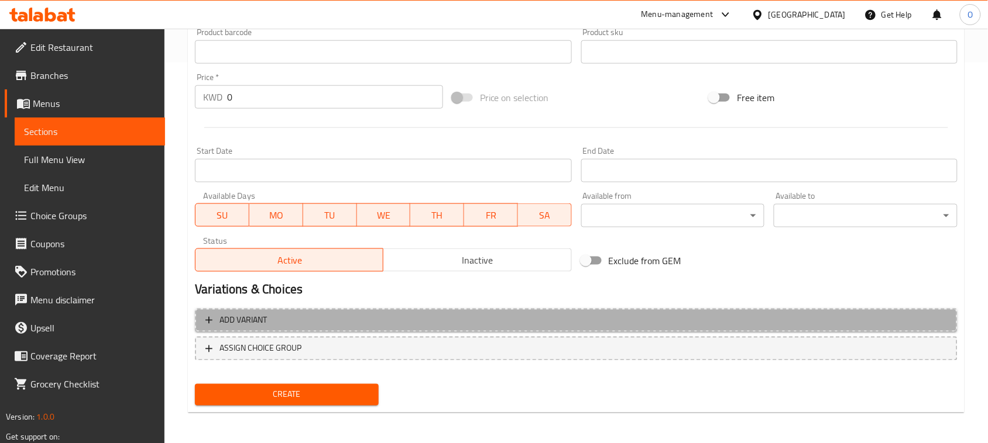
click at [858, 315] on span "Add variant" at bounding box center [575, 321] width 741 height 15
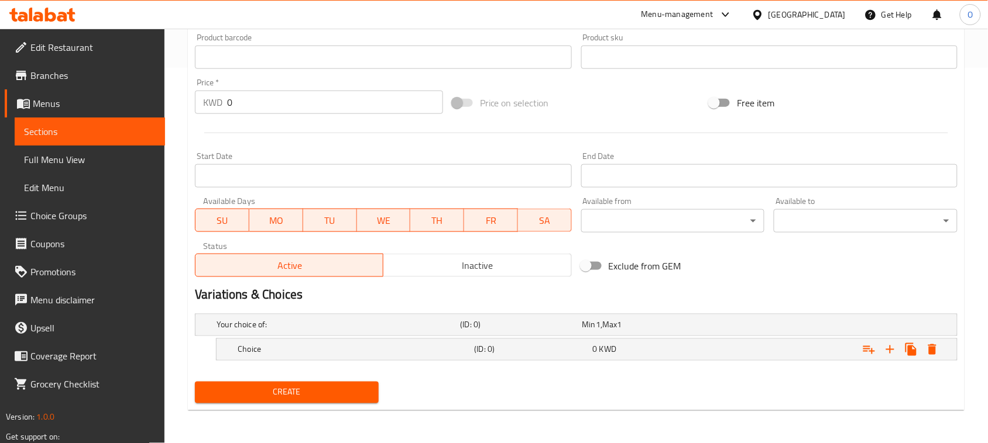
scroll to position [375, 0]
click at [896, 352] on icon "Expand" at bounding box center [890, 350] width 14 height 14
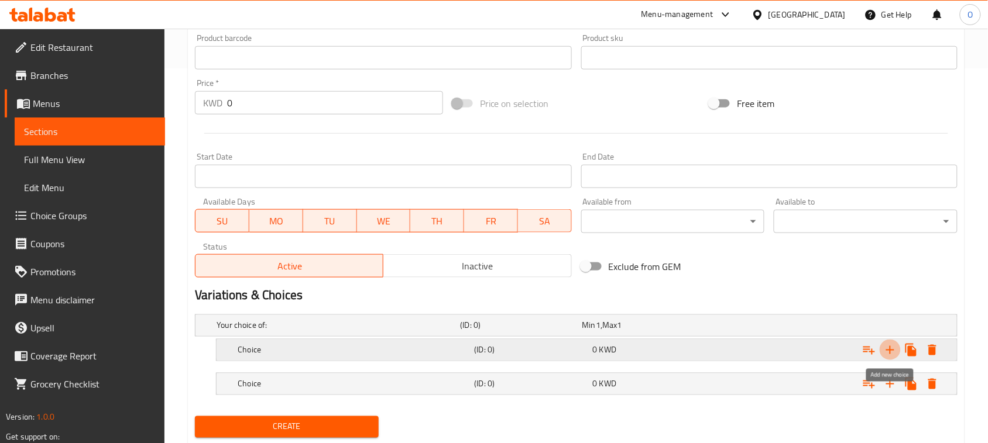
click at [892, 349] on icon "Expand" at bounding box center [890, 350] width 14 height 14
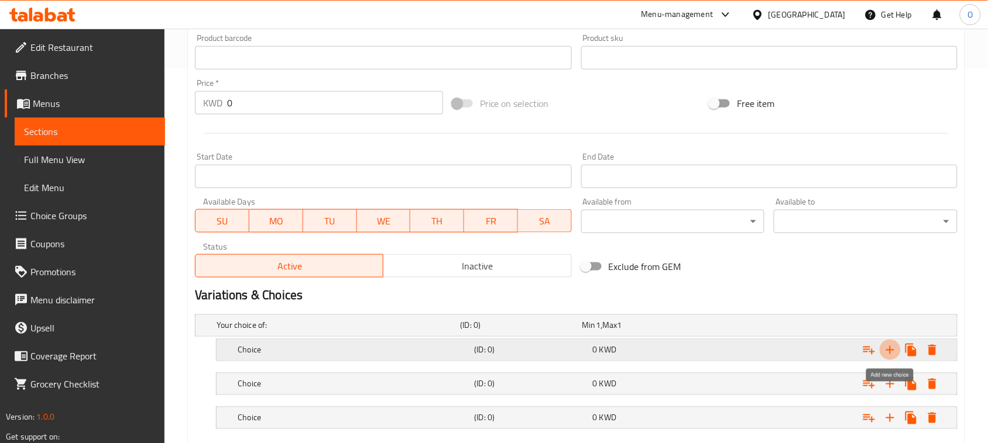
click at [892, 349] on icon "Expand" at bounding box center [890, 350] width 14 height 14
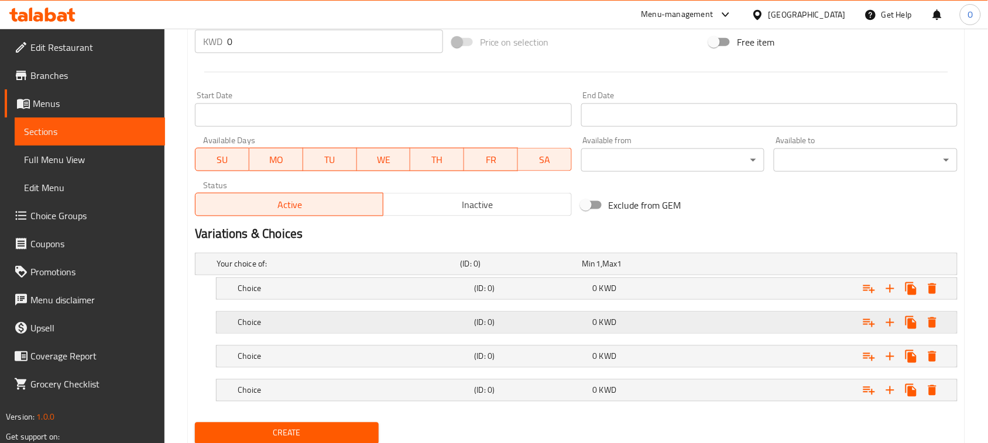
scroll to position [477, 0]
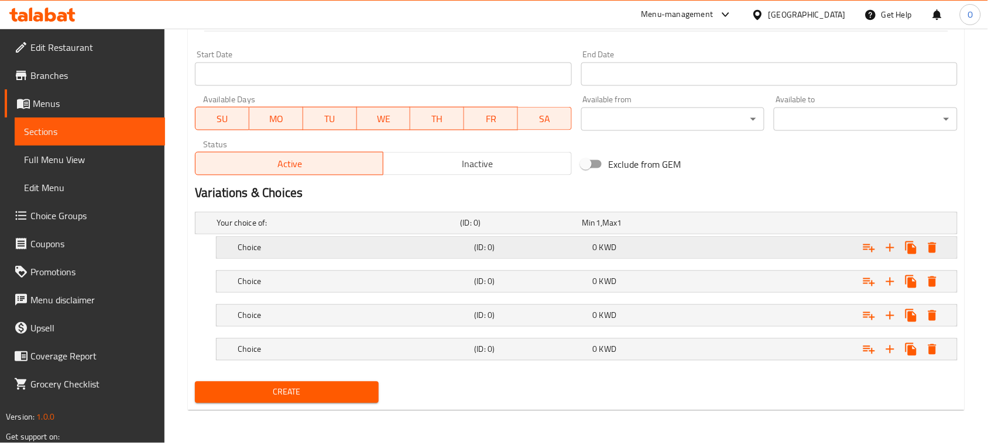
click at [441, 236] on div "Choice (ID: 0) 0 KWD" at bounding box center [579, 224] width 731 height 26
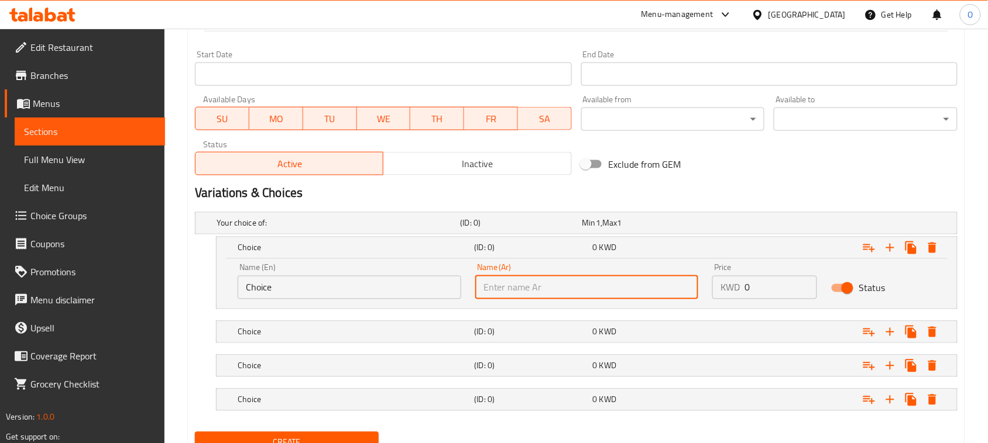
paste input "حجم ميني لفرد واحد"
type input "حجم ميني لفرد واحد"
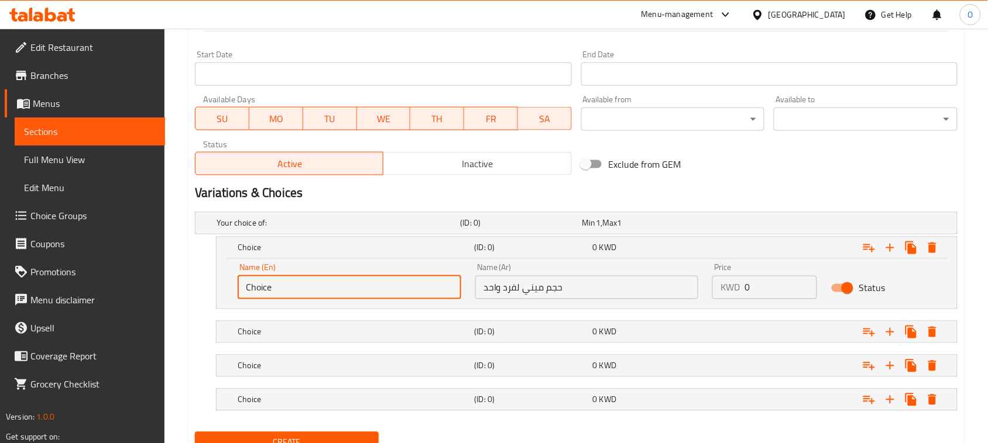
click at [275, 286] on input "Choice" at bounding box center [349, 287] width 223 height 23
paste input "Mini Size For One Person"
type input "Mini Size For One Person"
click at [548, 229] on h5 "(ID: 0)" at bounding box center [518, 224] width 117 height 12
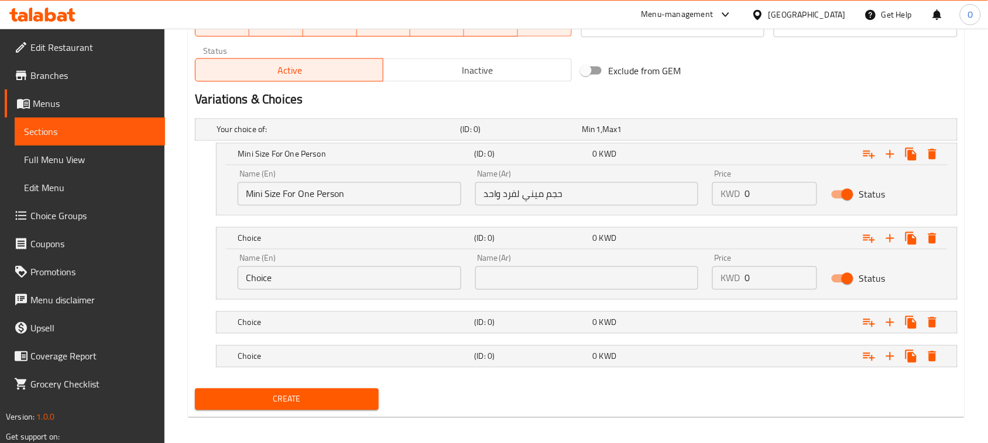
scroll to position [578, 0]
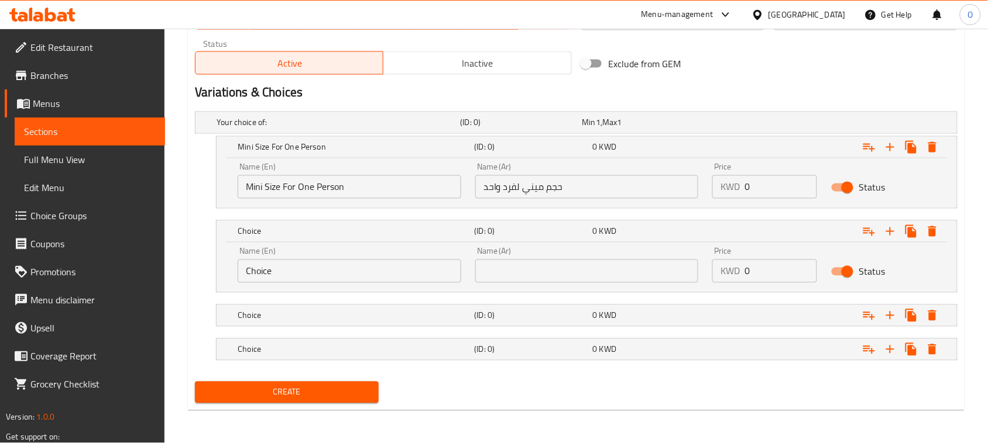
click at [545, 278] on input "text" at bounding box center [586, 271] width 223 height 23
paste input "حجم صغير تكفي 3 اشخاص"
type input "حجم صغير تكفي 3 اشخاص"
click at [361, 270] on input "Choice" at bounding box center [349, 271] width 223 height 23
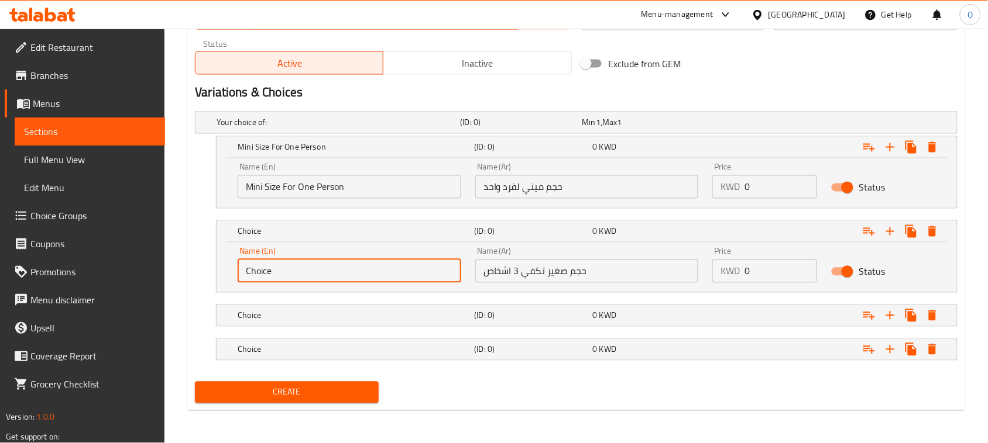
click at [361, 270] on input "Choice" at bounding box center [349, 271] width 223 height 23
paste input "Small Size For 3 Peopl"
type input "Small Size For 3 People"
click at [538, 129] on h5 "(ID: 0)" at bounding box center [518, 123] width 117 height 12
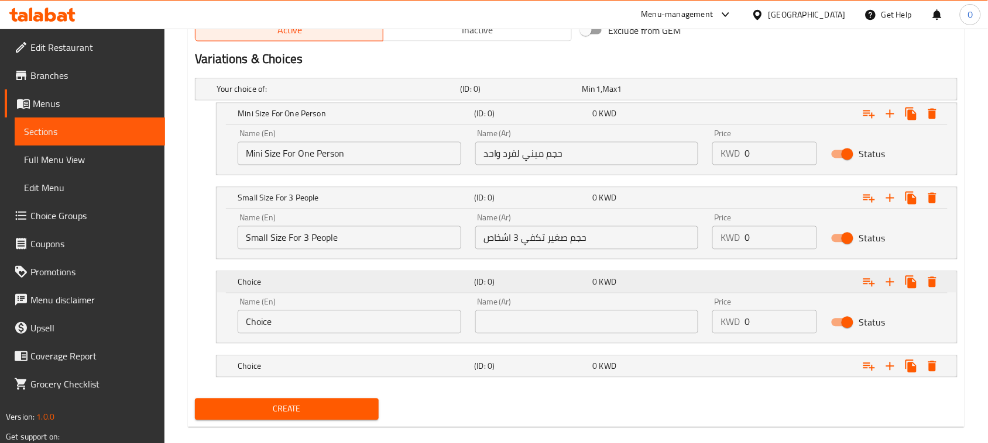
scroll to position [629, 0]
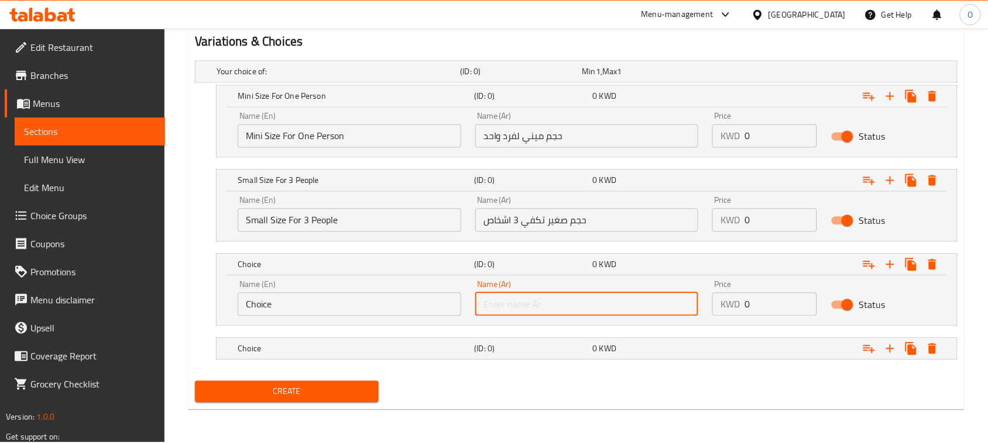
paste input "حجم وسط تكفي من 4 الى 5 اشخاص"
type input "حجم وسط تكفي من 4 الى 5 اشخاص"
click at [293, 309] on input "Choice" at bounding box center [349, 304] width 223 height 23
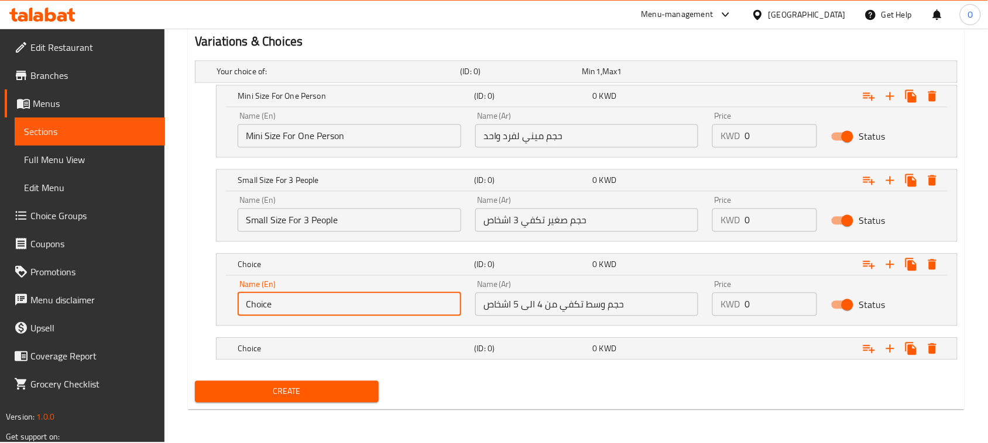
click at [293, 310] on input "Choice" at bounding box center [349, 304] width 223 height 23
paste input "Medium Size Serves 4 To 5 Peopl"
type input "Medium Size Serves 4 To 5 People"
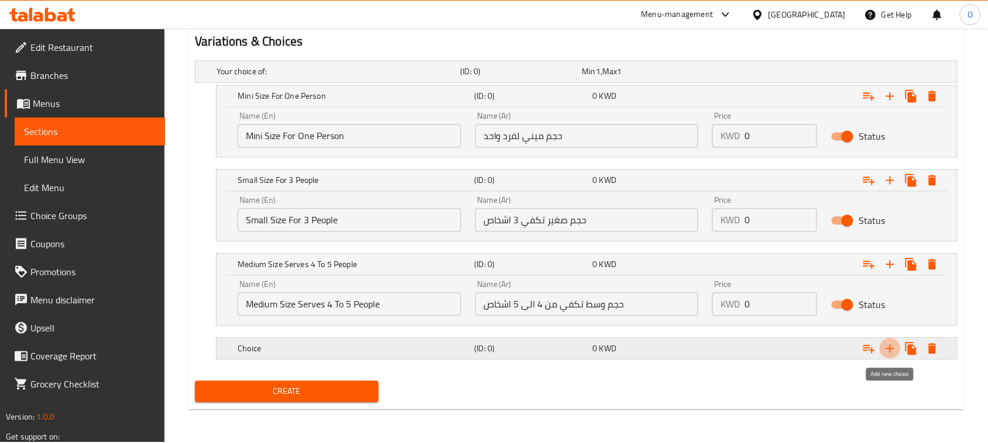
click at [893, 353] on icon "Expand" at bounding box center [890, 349] width 14 height 14
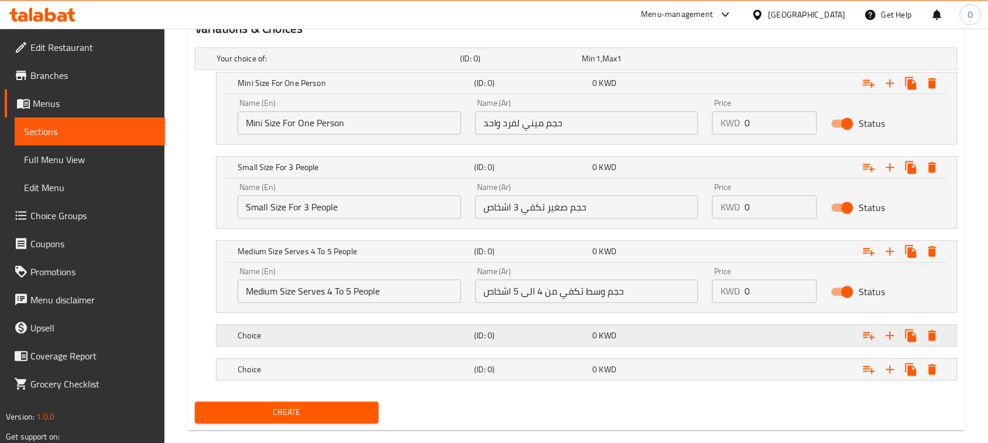
scroll to position [662, 0]
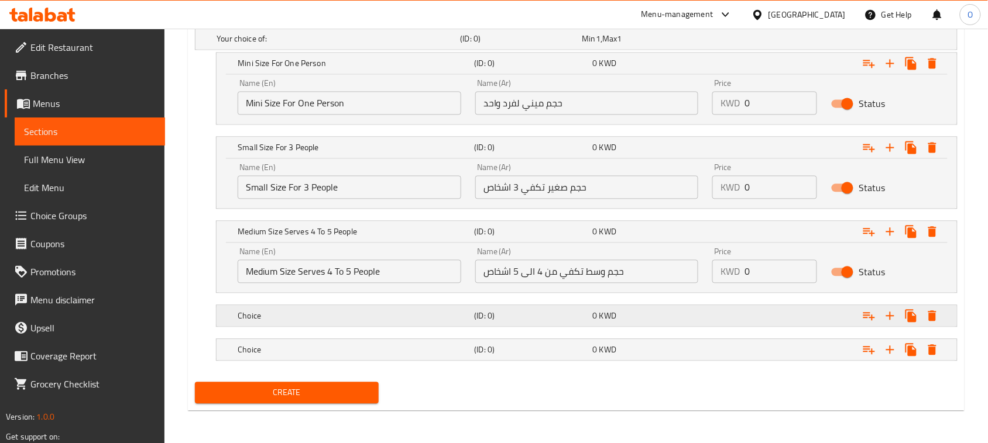
click at [515, 44] on h5 "(ID: 0)" at bounding box center [518, 39] width 117 height 12
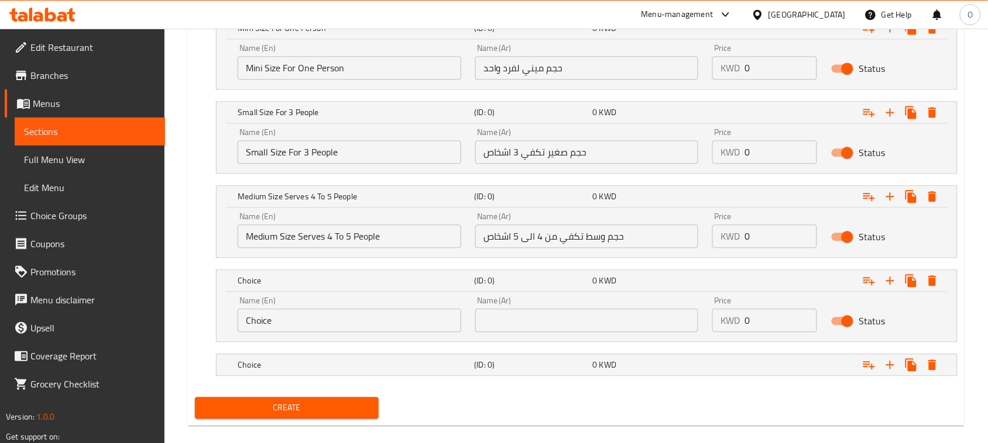
scroll to position [713, 0]
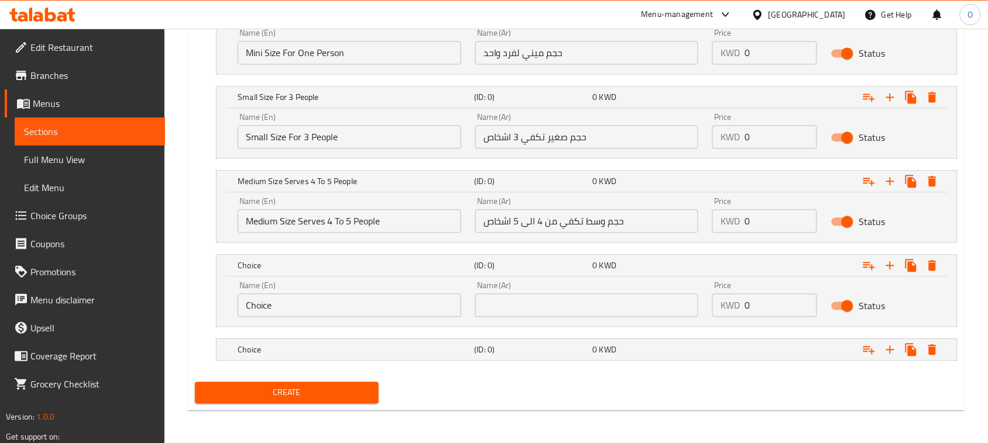
click at [545, 302] on input "text" at bounding box center [586, 305] width 223 height 23
paste input "حجم كبير تكفي من 6 الى 8 اشخاص"
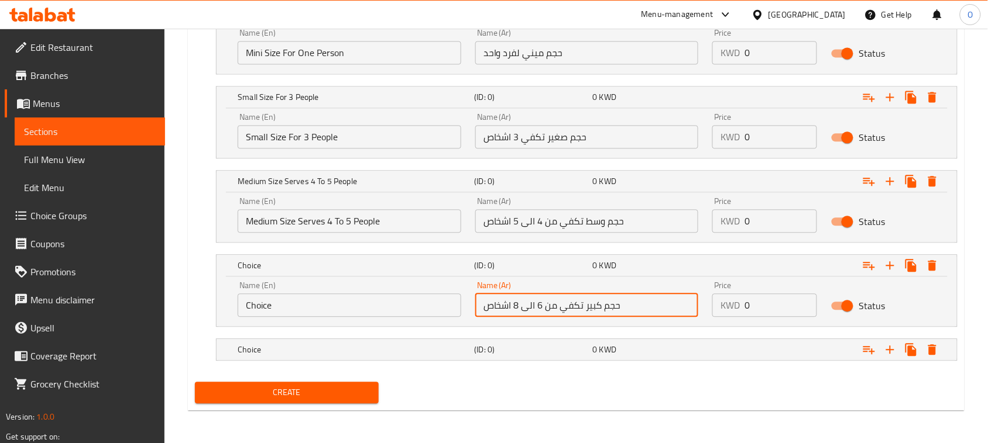
type input "حجم كبير تكفي من 6 الى 8 اشخاص"
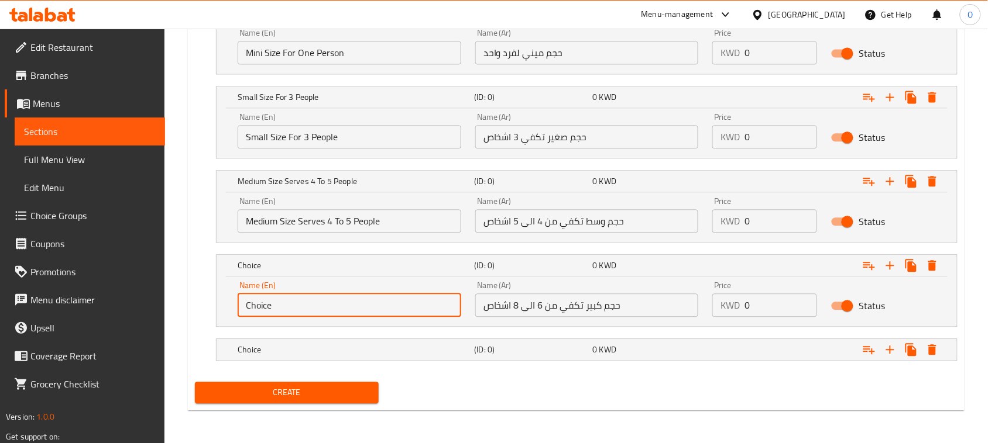
click at [299, 307] on input "Choice" at bounding box center [349, 305] width 223 height 23
paste input "Large Size, Enough For 6 To 8 Peopl"
type input "Large Size, Enough For 6 To 8 People"
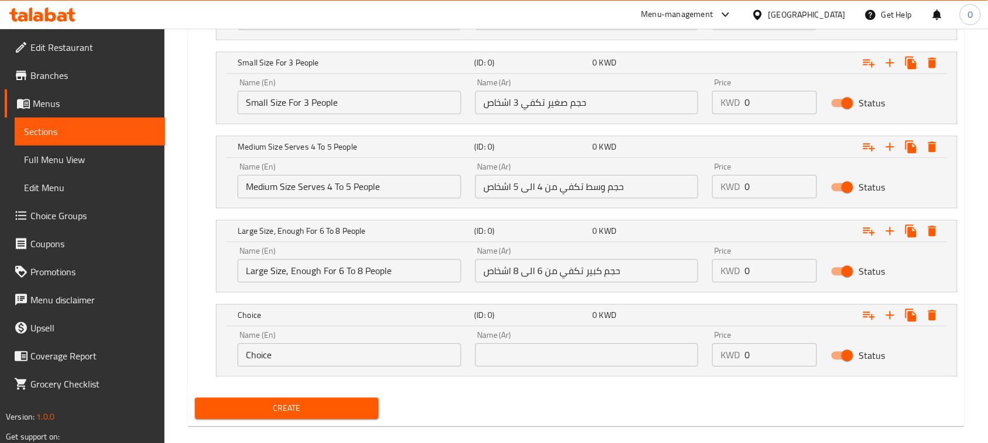
scroll to position [764, 0]
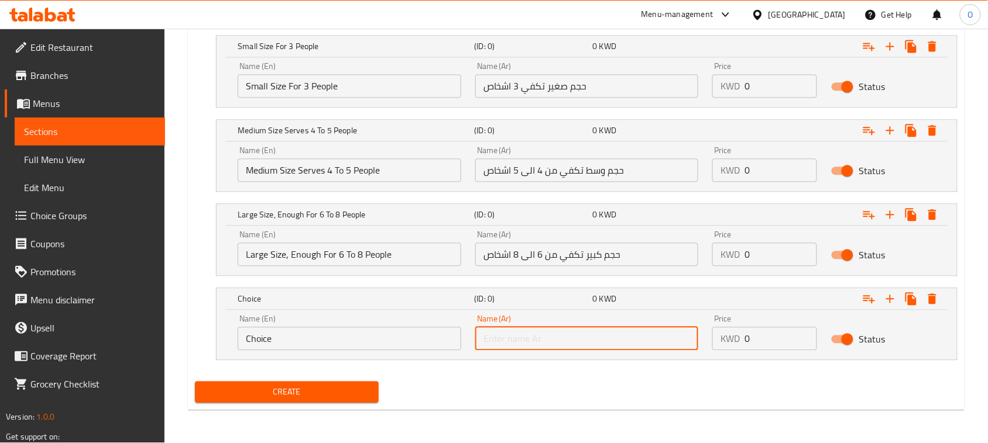
paste input "حجم عزايم تكفي من 10 الى 12 اشخاص"
type input "حجم عزايم تكفي من 10 الى 12 اشخاص"
click at [301, 343] on input "Choice" at bounding box center [349, 338] width 223 height 23
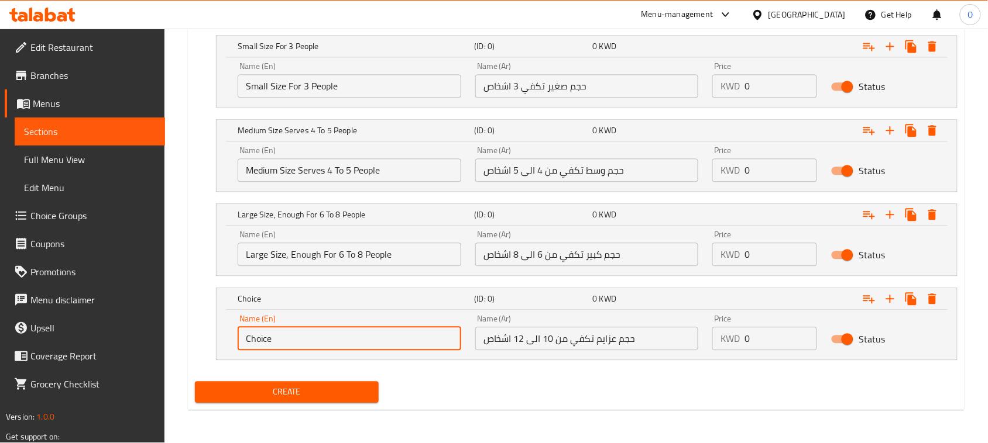
click at [301, 343] on input "Choice" at bounding box center [349, 338] width 223 height 23
paste input "Banquet Size Enough For 10 To 12 Peopl"
type input "Banquet Size Enough For 10 To 12 People"
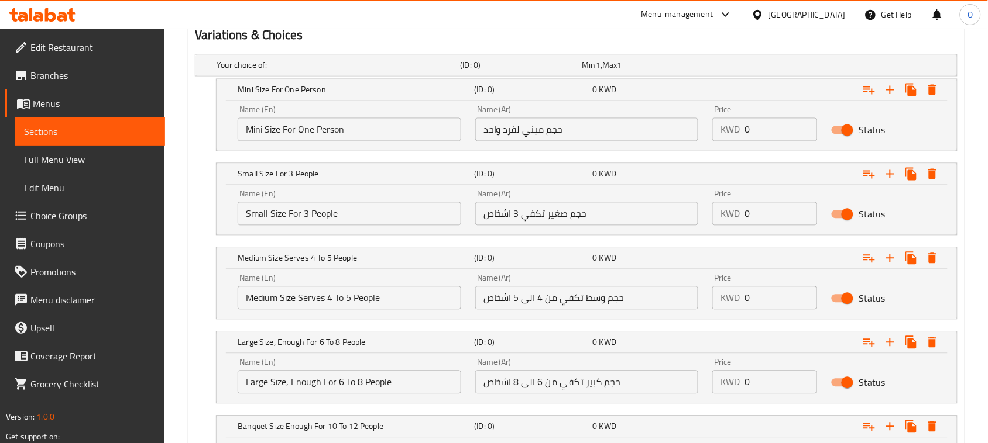
scroll to position [617, 0]
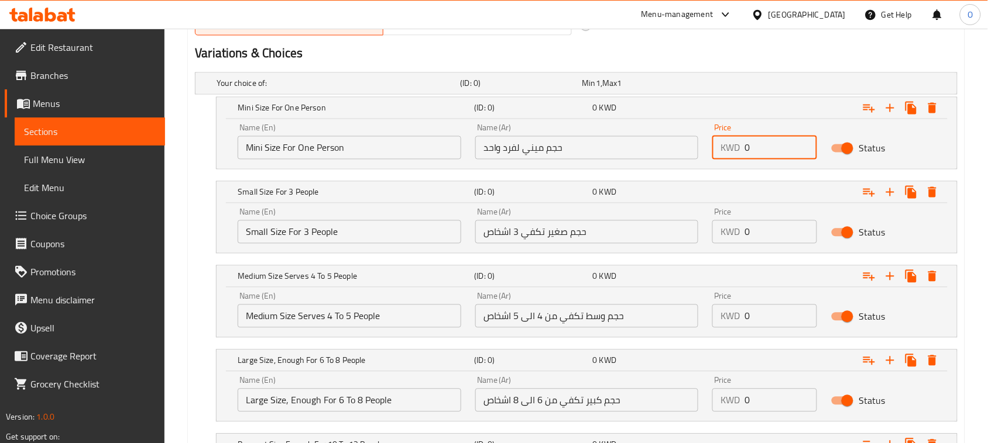
drag, startPoint x: 755, startPoint y: 150, endPoint x: 733, endPoint y: 157, distance: 23.3
click at [733, 157] on div "KWD 0 Price" at bounding box center [764, 147] width 105 height 23
type input "2"
drag, startPoint x: 752, startPoint y: 241, endPoint x: 738, endPoint y: 244, distance: 14.3
click at [738, 244] on div "Price KWD 0 Price" at bounding box center [764, 226] width 119 height 50
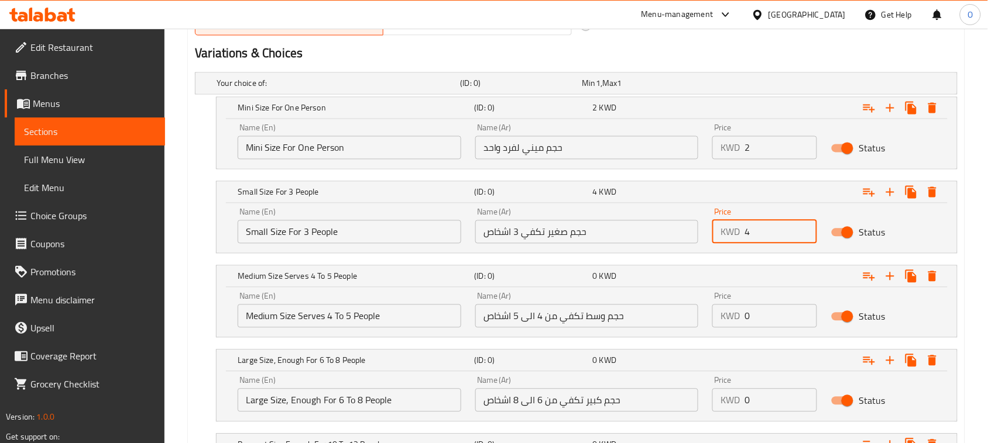
type input "4"
drag, startPoint x: 753, startPoint y: 312, endPoint x: 700, endPoint y: 325, distance: 54.8
click at [700, 325] on div "Name (En) Medium Size Serves 4 To 5 People Name (En) Name (Ar) حجم وسط تكفي من …" at bounding box center [587, 311] width 712 height 50
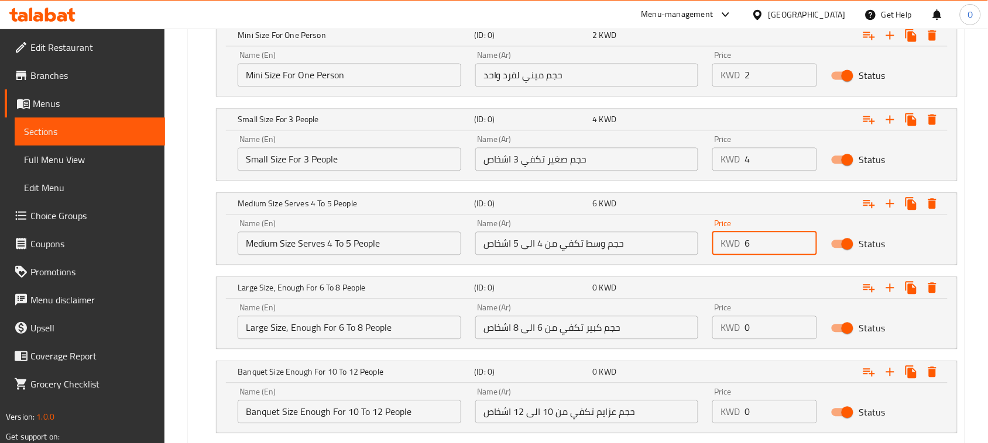
type input "6"
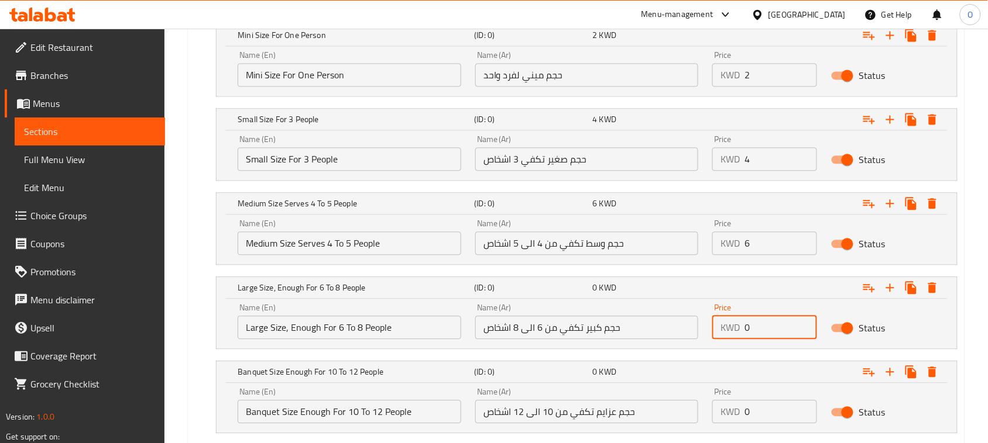
drag, startPoint x: 754, startPoint y: 320, endPoint x: 724, endPoint y: 335, distance: 33.2
click at [724, 335] on div "KWD 0 Price" at bounding box center [764, 327] width 105 height 23
type input "9"
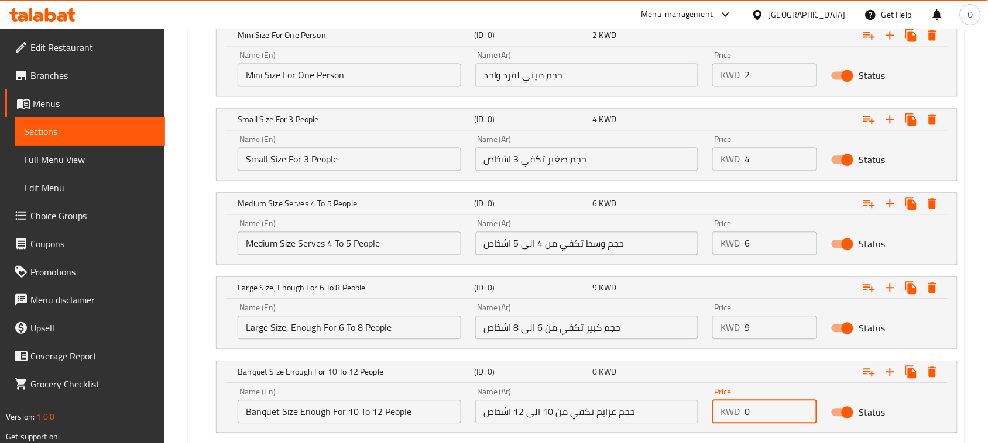
drag, startPoint x: 741, startPoint y: 417, endPoint x: 720, endPoint y: 417, distance: 21.1
click at [720, 417] on div "KWD 0 Price" at bounding box center [764, 411] width 105 height 23
type input "13"
click at [718, 357] on nav at bounding box center [576, 356] width 762 height 9
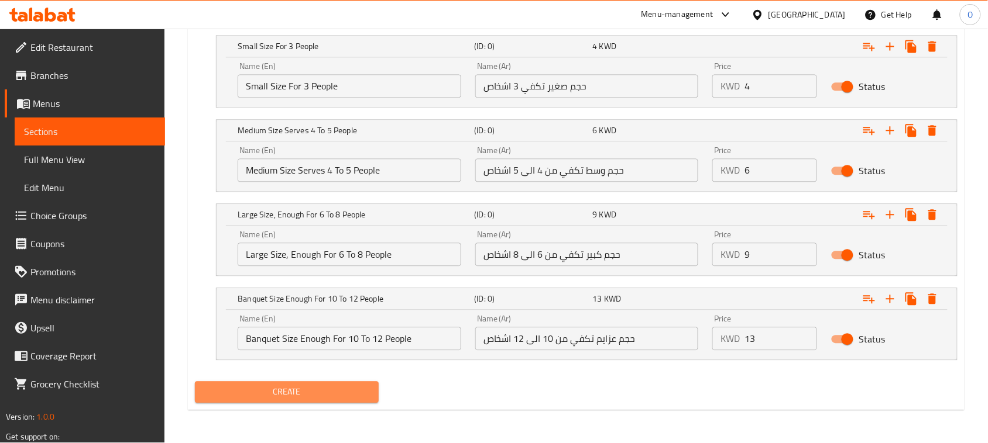
click at [320, 399] on span "Create" at bounding box center [286, 392] width 165 height 15
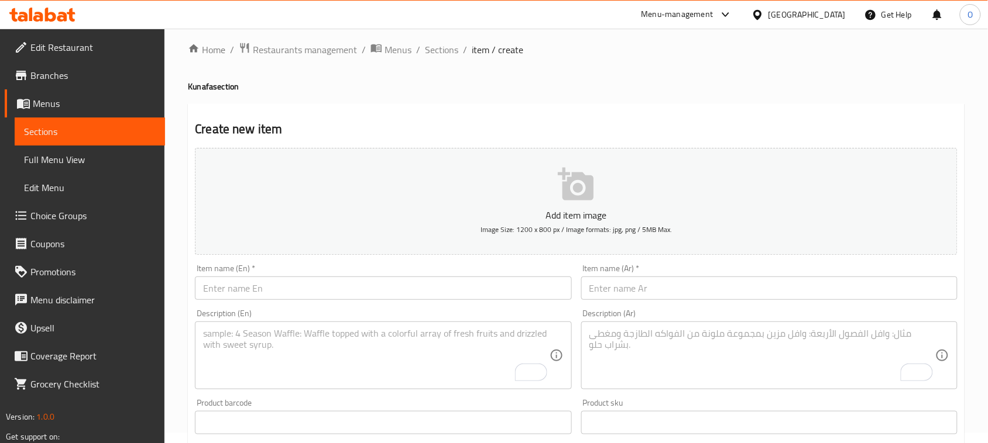
scroll to position [0, 0]
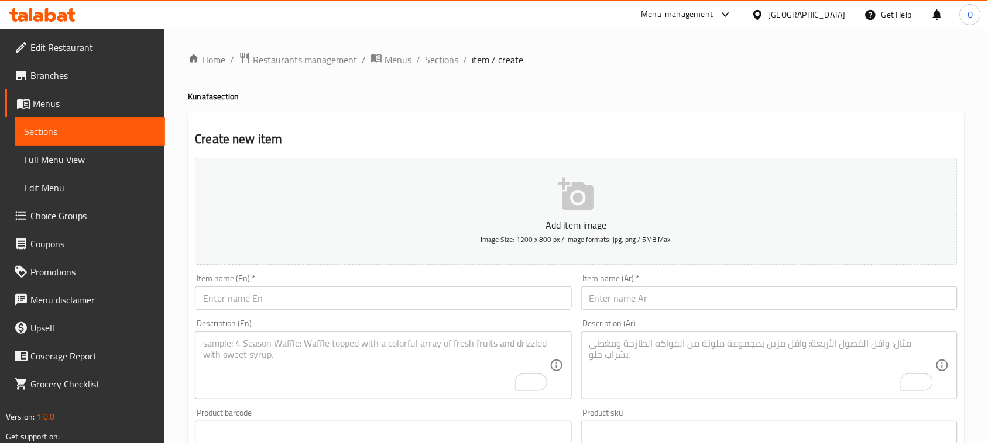
click at [441, 60] on span "Sections" at bounding box center [441, 60] width 33 height 14
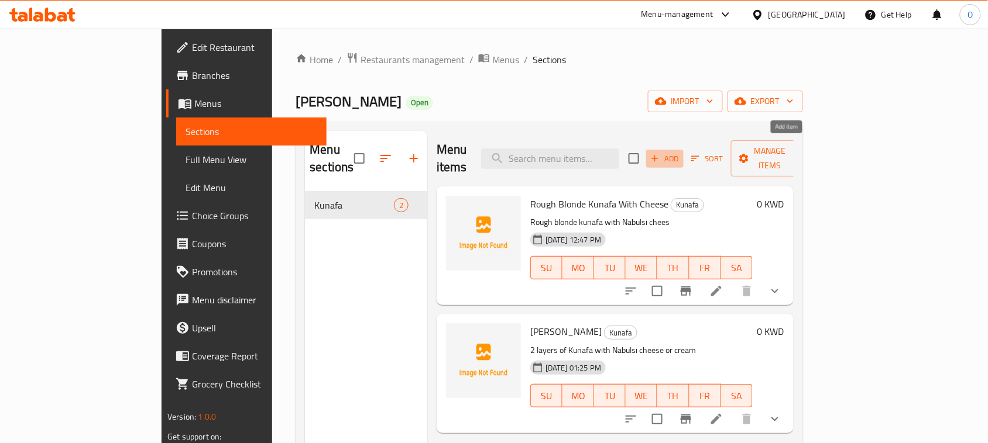
click at [680, 152] on span "Add" at bounding box center [665, 158] width 32 height 13
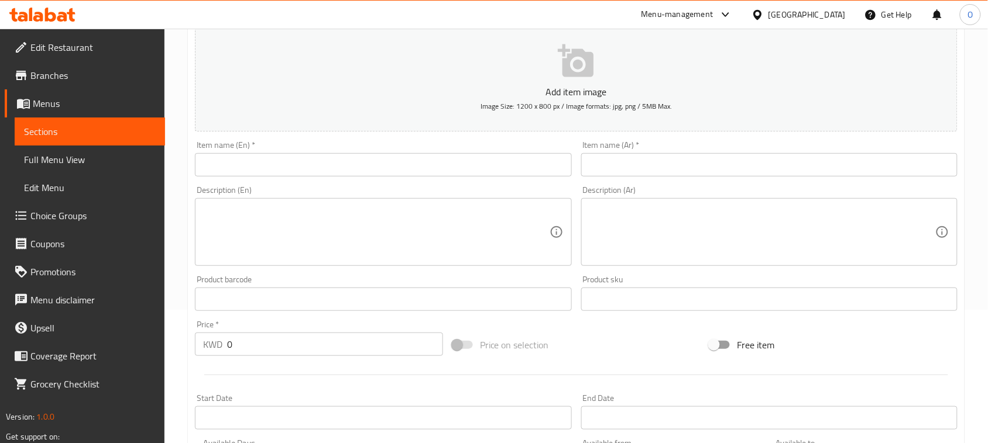
scroll to position [146, 0]
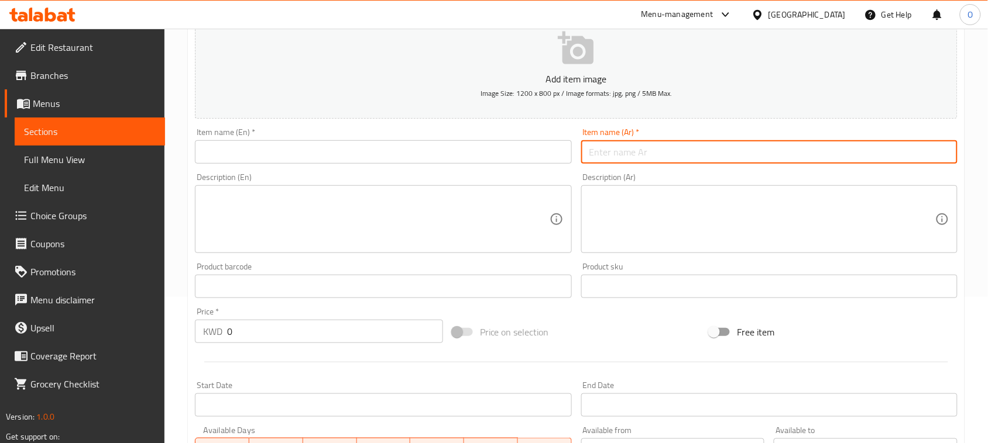
paste input "كنافة بين نارين شقراء ."
drag, startPoint x: 670, startPoint y: 154, endPoint x: 723, endPoint y: 156, distance: 52.7
click at [723, 156] on input "كنافة بين نارين شقراء ." at bounding box center [769, 151] width 376 height 23
click at [656, 153] on input "كنافة بين نارين شقراء" at bounding box center [769, 151] width 376 height 23
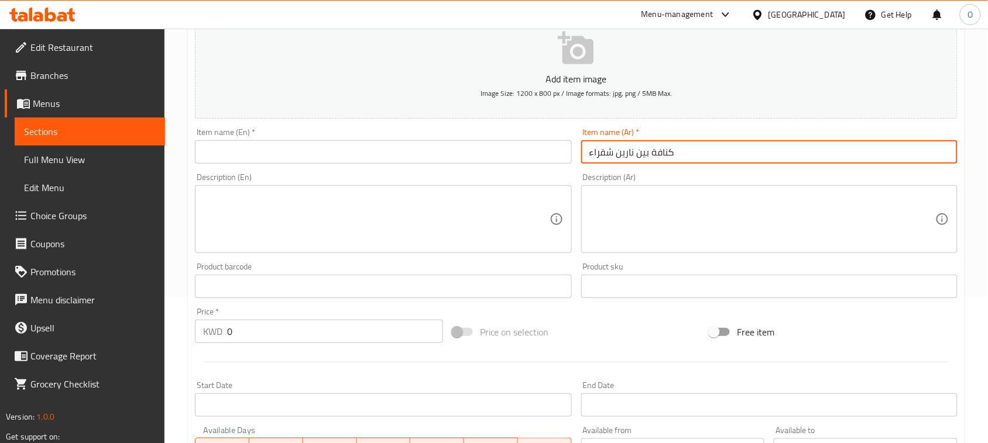
click at [656, 153] on input "كنافة بين نارين شقراء" at bounding box center [769, 151] width 376 height 23
type input "كنافة بين نارين شقراء"
click at [325, 156] on input "text" at bounding box center [383, 151] width 376 height 23
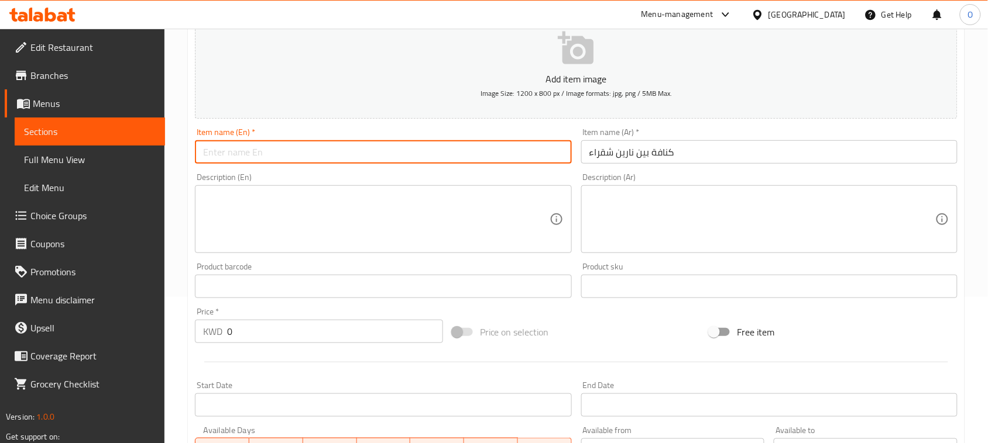
paste input "Kunafa Between Two Fires Blonde"
drag, startPoint x: 234, startPoint y: 152, endPoint x: 308, endPoint y: 152, distance: 73.7
click at [308, 152] on input "Kunafa Between Two Fires Blonde" at bounding box center [383, 151] width 376 height 23
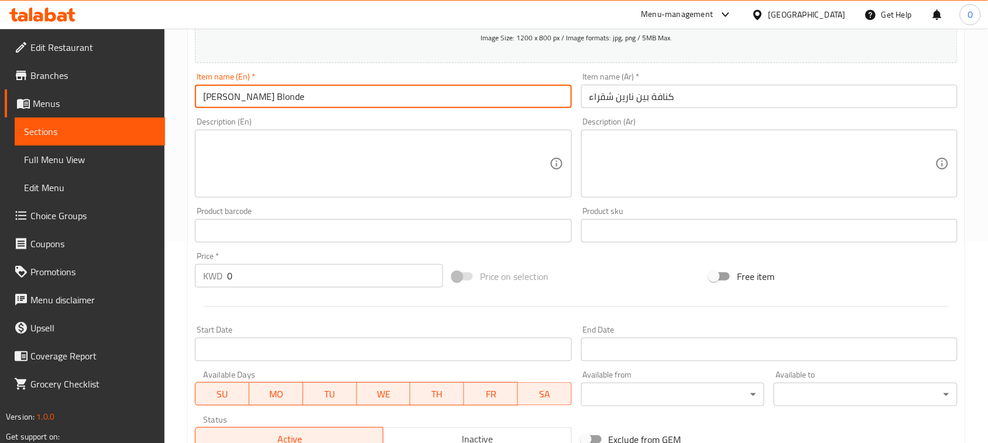
scroll to position [381, 0]
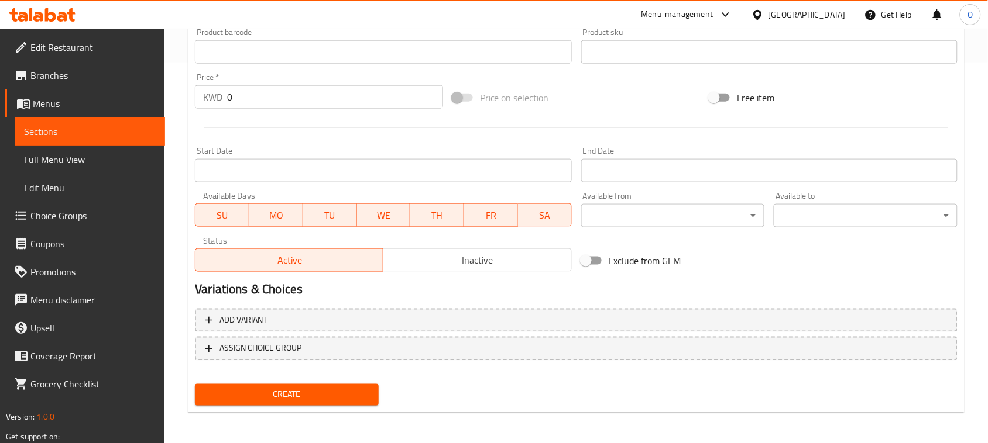
type input "[PERSON_NAME] Blonde"
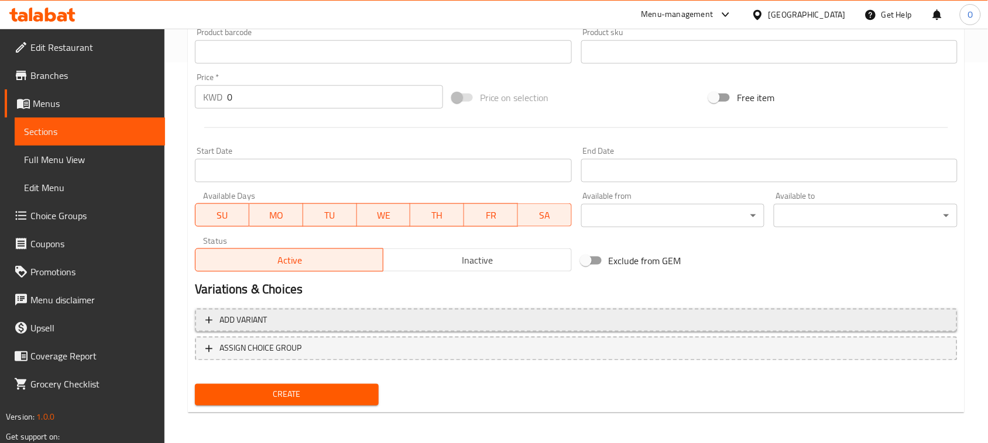
click at [500, 322] on span "Add variant" at bounding box center [575, 321] width 741 height 15
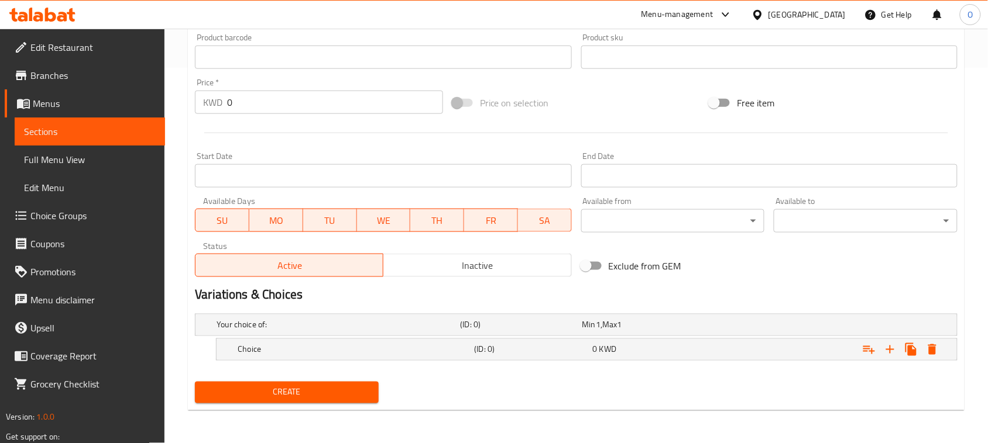
scroll to position [375, 0]
click at [886, 351] on icon "Expand" at bounding box center [890, 350] width 14 height 14
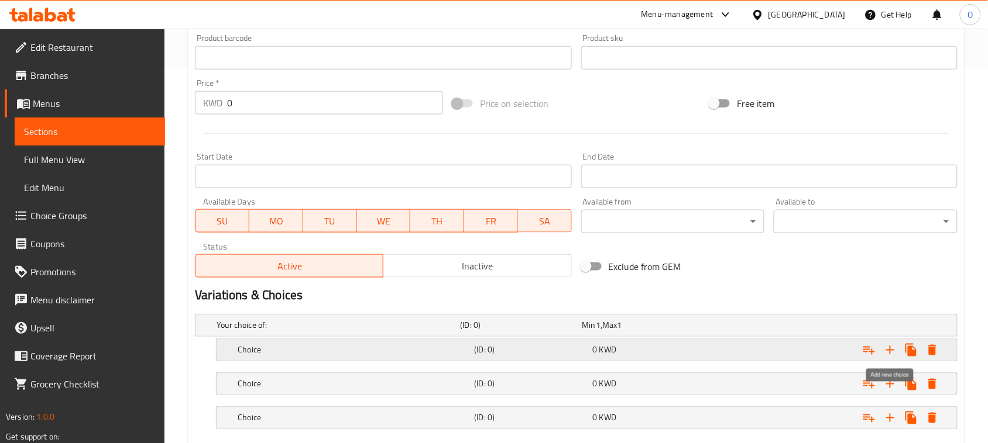
click at [886, 351] on icon "Expand" at bounding box center [890, 350] width 14 height 14
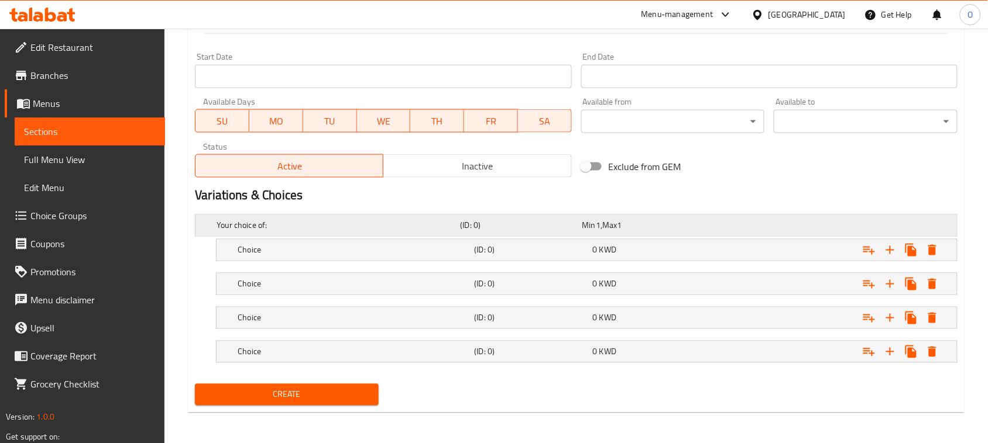
scroll to position [477, 0]
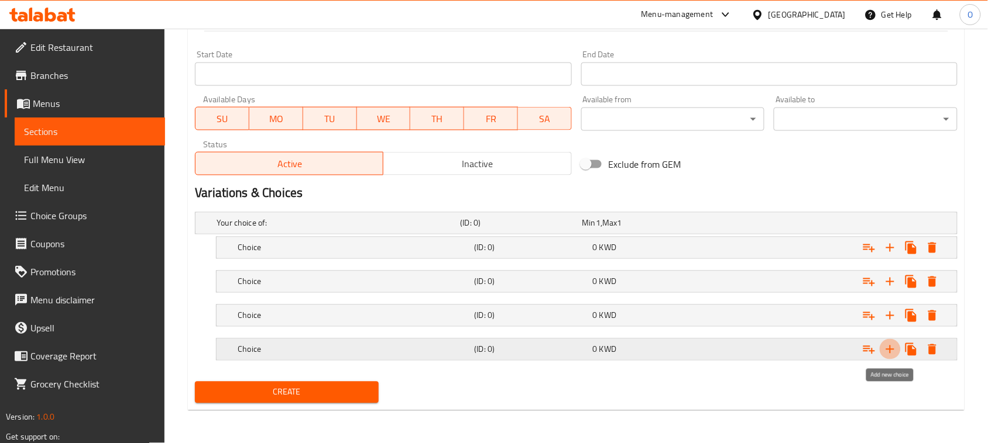
click at [888, 351] on icon "Expand" at bounding box center [890, 350] width 8 height 8
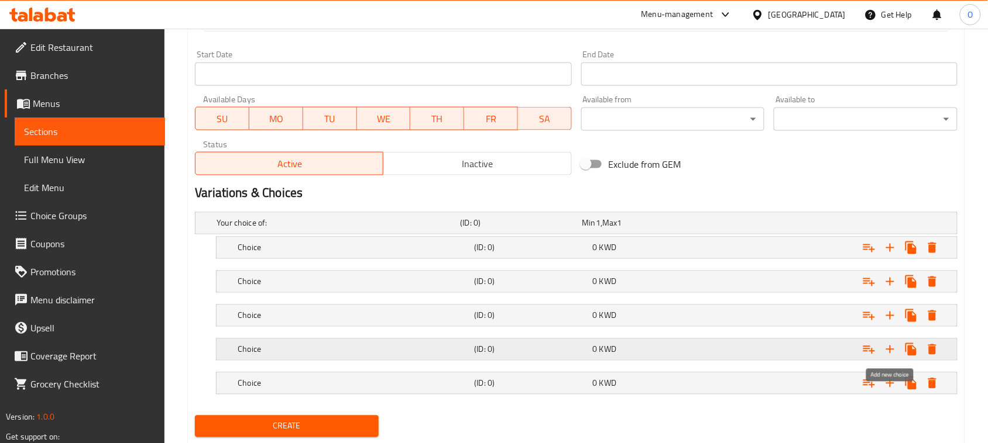
click at [888, 351] on icon "Expand" at bounding box center [890, 350] width 8 height 8
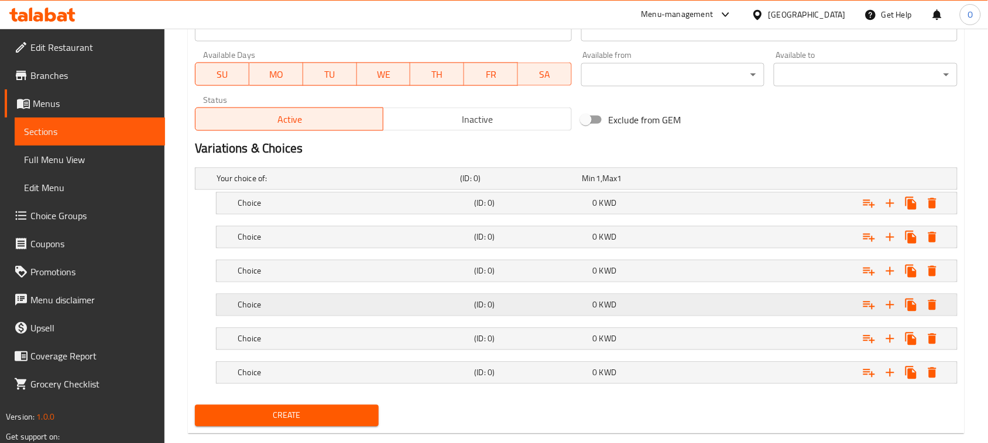
scroll to position [546, 0]
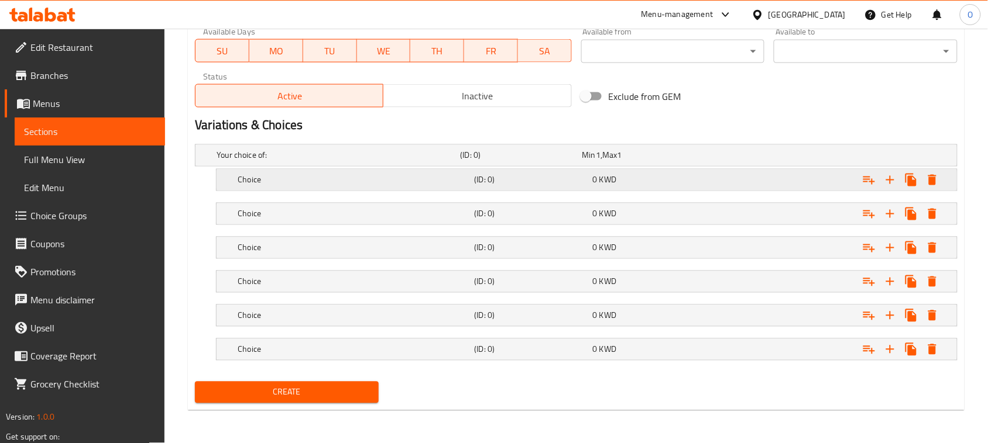
click at [366, 161] on h5 "Choice" at bounding box center [335, 156] width 239 height 12
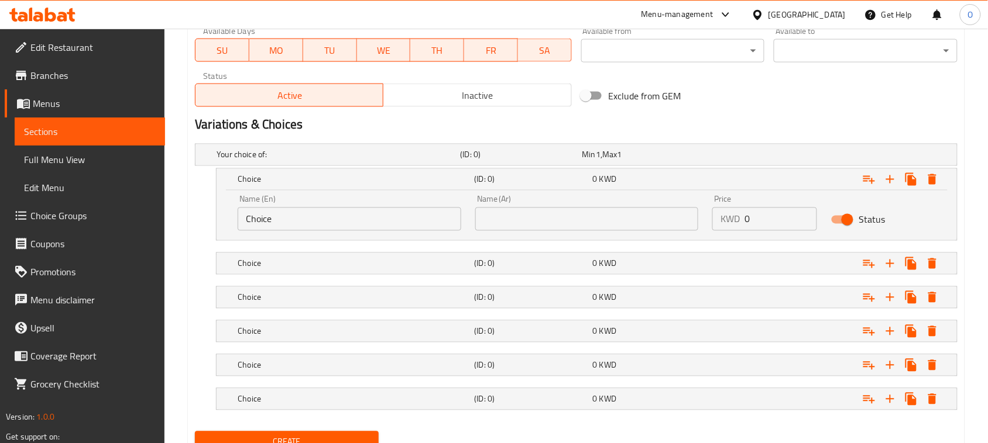
click at [351, 219] on input "Choice" at bounding box center [349, 219] width 223 height 23
paste input "Mini Size For One Person"
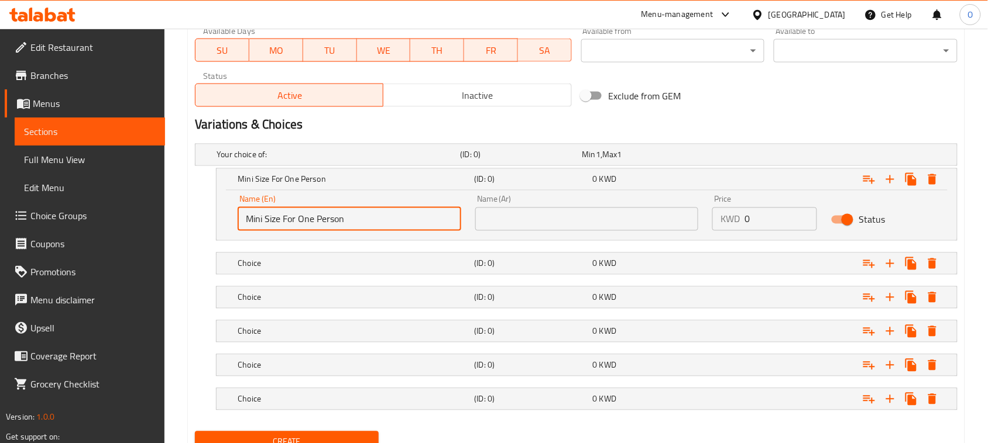
type input "Mini Size For One Person"
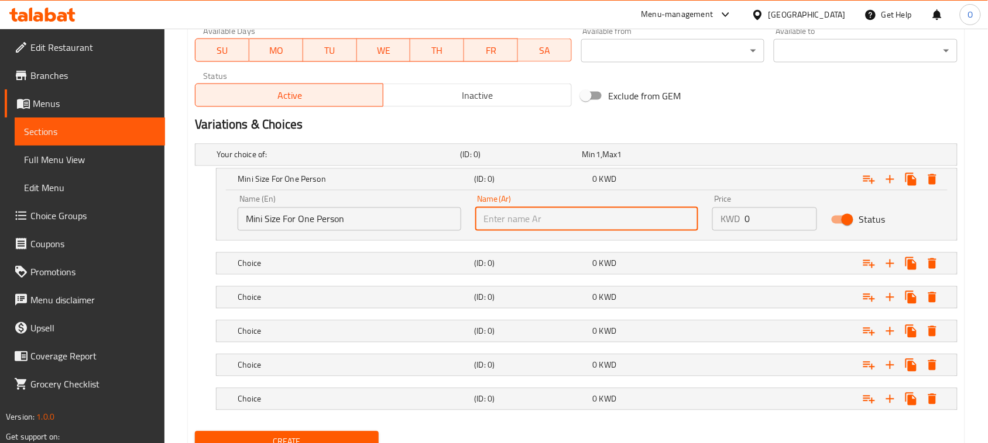
paste input "حجم ميني لفرد واحد"
type input "حجم ميني لفرد واحد"
click at [364, 168] on div "Choice (ID: 0) 0 KWD" at bounding box center [579, 155] width 731 height 26
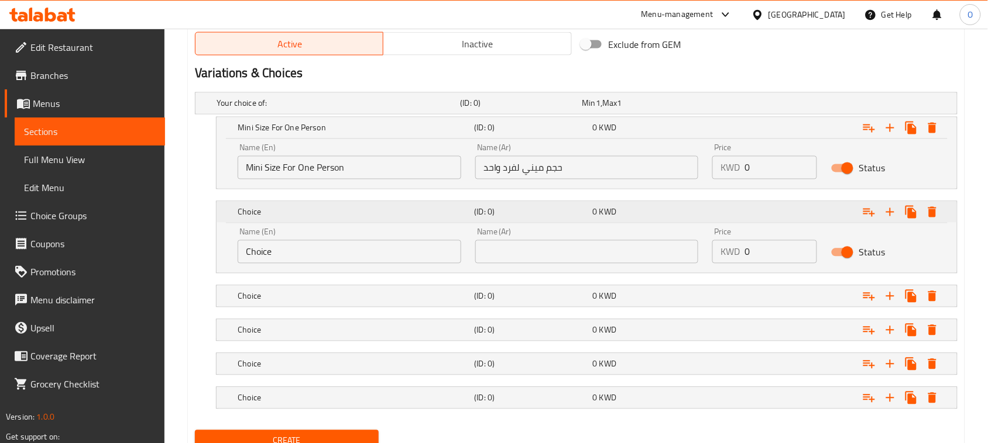
scroll to position [619, 0]
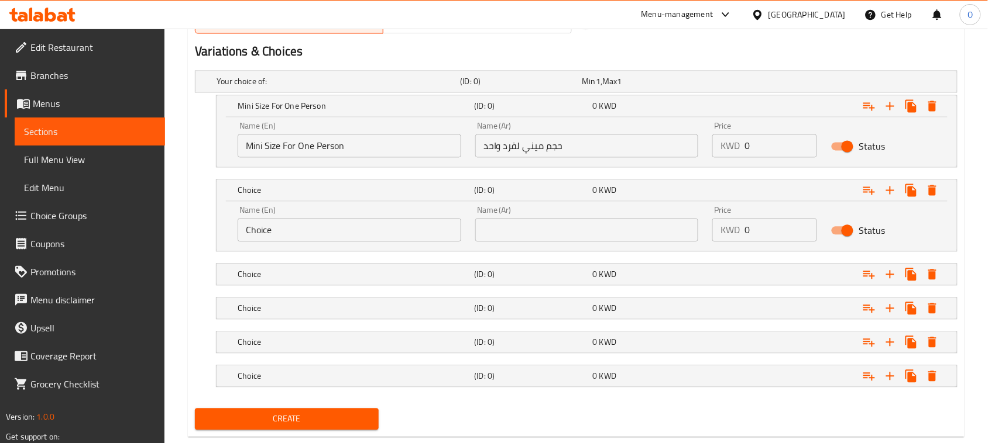
click at [332, 230] on input "Choice" at bounding box center [349, 230] width 223 height 23
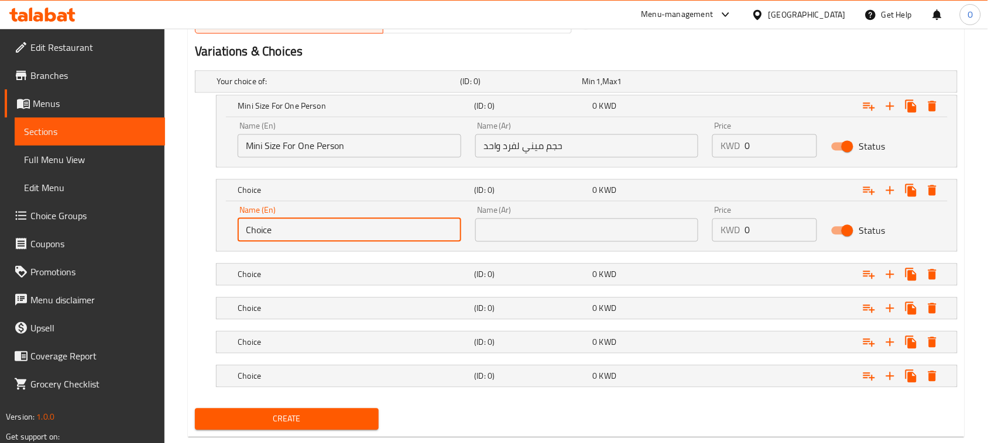
click at [332, 230] on input "Choice" at bounding box center [349, 230] width 223 height 23
paste input "Small Size For 3 Peopl"
type input "Small Size For 3 People"
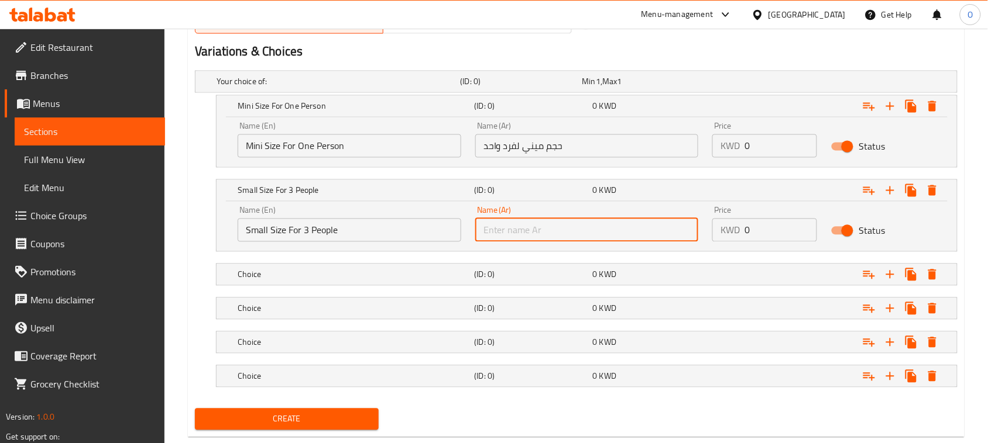
paste input "حجم صغير تكفي 3 اشخاص"
type input "حجم صغير تكفي 3 اشخاص"
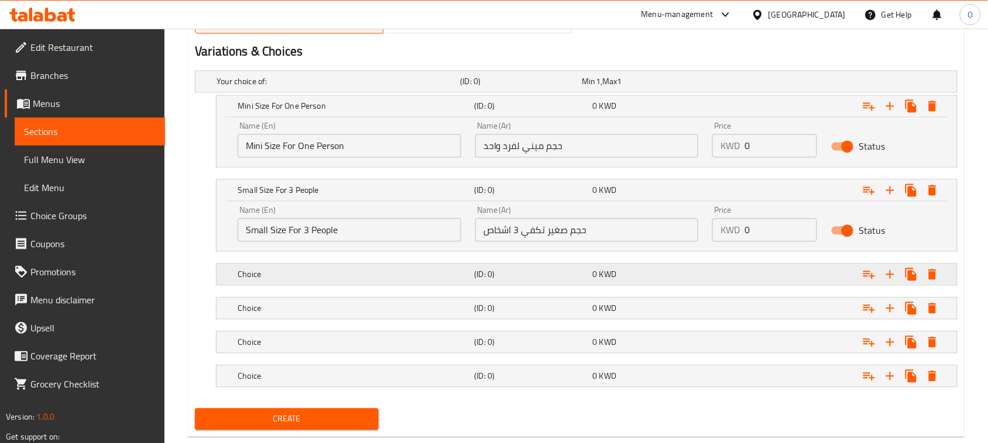
click at [345, 88] on h5 "Choice" at bounding box center [335, 82] width 239 height 12
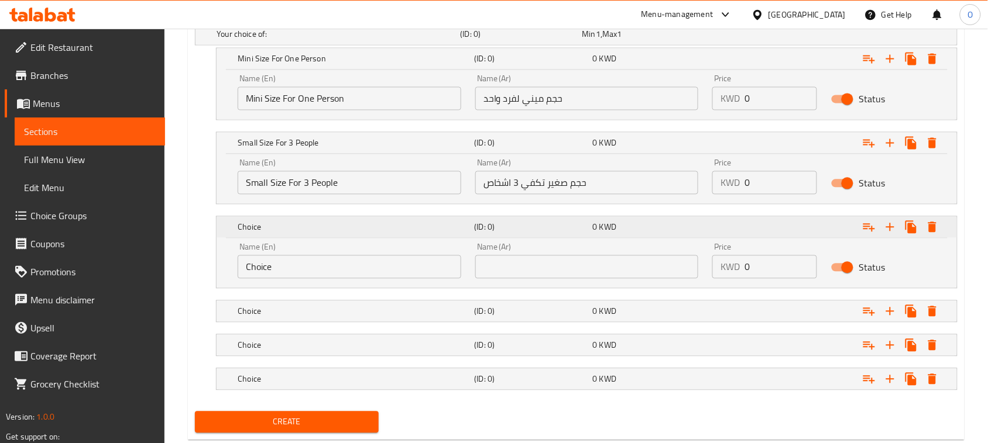
scroll to position [692, 0]
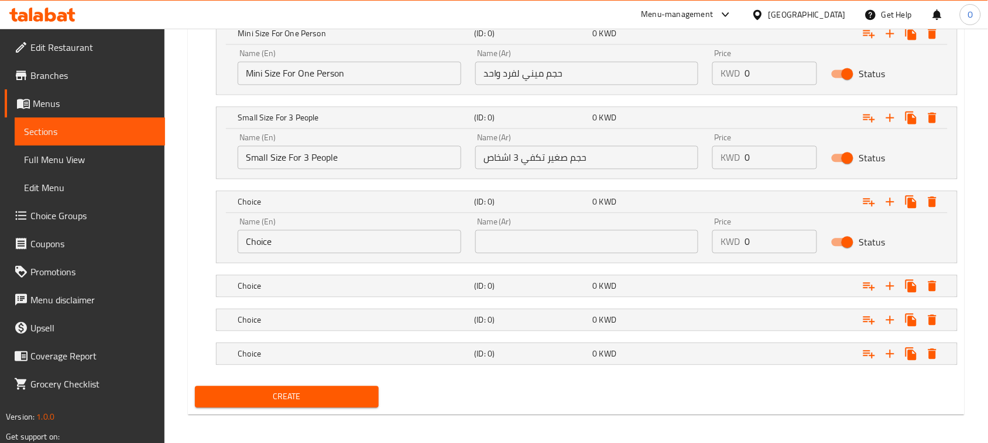
click at [312, 247] on input "Choice" at bounding box center [349, 241] width 223 height 23
paste input "Medium Size Serves 4 To 5 Peopl"
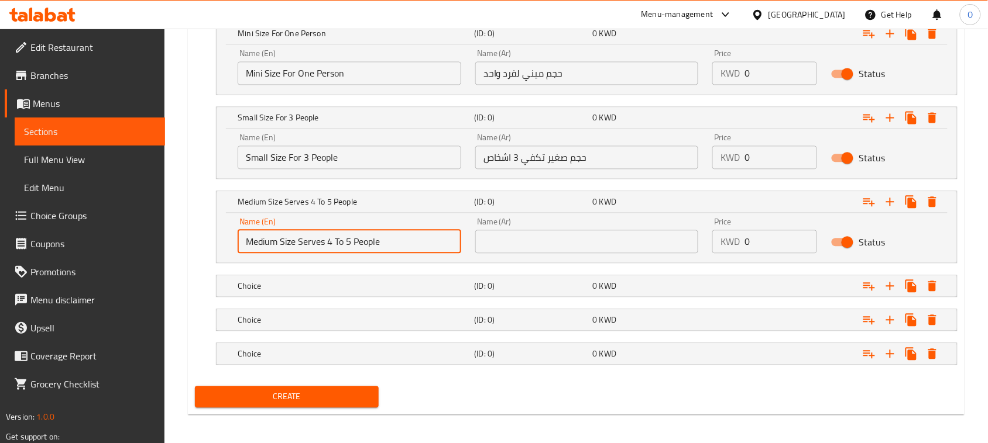
type input "Medium Size Serves 4 To 5 People"
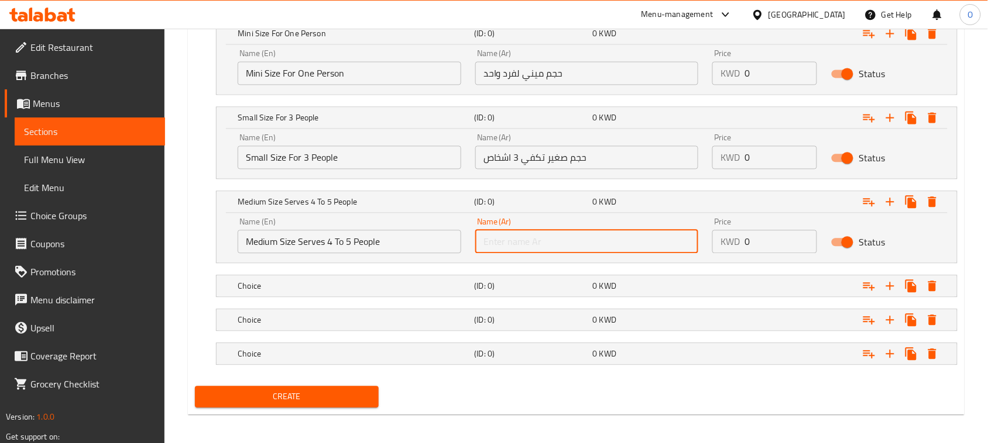
paste input "حجم وسط تكفي من 4 الى 5 اشخاص"
type input "حجم وسط تكفي من 4 الى 5 اشخاص"
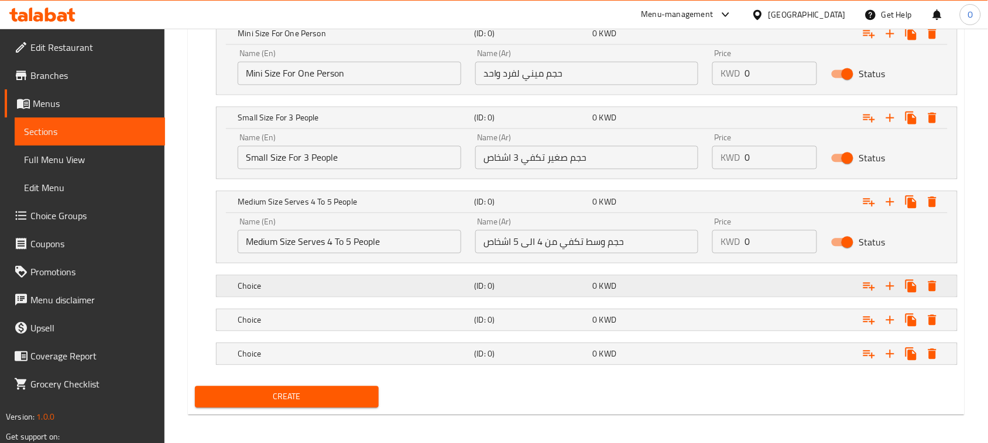
click at [343, 15] on h5 "Choice" at bounding box center [335, 9] width 239 height 12
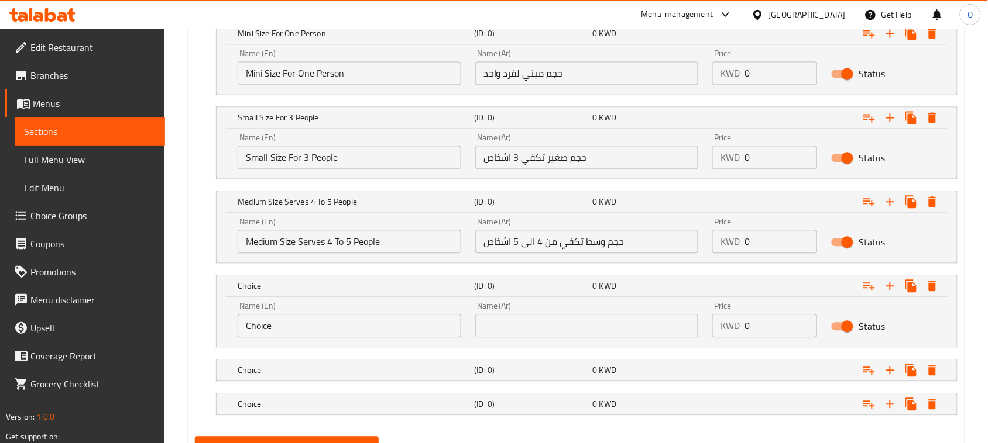
click at [343, 332] on input "Choice" at bounding box center [349, 325] width 223 height 23
drag, startPoint x: 323, startPoint y: 348, endPoint x: 271, endPoint y: 325, distance: 57.1
paste input "Large Size, Enough For 6 To 8 Peopl"
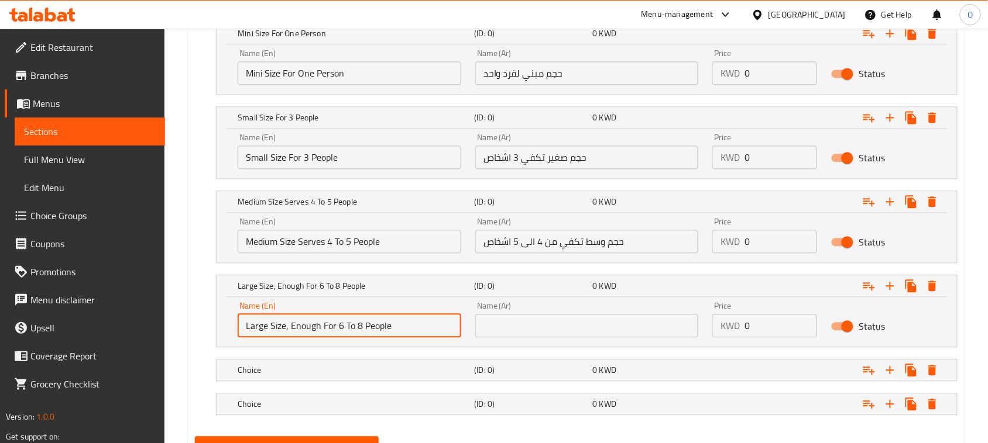
type input "Large Size, Enough For 6 To 8 People"
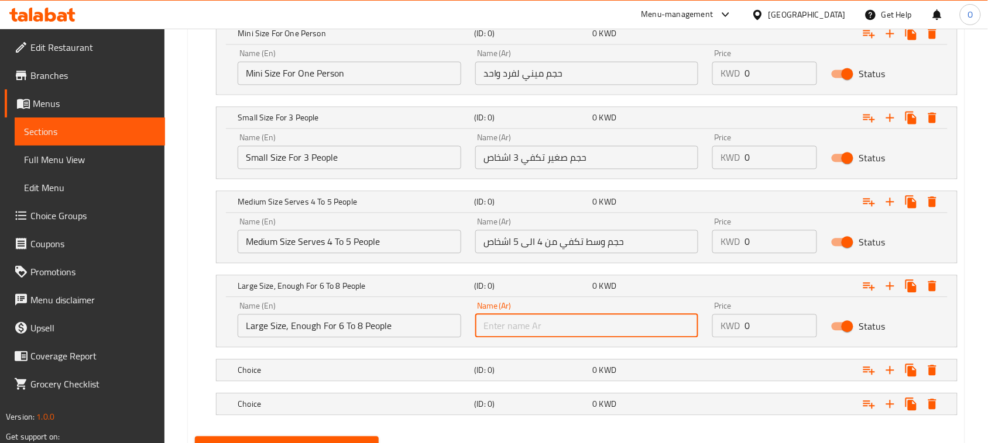
paste input "حجم كبير تكفي من 6 الى 8 اشخاص"
type input "حجم كبير تكفي من 6 الى 8 اشخاص"
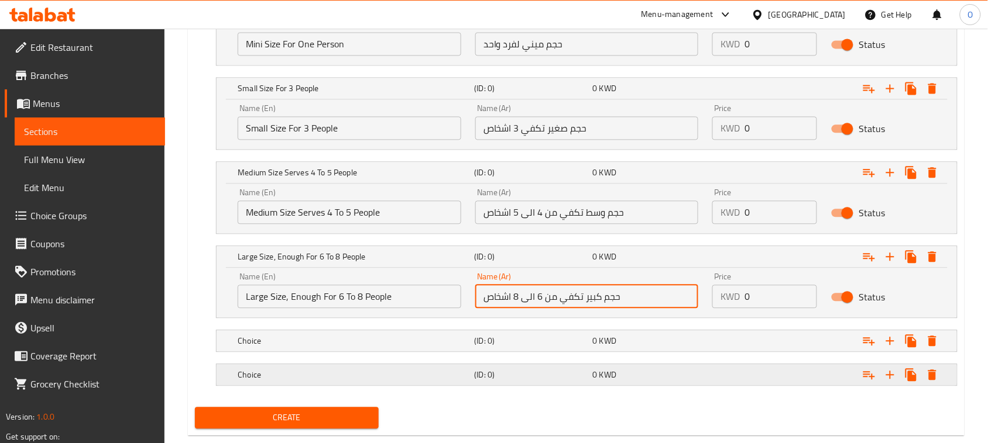
scroll to position [747, 0]
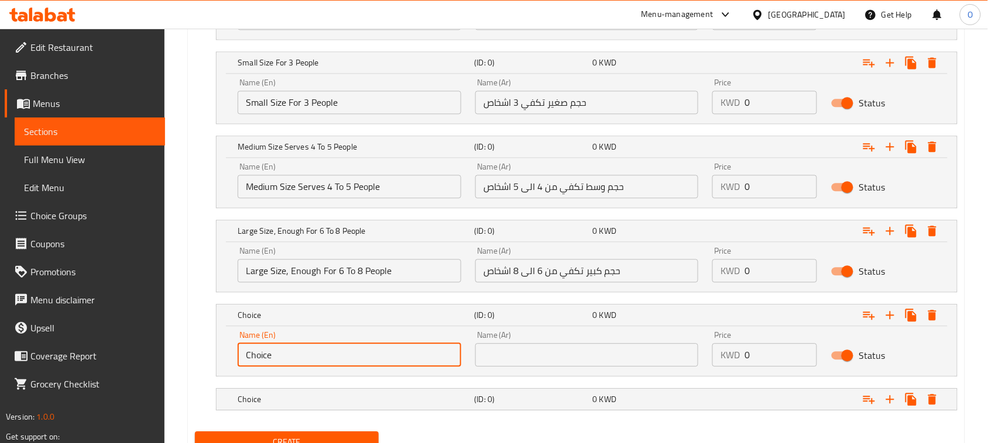
click at [320, 366] on input "Choice" at bounding box center [349, 354] width 223 height 23
paste input "Banquet Size Enough For 10 To 12 Peopl"
type input "Banquet Size Enough For 10 To 12 People"
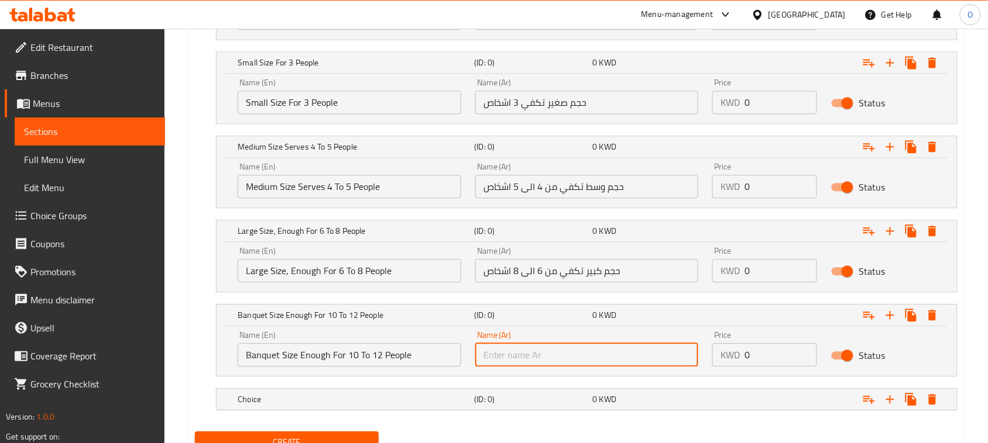
paste input "حجم عزايم تكفي من 10 الى 12 اشخاص"
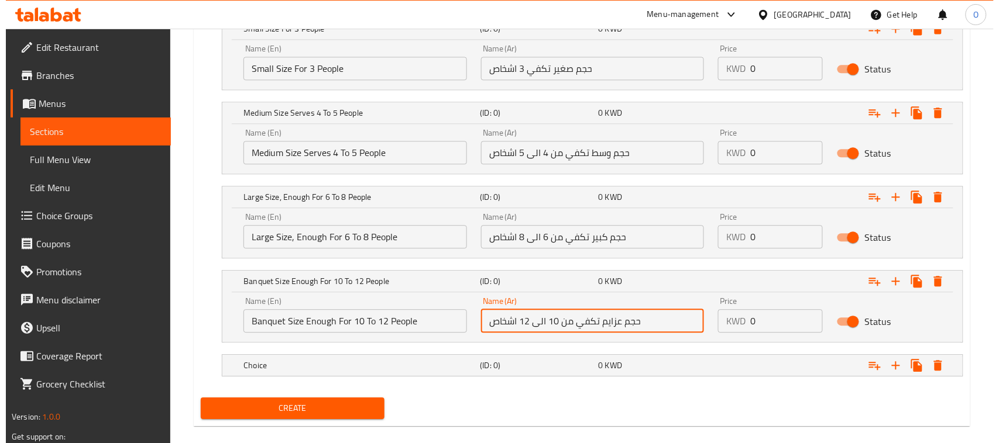
scroll to position [797, 0]
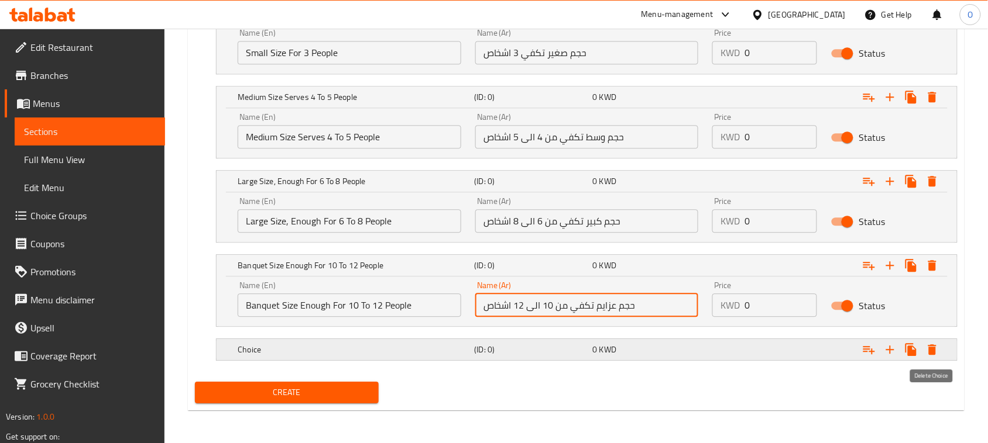
type input "حجم عزايم تكفي من 10 الى 12 اشخاص"
click at [929, 346] on icon "Expand" at bounding box center [932, 350] width 14 height 14
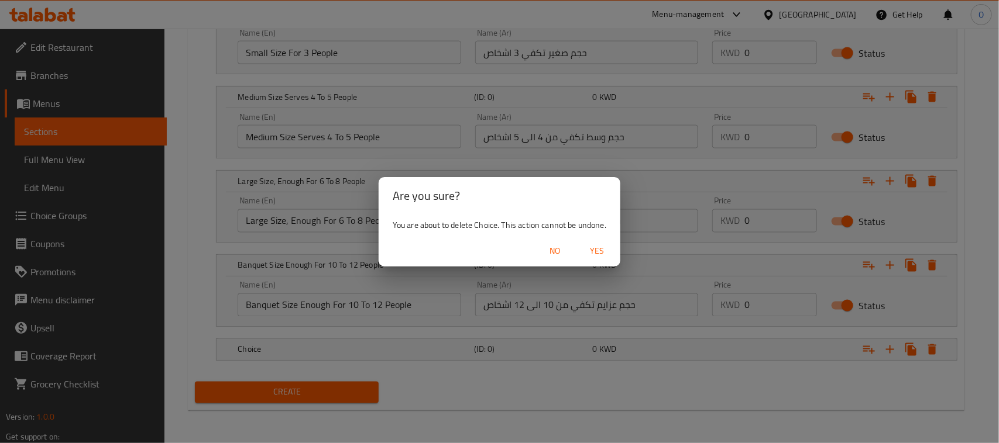
click at [595, 253] on span "Yes" at bounding box center [597, 251] width 28 height 15
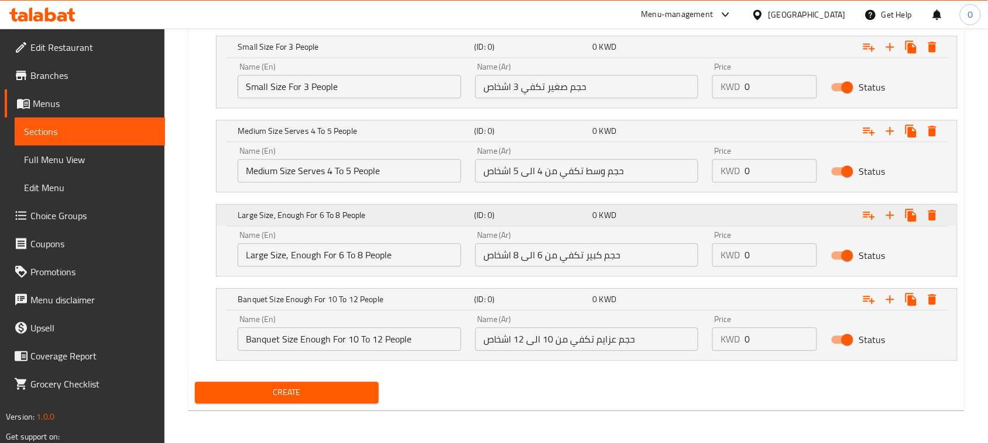
scroll to position [617, 0]
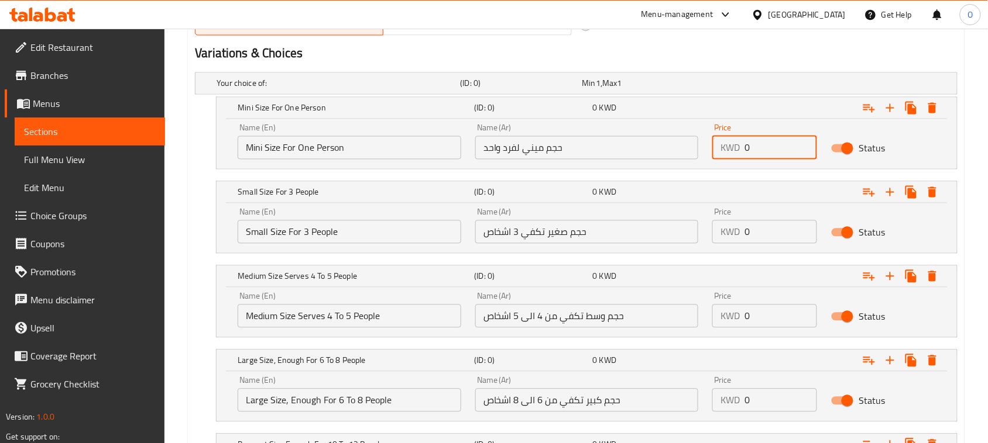
drag, startPoint x: 761, startPoint y: 157, endPoint x: 721, endPoint y: 162, distance: 40.1
click at [721, 162] on div "Price KWD 0 Price" at bounding box center [764, 142] width 119 height 50
type input "2"
drag, startPoint x: 761, startPoint y: 233, endPoint x: 738, endPoint y: 241, distance: 24.2
click at [738, 241] on div "KWD 0 Price" at bounding box center [764, 232] width 105 height 23
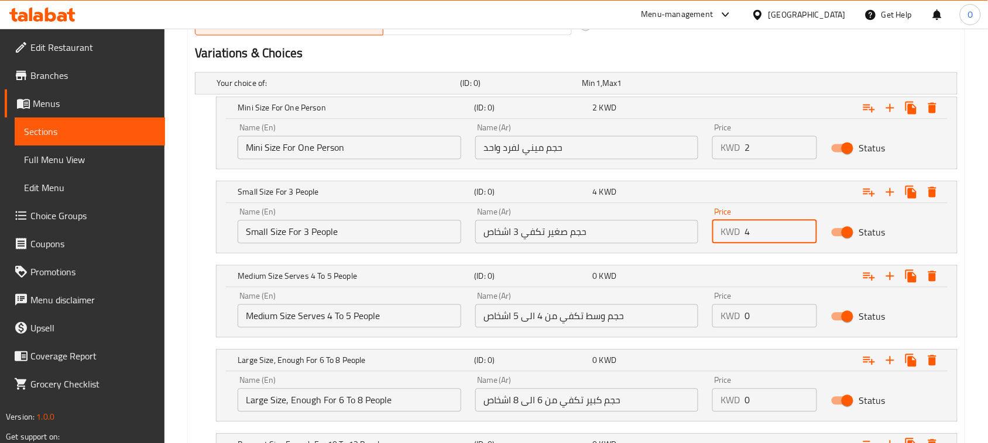
type input "4"
drag, startPoint x: 751, startPoint y: 323, endPoint x: 743, endPoint y: 325, distance: 7.8
click at [743, 325] on div "KWD 0 Price" at bounding box center [764, 316] width 105 height 23
type input "6"
click at [750, 121] on div "Expand" at bounding box center [827, 108] width 236 height 26
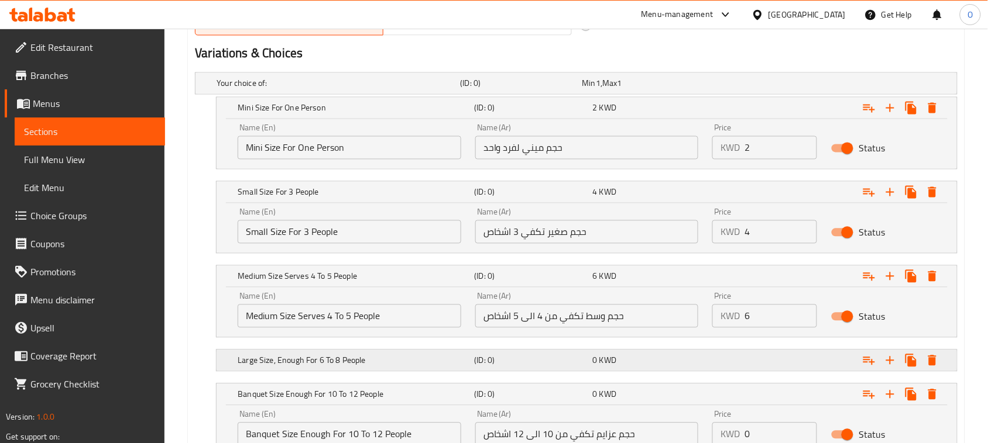
click at [750, 86] on div "Expand" at bounding box center [822, 83] width 243 height 5
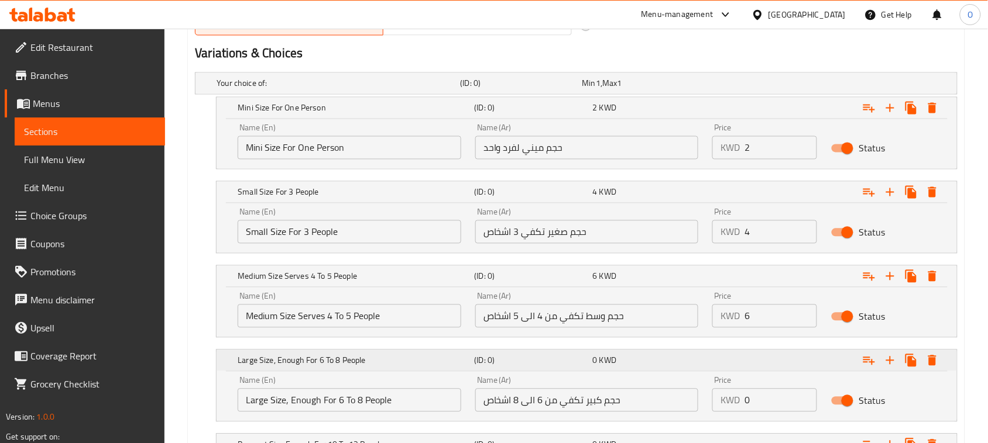
scroll to position [690, 0]
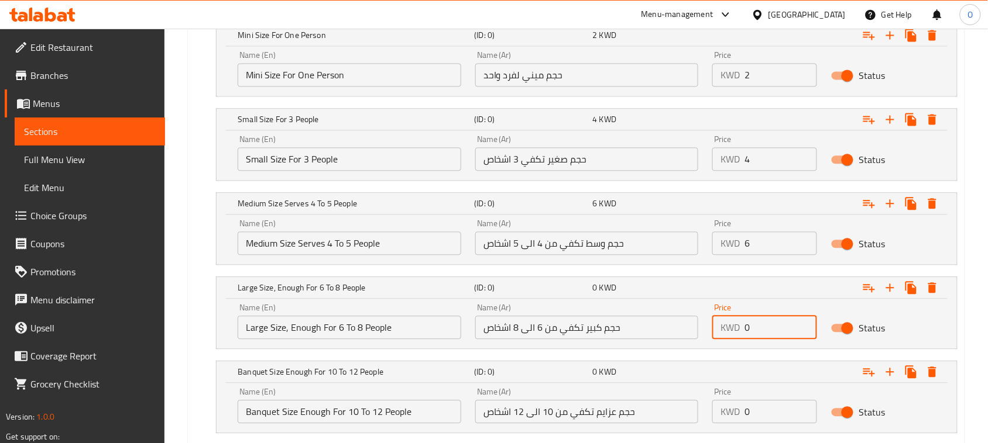
drag, startPoint x: 761, startPoint y: 329, endPoint x: 735, endPoint y: 342, distance: 29.6
click at [735, 342] on div "Price KWD 0 Price" at bounding box center [764, 322] width 119 height 50
type input "9"
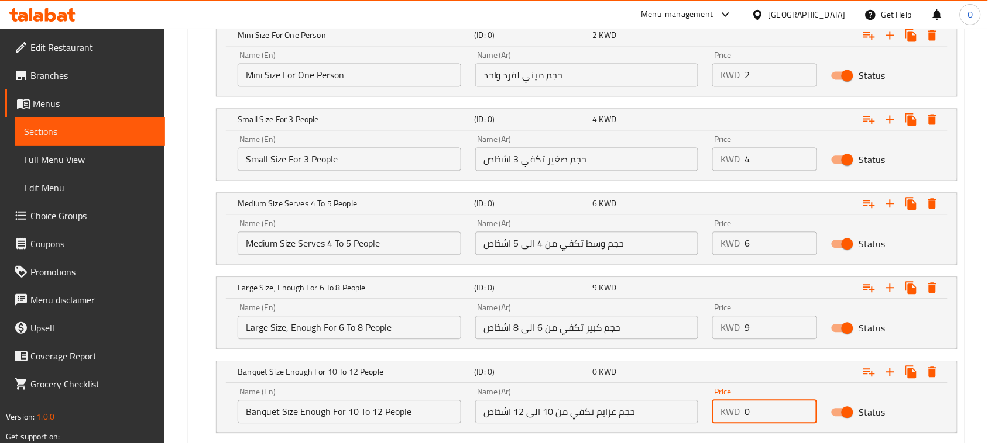
drag, startPoint x: 744, startPoint y: 417, endPoint x: 729, endPoint y: 418, distance: 14.7
click at [729, 420] on div "KWD 0 Price" at bounding box center [764, 411] width 105 height 23
type input "13"
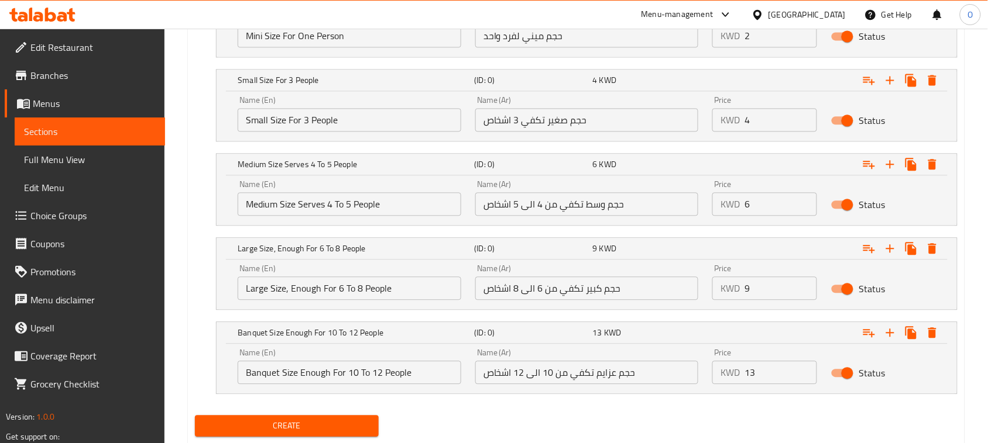
scroll to position [764, 0]
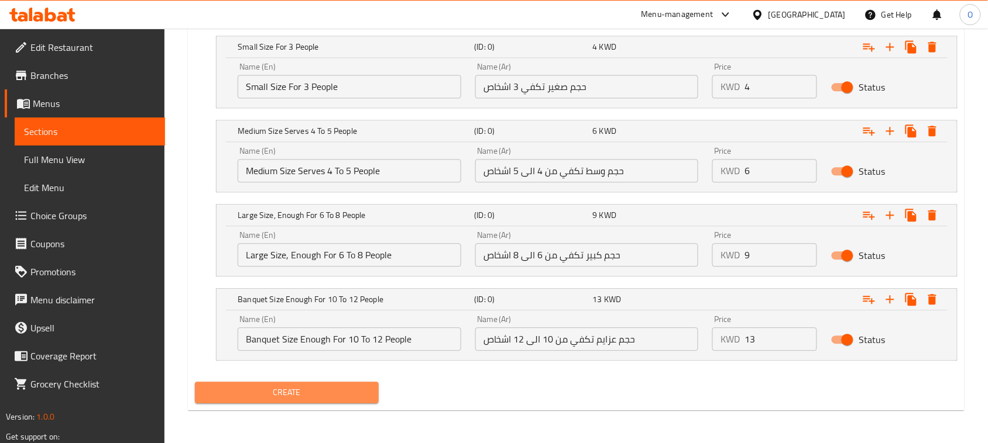
click at [332, 391] on span "Create" at bounding box center [286, 393] width 165 height 15
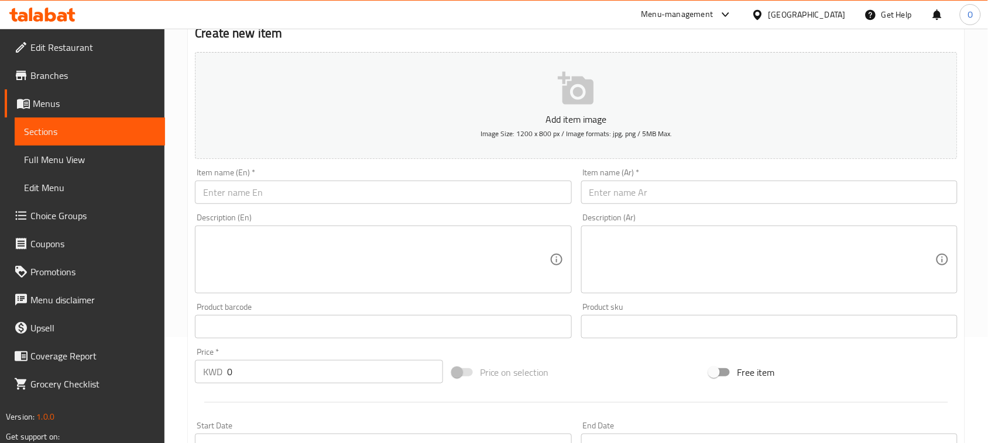
scroll to position [105, 0]
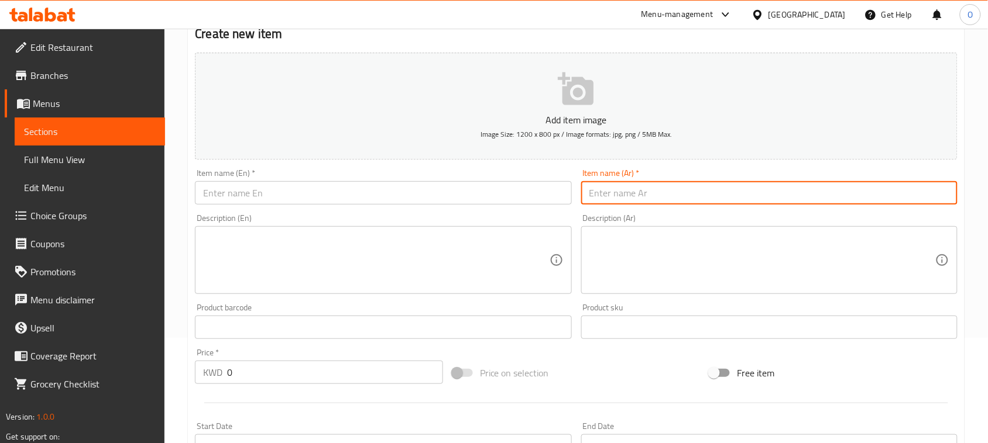
paste input "كنافة خشنة حمراء بالجبنة"
click at [692, 191] on input "كنافة خشنة حمراء بالجبنة" at bounding box center [769, 192] width 376 height 23
drag, startPoint x: 690, startPoint y: 196, endPoint x: 754, endPoint y: 193, distance: 63.3
click at [754, 193] on input "كنافة خشنة حمراء بالجبنة" at bounding box center [769, 192] width 376 height 23
click at [672, 196] on input "كنافة خشنة حمراء بالجبنة" at bounding box center [769, 192] width 376 height 23
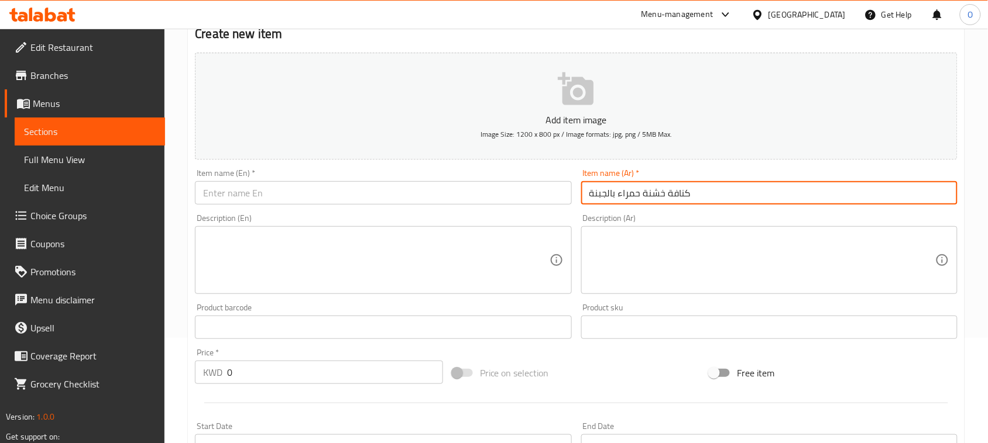
click at [672, 196] on input "كنافة خشنة حمراء بالجبنة" at bounding box center [769, 192] width 376 height 23
type input "كنافة خشنة حمراء بالجبنة"
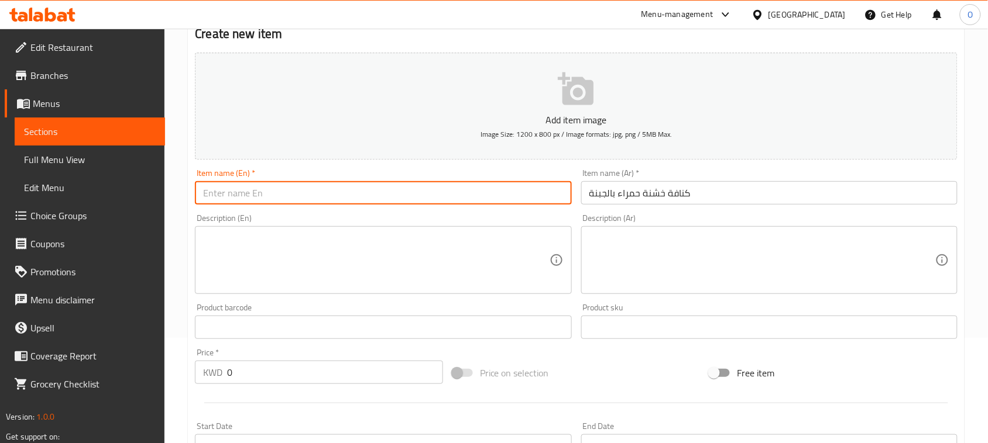
paste input "Red Rough Kunafa With Cheese"
type input "Red Rough Kunafa With Cheese"
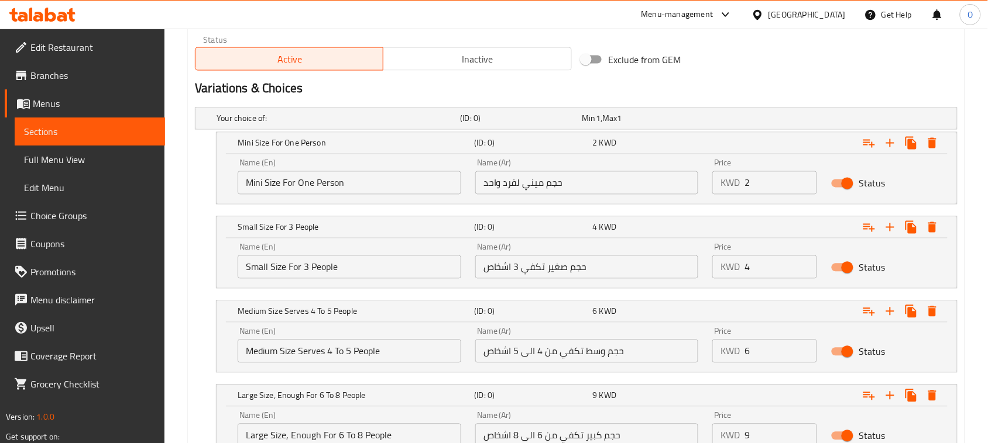
scroll to position [617, 0]
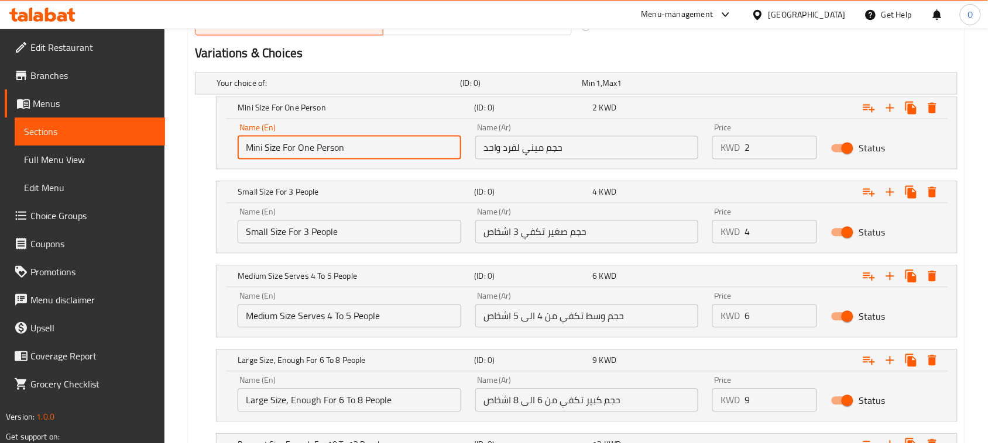
click at [353, 141] on input "Mini Size For One Person" at bounding box center [349, 147] width 223 height 23
paste input "Mini Size For One Person"
type input "Mini Size For One Person"
click at [555, 138] on input "حجم ميني لفرد واحد" at bounding box center [586, 147] width 223 height 23
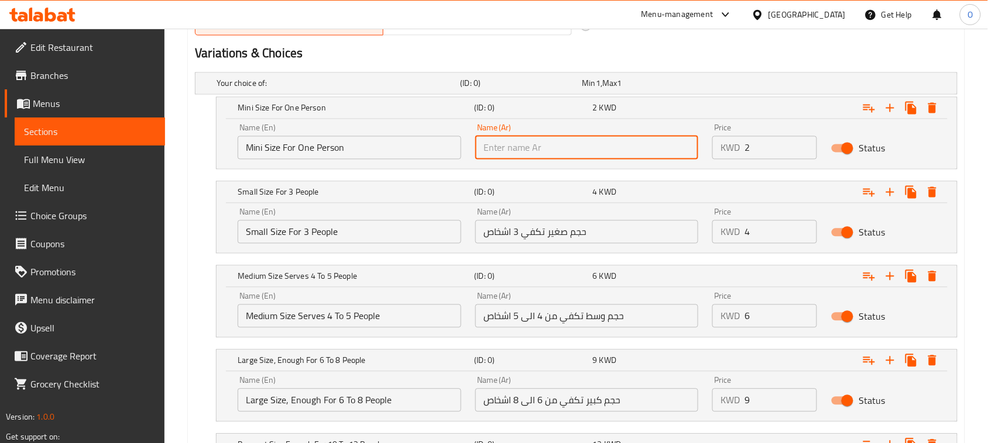
paste input "حجم ميني لفرد واحد"
type input "حجم ميني لفرد واحد"
click at [348, 236] on input "Small Size For 3 People" at bounding box center [349, 232] width 223 height 23
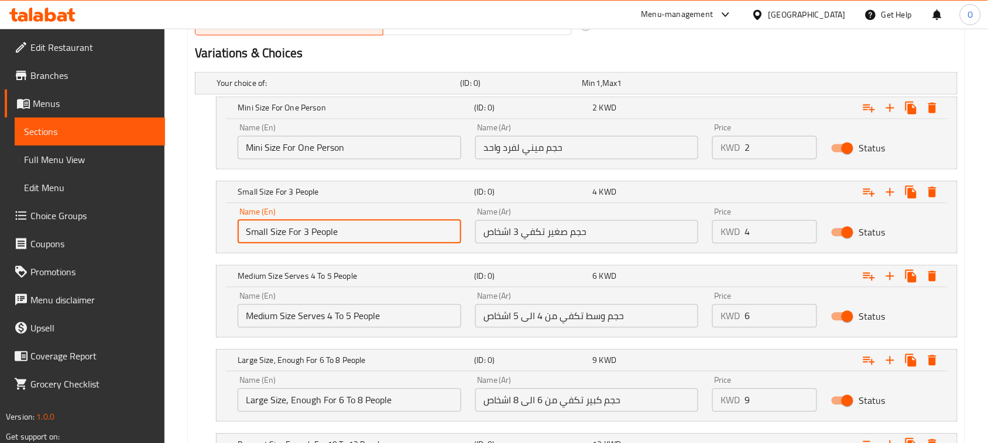
click at [348, 236] on input "Small Size For 3 People" at bounding box center [349, 232] width 223 height 23
paste input "Small Size For 3 Peopl"
type input "Small Size For 3 People"
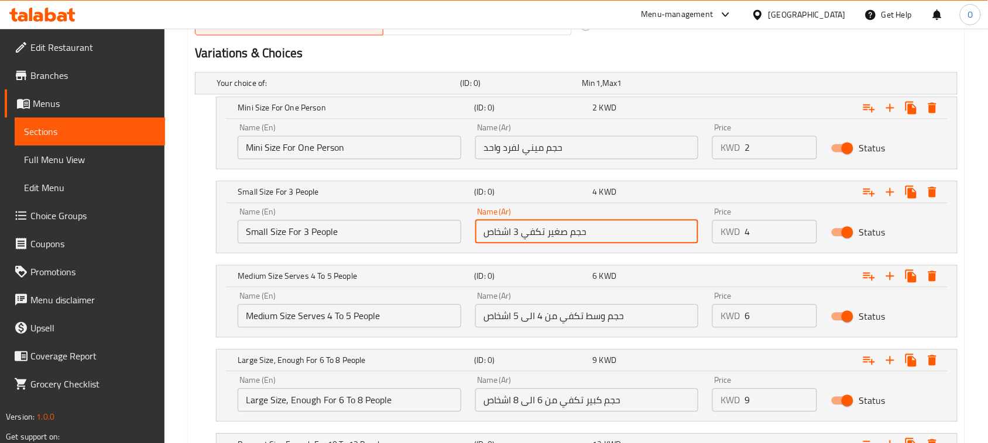
click at [555, 226] on input "حجم صغير تكفي 3 اشخاص" at bounding box center [586, 232] width 223 height 23
paste input "حجم صغير تكفي 3 اشخاص"
type input "حجم صغير تكفي 3 اشخاص"
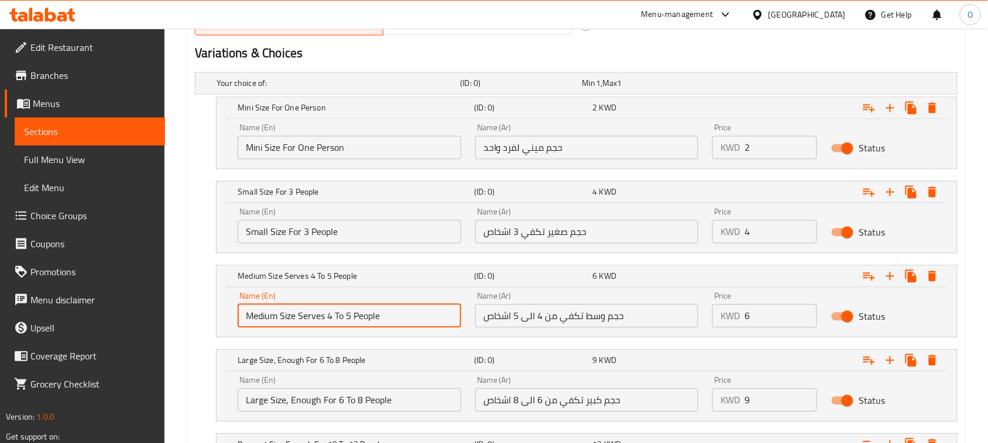
click at [373, 310] on input "Medium Size Serves 4 To 5 People" at bounding box center [349, 316] width 223 height 23
paste input "Medium Size Serves 4 To 5 Peopl"
type input "Medium Size Serves 4 To 5 People"
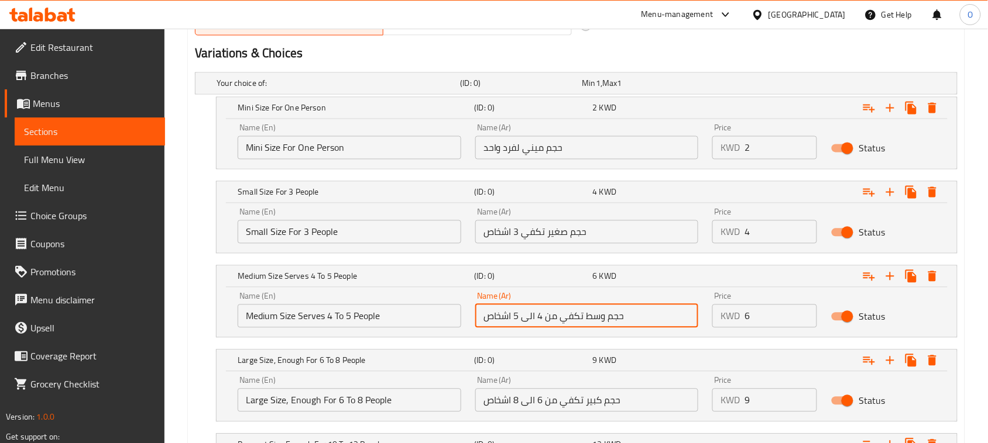
click at [530, 310] on input "حجم وسط تكفي من 4 الى 5 اشخاص" at bounding box center [586, 316] width 223 height 23
paste input "حجم وسط تكفي من 4 الى 5 اشخاص"
type input "حجم وسط تكفي من 4 الى 5 اشخاص"
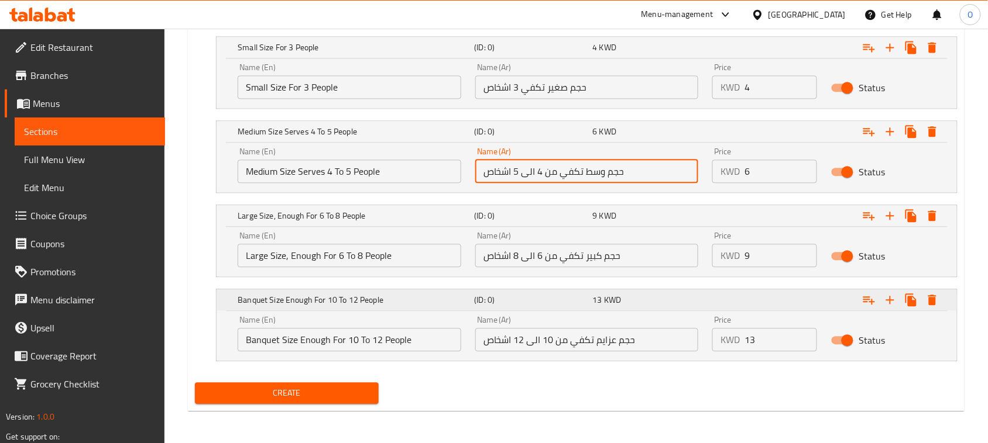
scroll to position [764, 0]
click at [328, 255] on input "Large Size, Enough For 6 To 8 People" at bounding box center [349, 254] width 223 height 23
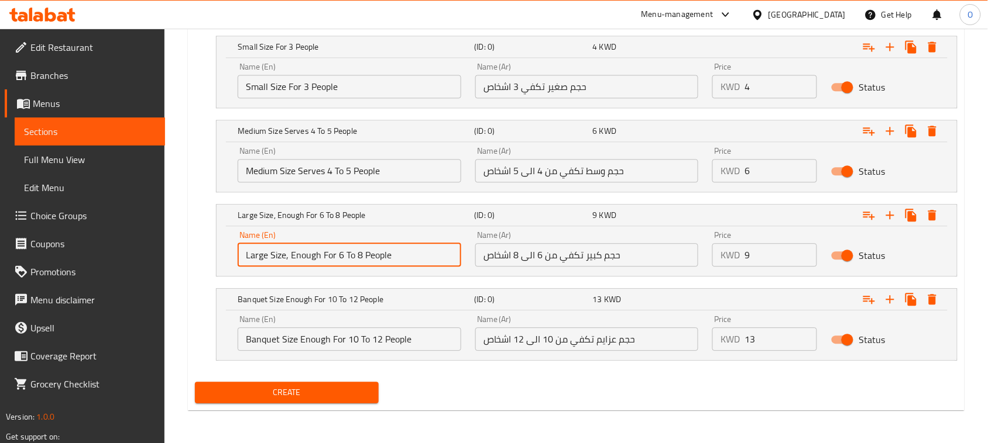
click at [328, 255] on input "Large Size, Enough For 6 To 8 People" at bounding box center [349, 254] width 223 height 23
paste input "Large Size, Enough For 6 To 8 Peopl"
type input "Large Size, Enough For 6 To 8 People"
click at [531, 247] on input "حجم كبير تكفي من 6 الى 8 اشخاص" at bounding box center [586, 254] width 223 height 23
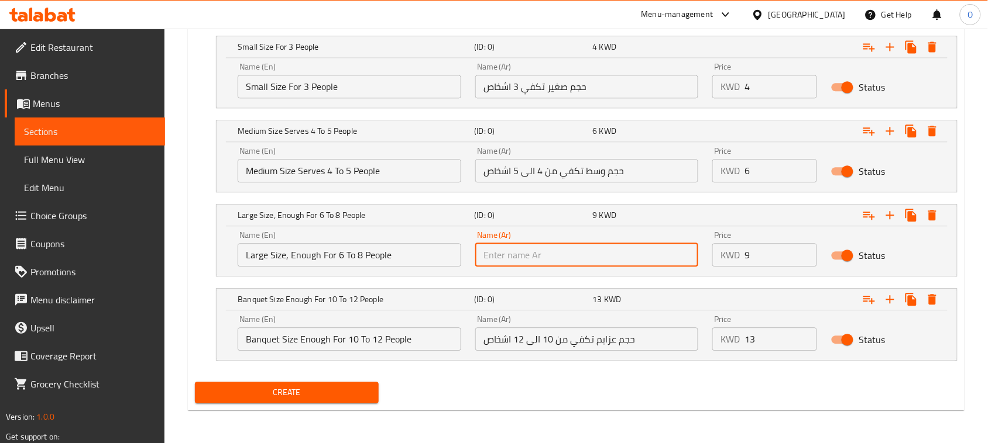
paste input "حجم كبير تكفي من 6 الى 8 اشخاص"
type input "حجم كبير تكفي من 6 الى 8 اشخاص"
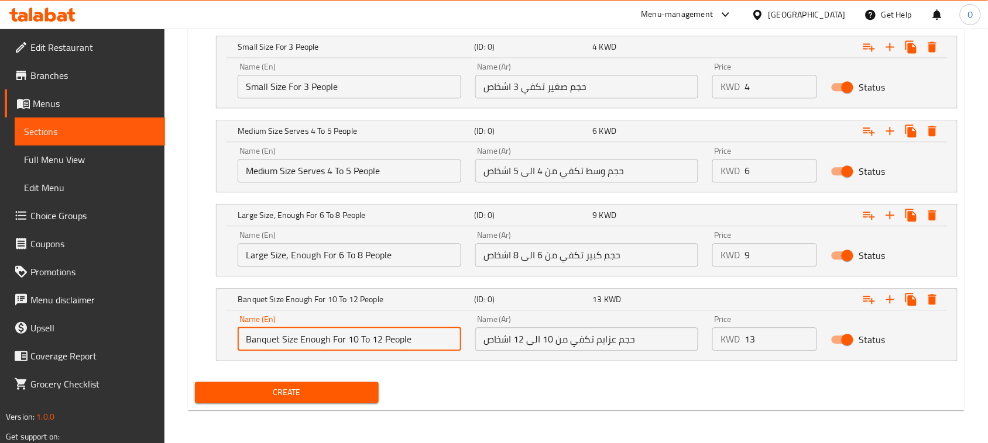
click at [332, 344] on input "Banquet Size Enough For 10 To 12 People" at bounding box center [349, 339] width 223 height 23
paste input "Banquet Size Enough For 10 To 12 Peopl"
type input "Banquet Size Enough For 10 To 12 People"
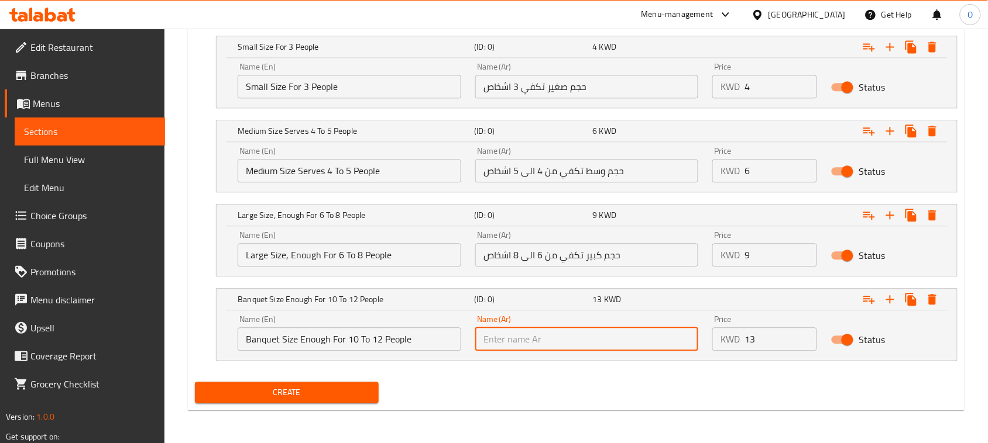
click at [655, 341] on input "text" at bounding box center [586, 339] width 223 height 23
paste input "حجم عزايم تكفي من 10 الى 12 اشخاص"
type input "حجم عزايم تكفي من 10 الى 12 اشخاص"
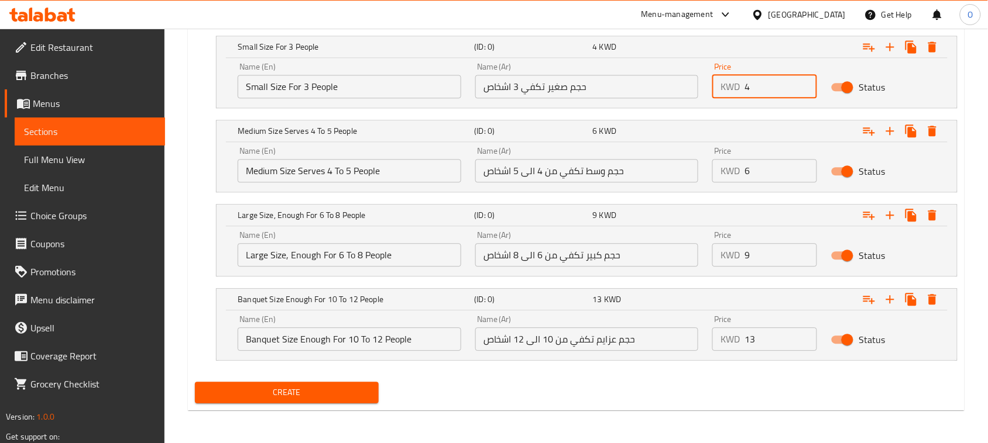
drag, startPoint x: 756, startPoint y: 88, endPoint x: 736, endPoint y: 97, distance: 21.5
click at [736, 97] on div "KWD 4 Price" at bounding box center [764, 86] width 105 height 23
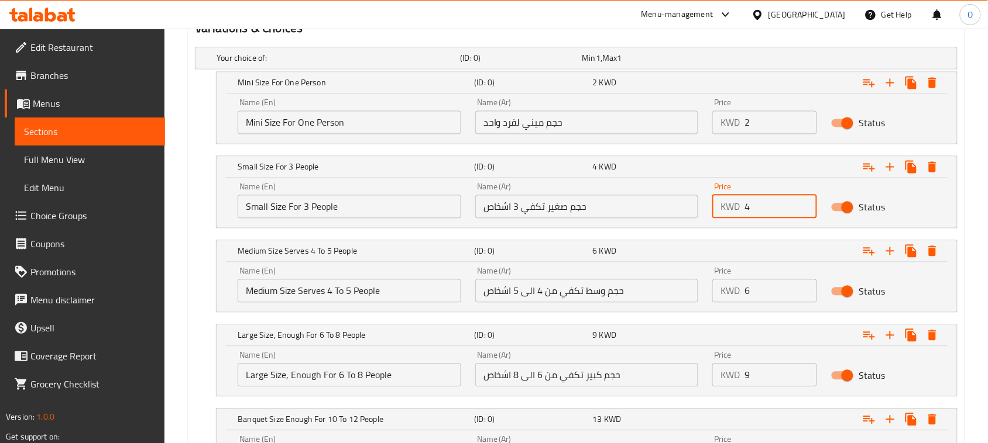
scroll to position [617, 0]
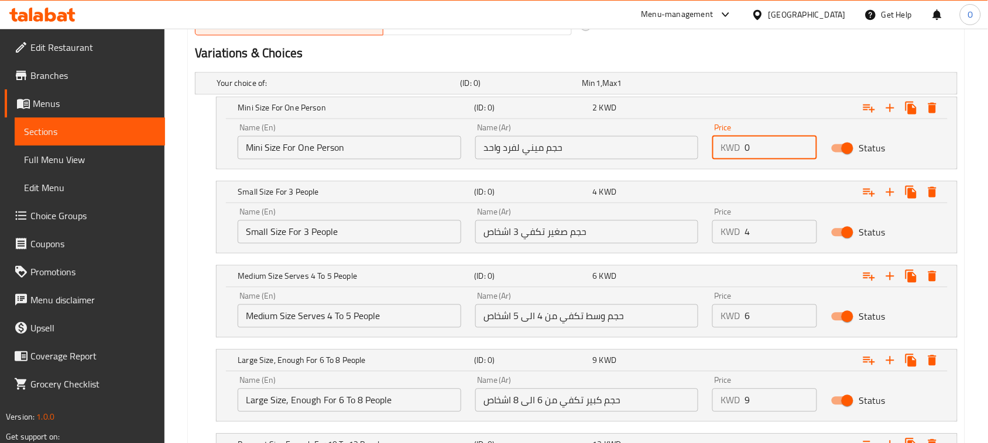
drag, startPoint x: 762, startPoint y: 149, endPoint x: 738, endPoint y: 165, distance: 28.7
click at [738, 165] on div "Price KWD 0 Price" at bounding box center [764, 142] width 119 height 50
paste input "1.5"
type input "1.5"
drag, startPoint x: 750, startPoint y: 235, endPoint x: 739, endPoint y: 240, distance: 12.3
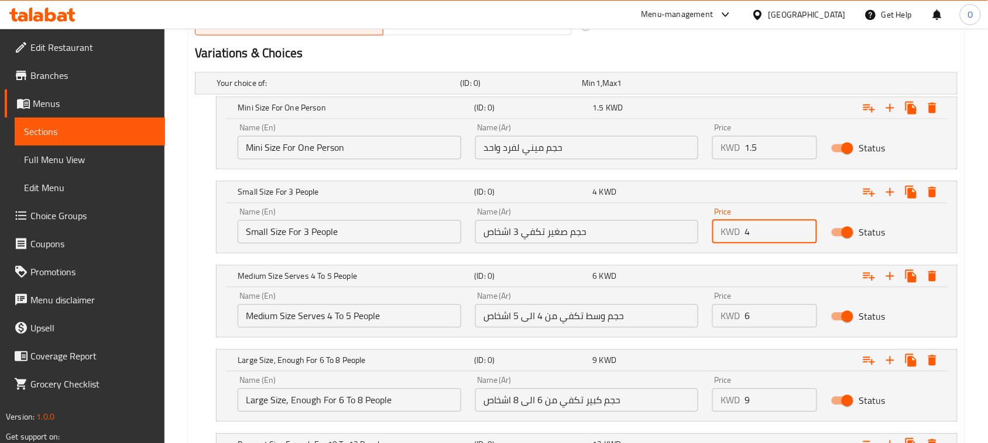
click at [739, 240] on div "KWD 4 Price" at bounding box center [764, 232] width 105 height 23
paste input "3"
type input "3"
drag, startPoint x: 758, startPoint y: 319, endPoint x: 740, endPoint y: 319, distance: 17.6
click at [740, 319] on div "KWD 6 Price" at bounding box center [764, 316] width 105 height 23
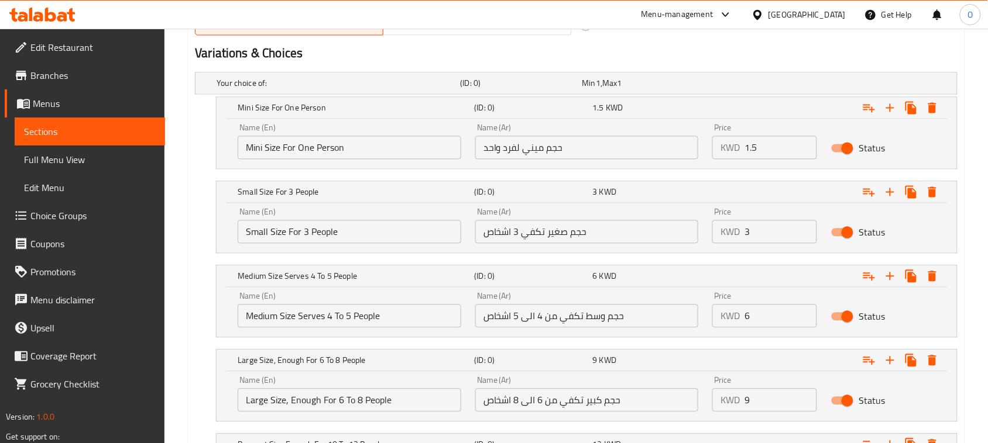
click at [740, 319] on p "KWD" at bounding box center [729, 317] width 19 height 14
drag, startPoint x: 755, startPoint y: 316, endPoint x: 740, endPoint y: 318, distance: 14.7
click at [740, 318] on div "KWD 6 Price" at bounding box center [764, 316] width 105 height 23
paste input "5"
type input "5"
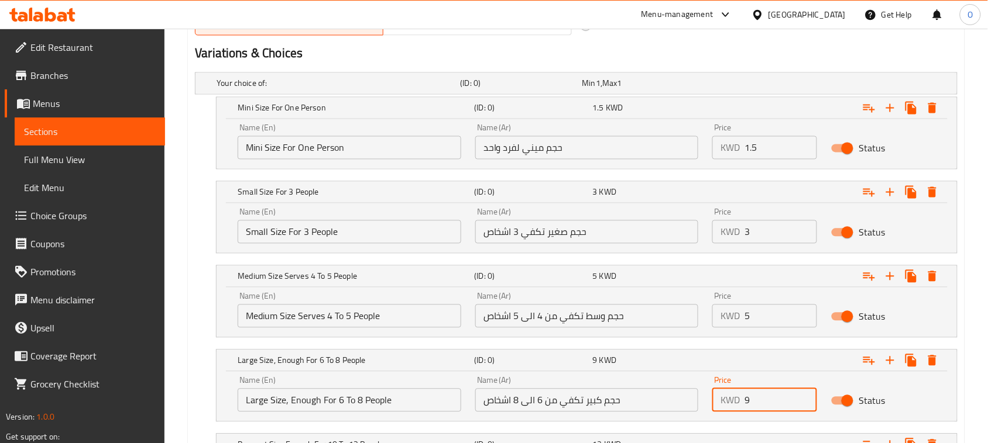
drag, startPoint x: 759, startPoint y: 401, endPoint x: 730, endPoint y: 411, distance: 30.9
click at [730, 411] on div "KWD 9 Price" at bounding box center [764, 400] width 105 height 23
paste input "8"
type input "8"
click at [978, 369] on div "Home / Restaurants management / Menus / Sections / item / create Kunafa section…" at bounding box center [575, 0] width 823 height 1178
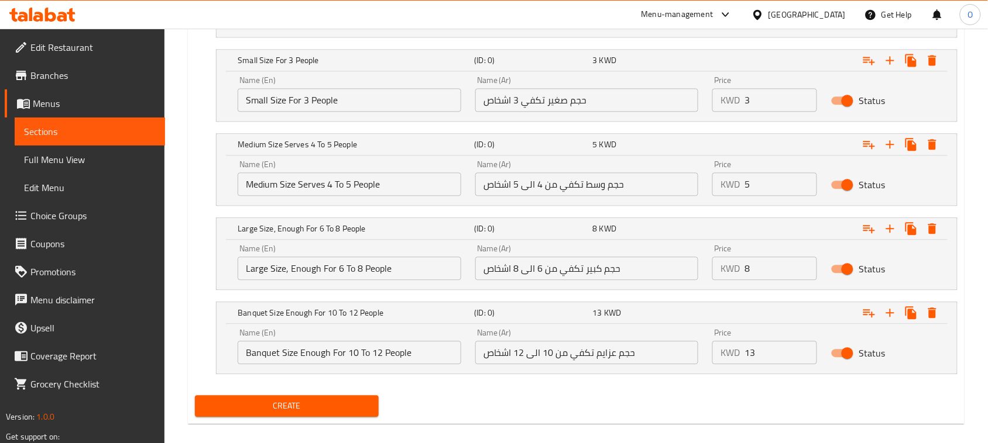
scroll to position [764, 0]
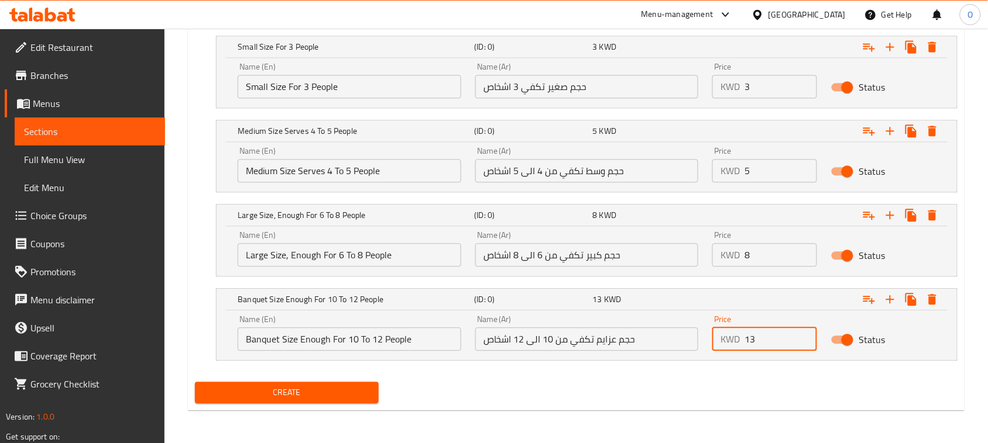
drag, startPoint x: 748, startPoint y: 342, endPoint x: 736, endPoint y: 342, distance: 11.7
click at [736, 342] on div "KWD 13 Price" at bounding box center [764, 339] width 105 height 23
paste input "12"
type input "12"
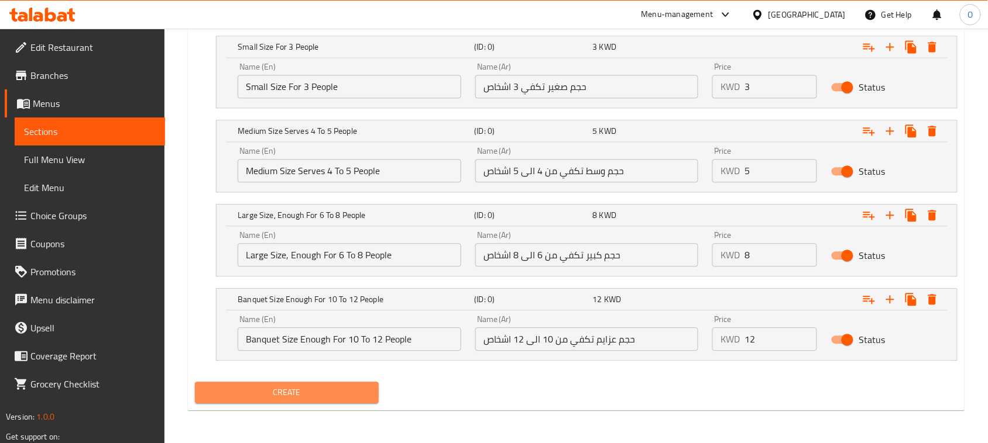
click at [294, 398] on span "Create" at bounding box center [286, 393] width 165 height 15
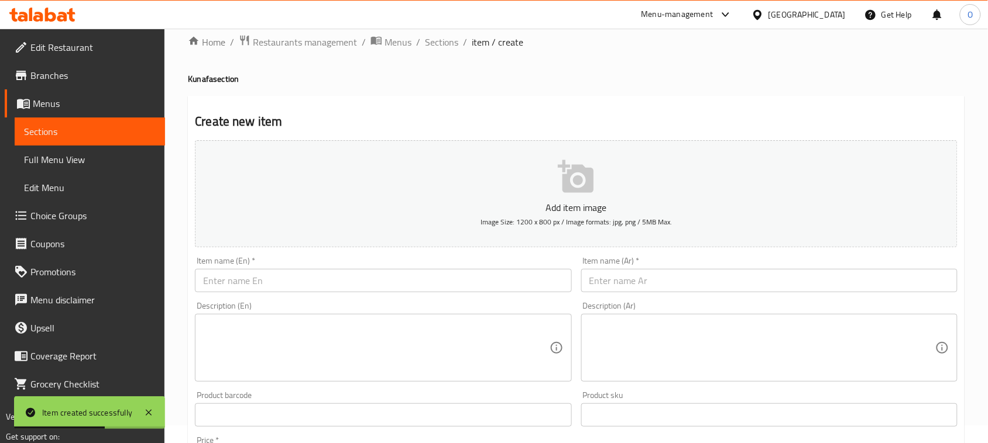
scroll to position [0, 0]
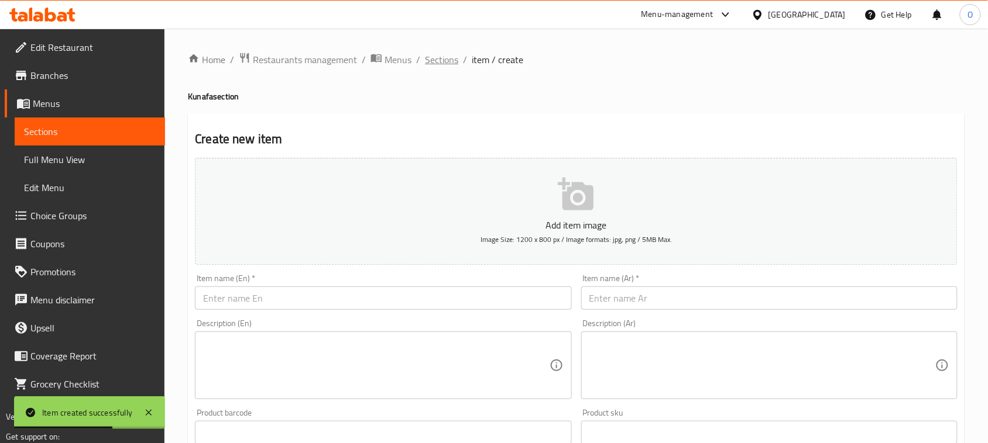
click at [452, 66] on span "Sections" at bounding box center [441, 60] width 33 height 14
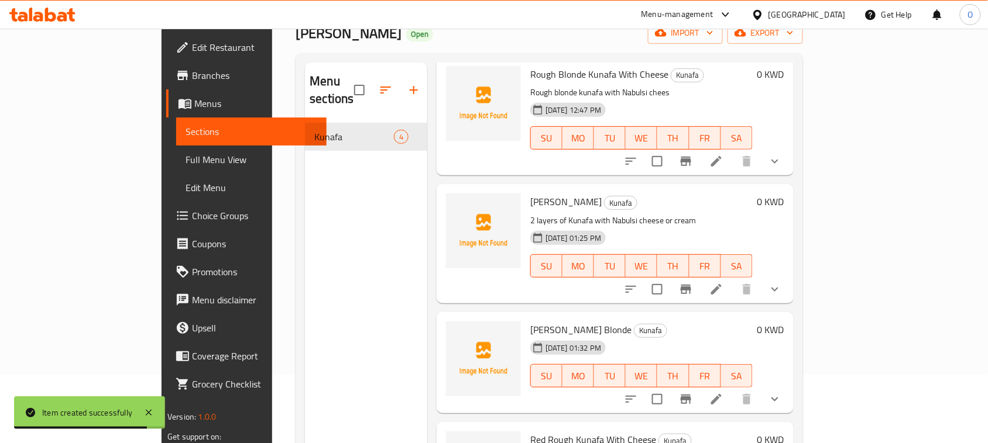
scroll to position [164, 0]
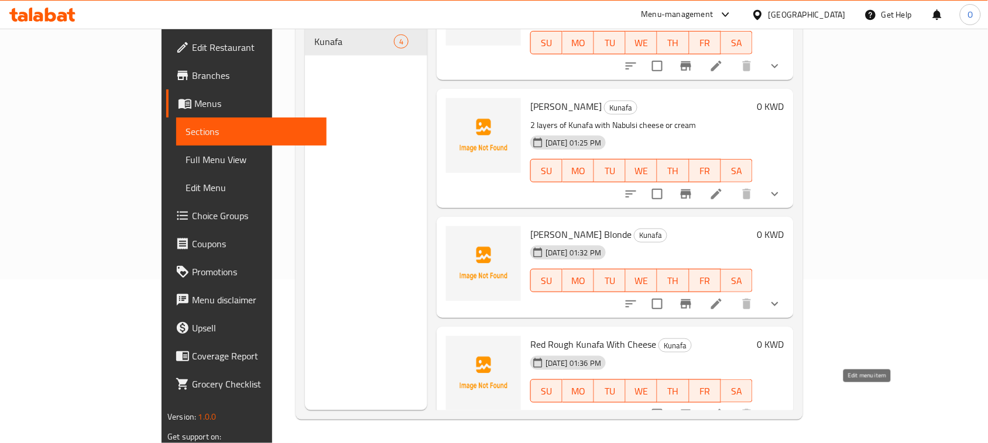
click at [723, 408] on icon at bounding box center [716, 415] width 14 height 14
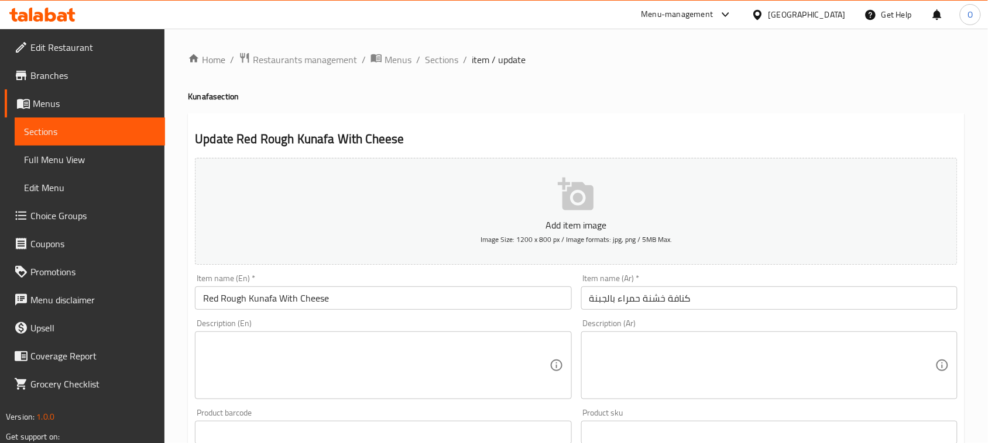
scroll to position [73, 0]
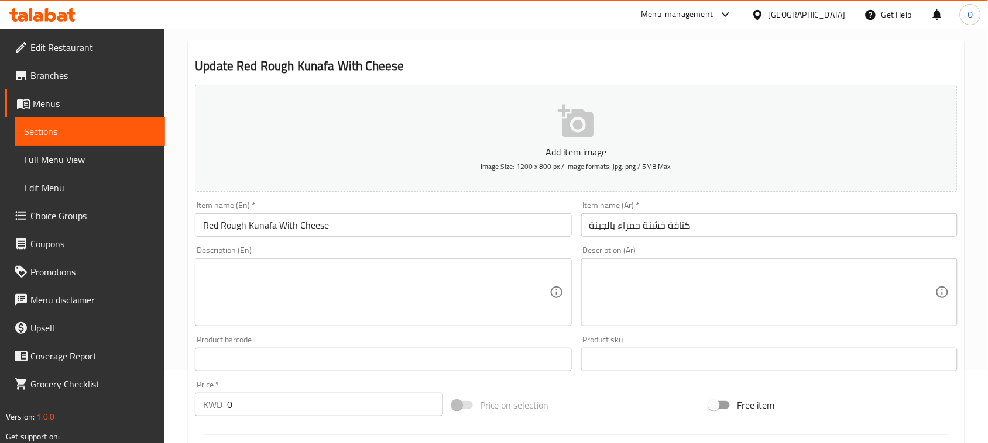
click at [641, 309] on textarea at bounding box center [762, 293] width 346 height 56
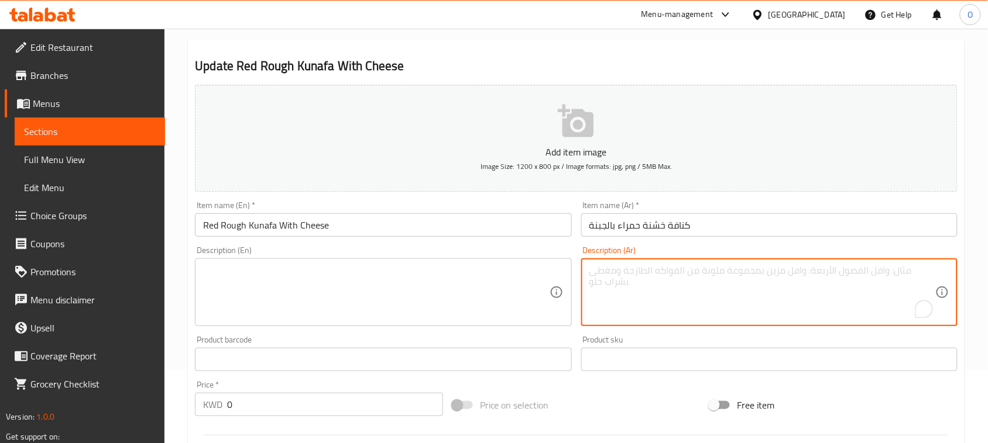
paste textarea "الوصف: كنافة خشنة حمراء بالجبنة النابلسية."
type textarea "الوصف: كنافة خشنة حمراء بالجبنة النابلسية."
